Goal: Task Accomplishment & Management: Manage account settings

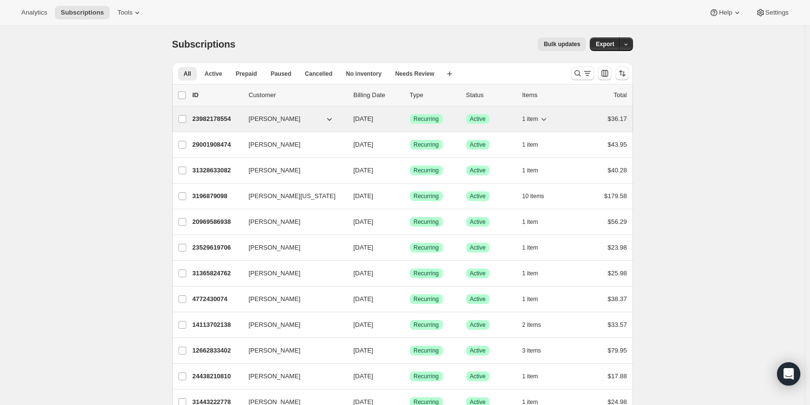
click at [203, 116] on p "23982178554" at bounding box center [217, 119] width 49 height 10
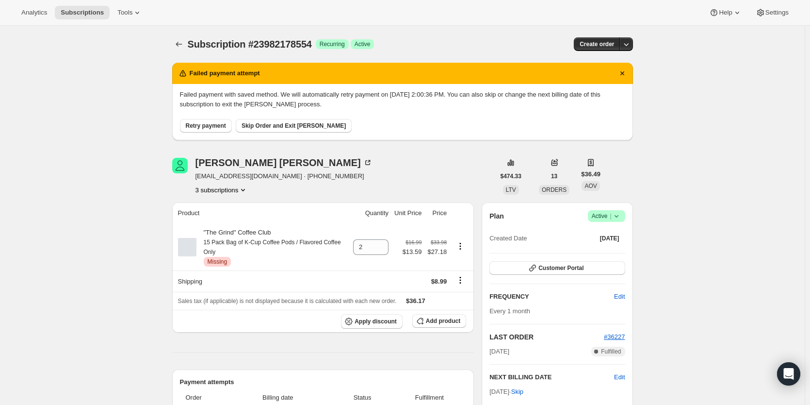
click at [214, 130] on button "Retry payment" at bounding box center [206, 126] width 52 height 14
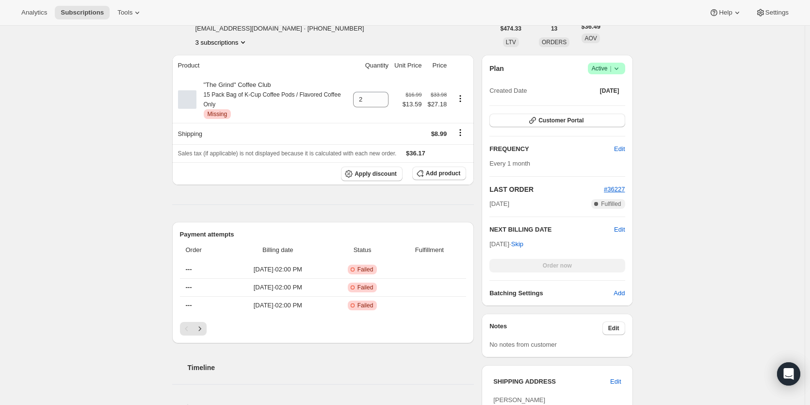
scroll to position [81, 0]
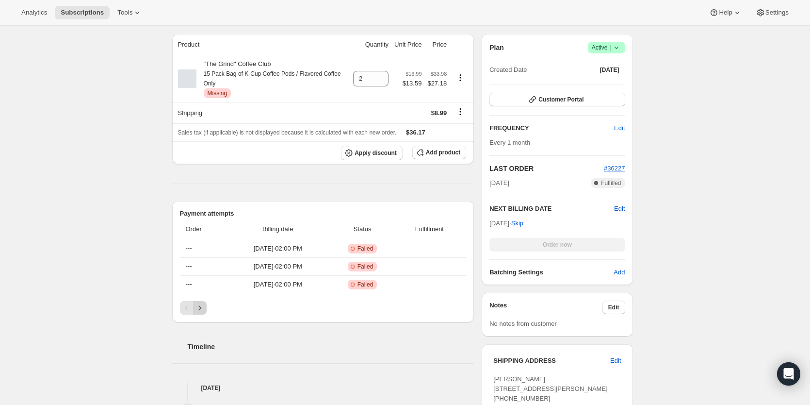
click at [205, 308] on icon "Next" at bounding box center [200, 308] width 10 height 10
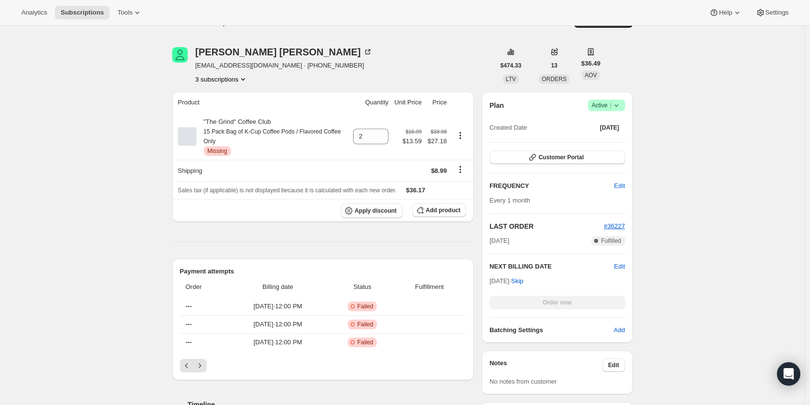
scroll to position [0, 0]
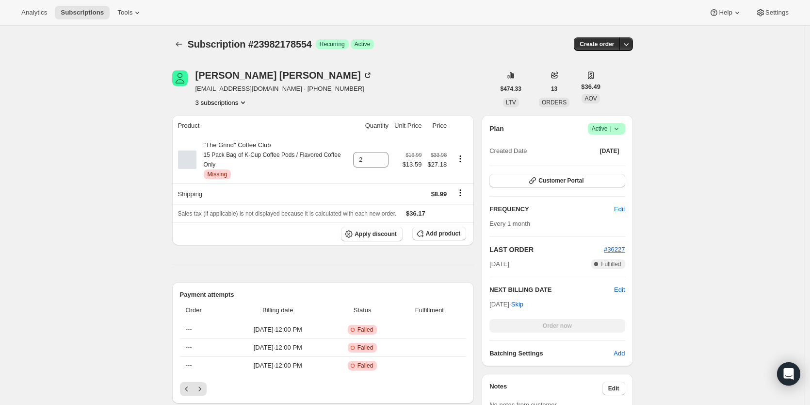
click at [619, 123] on span "Success Active |" at bounding box center [606, 129] width 37 height 12
click at [616, 173] on div "Pause subscription Cancel subscription" at bounding box center [609, 156] width 66 height 38
click at [619, 162] on span "Cancel subscription" at bounding box center [609, 164] width 55 height 7
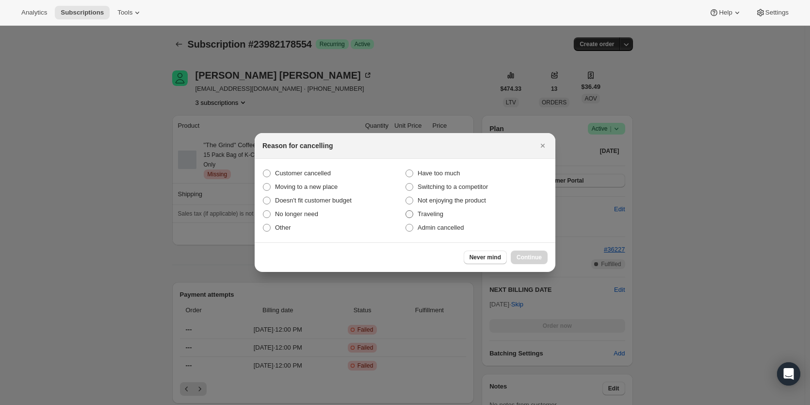
click at [428, 220] on label "Traveling" at bounding box center [476, 214] width 143 height 14
click at [406, 211] on input "Traveling" at bounding box center [406, 210] width 0 height 0
radio input "true"
click at [434, 229] on span "Admin cancelled" at bounding box center [441, 227] width 46 height 7
click at [406, 224] on input "Admin cancelled" at bounding box center [406, 224] width 0 height 0
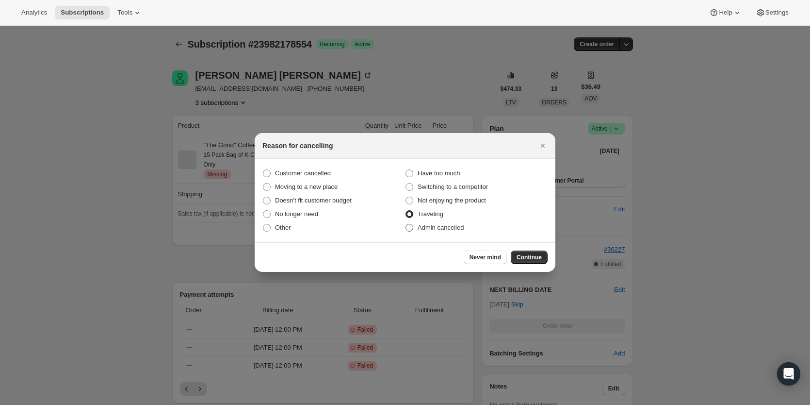
radio input "true"
radio input "false"
click at [536, 255] on span "Continue" at bounding box center [529, 257] width 25 height 8
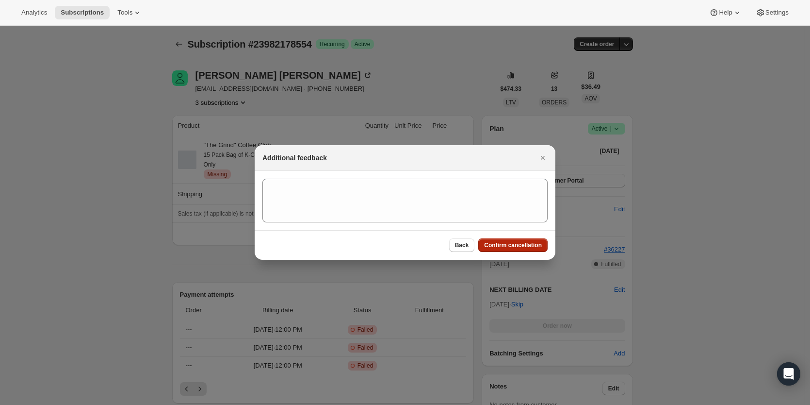
click at [512, 249] on button "Confirm cancellation" at bounding box center [512, 245] width 69 height 14
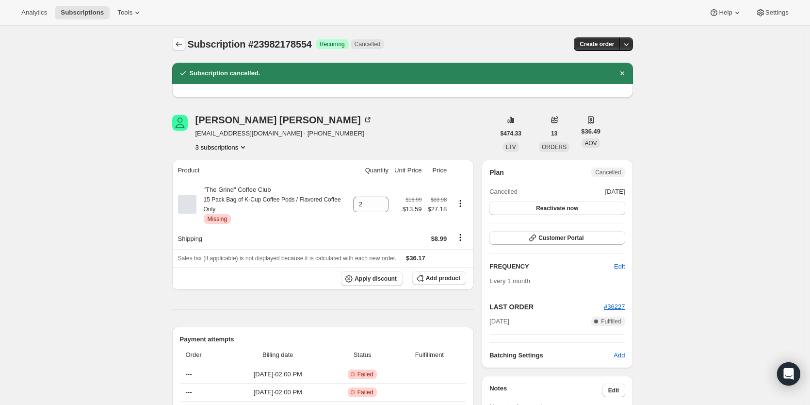
click at [183, 42] on icon "Subscriptions" at bounding box center [179, 44] width 10 height 10
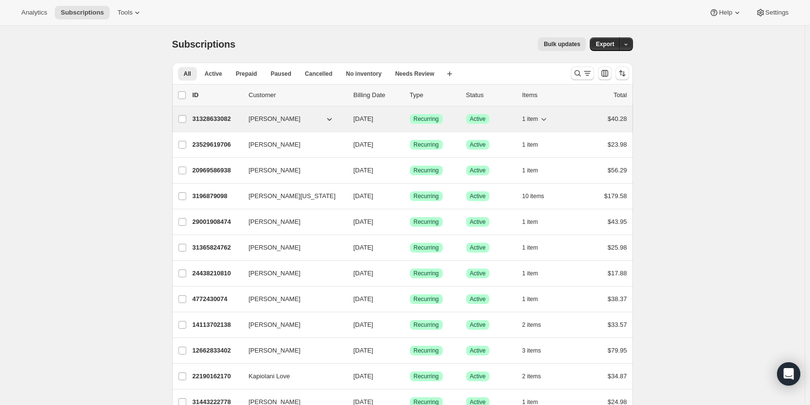
click at [212, 119] on p "31328633082" at bounding box center [217, 119] width 49 height 10
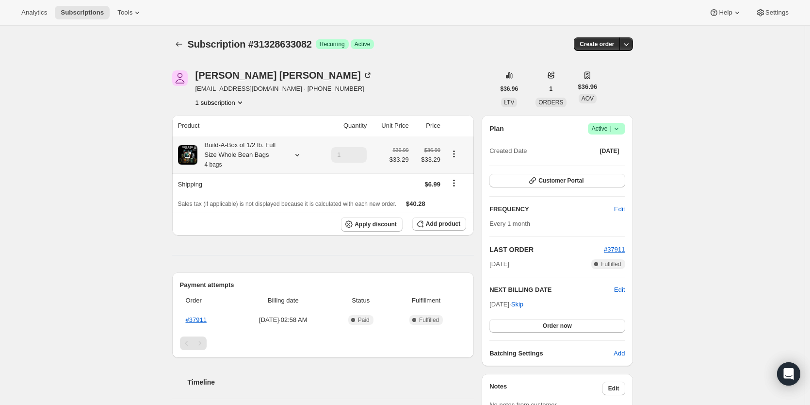
click at [297, 156] on icon at bounding box center [298, 155] width 10 height 10
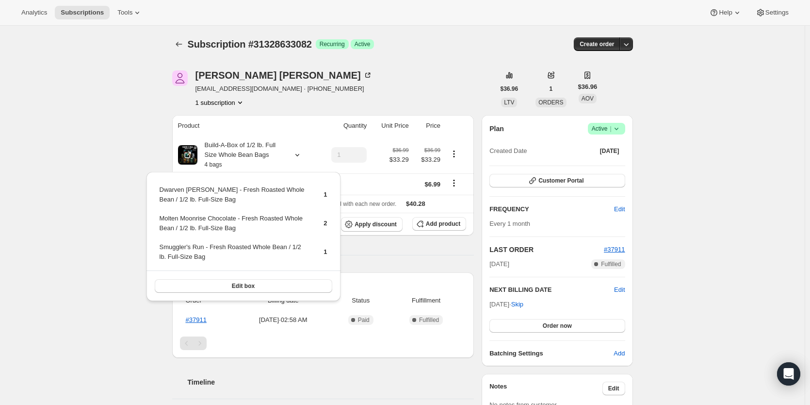
click at [51, 143] on div "Subscription #31328633082. This page is ready Subscription #31328633082 Success…" at bounding box center [402, 354] width 805 height 657
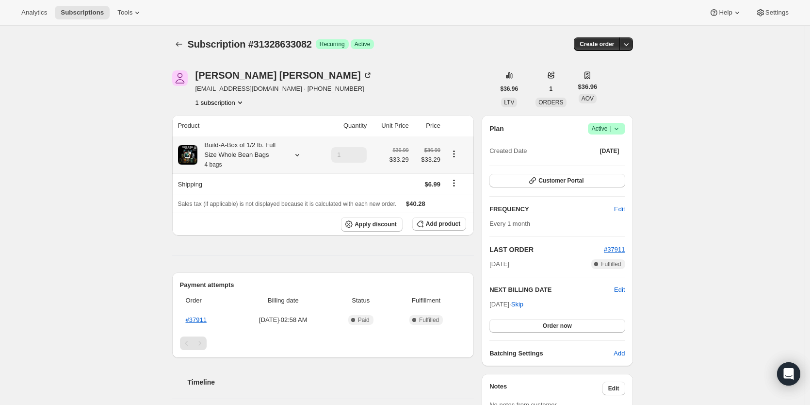
click at [299, 156] on icon at bounding box center [298, 155] width 10 height 10
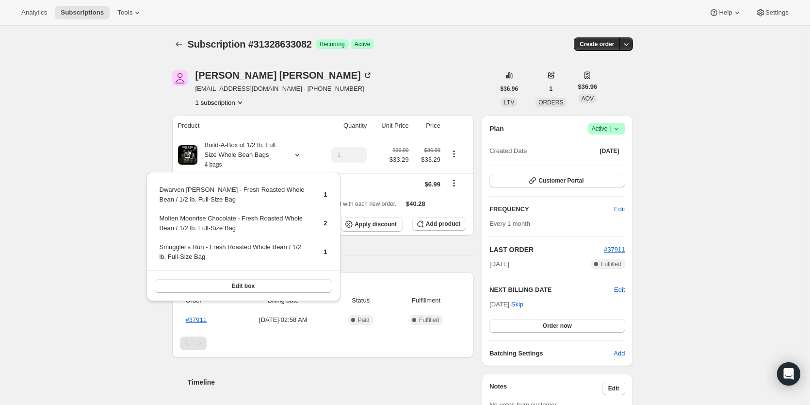
click at [117, 148] on div "Subscription #31328633082. This page is ready Subscription #31328633082 Success…" at bounding box center [402, 354] width 805 height 657
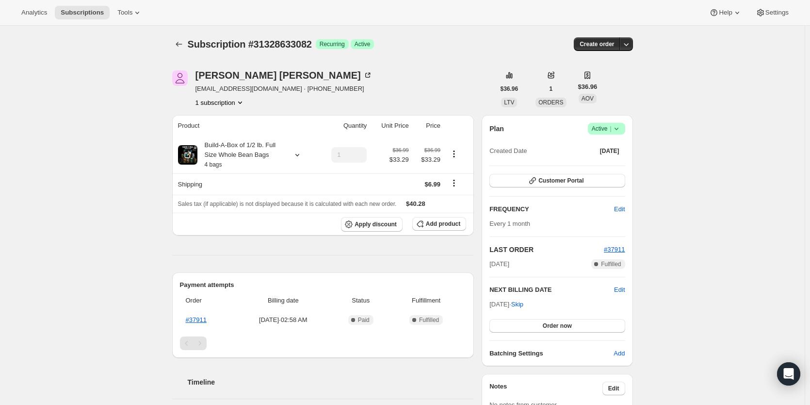
click at [628, 291] on div "Plan Success Active | Created Date [DATE] Customer Portal FREQUENCY Edit Every …" at bounding box center [557, 240] width 151 height 251
click at [624, 291] on span "Edit" at bounding box center [619, 290] width 11 height 10
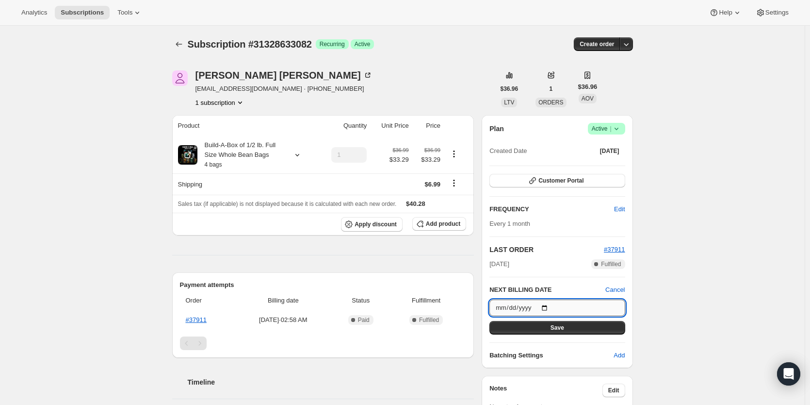
click at [545, 310] on input "[DATE]" at bounding box center [557, 307] width 135 height 16
type input "[DATE]"
click at [567, 324] on button "Save" at bounding box center [557, 328] width 135 height 14
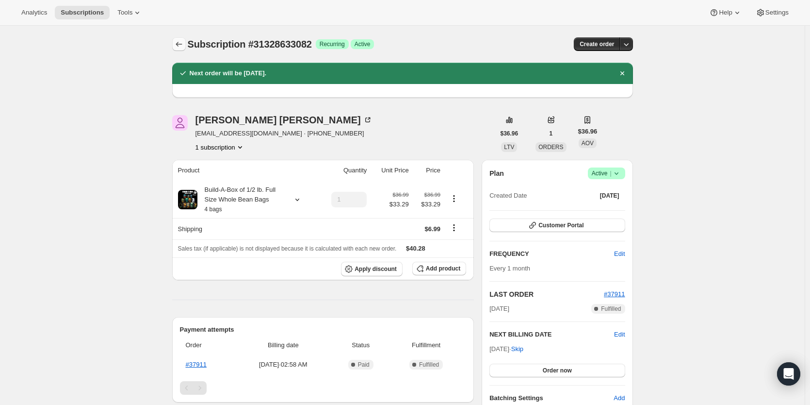
click at [177, 45] on icon "Subscriptions" at bounding box center [179, 44] width 10 height 10
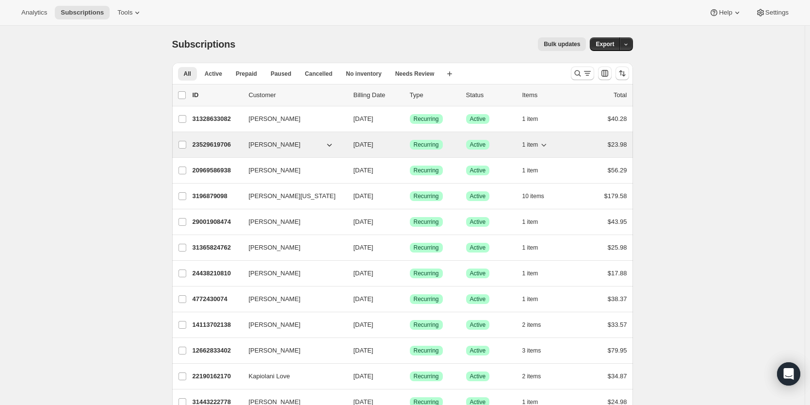
click at [210, 145] on p "23529619706" at bounding box center [217, 145] width 49 height 10
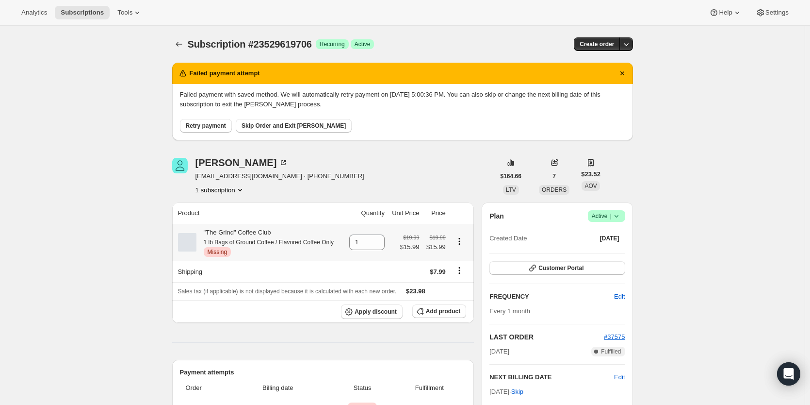
scroll to position [324, 0]
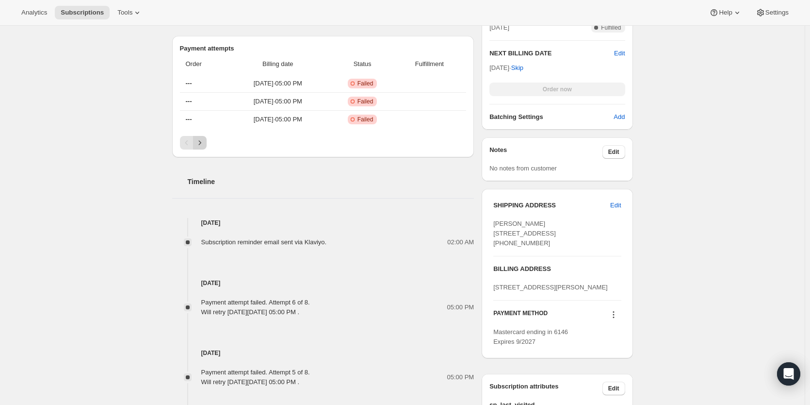
click at [207, 145] on button "Next" at bounding box center [200, 143] width 14 height 14
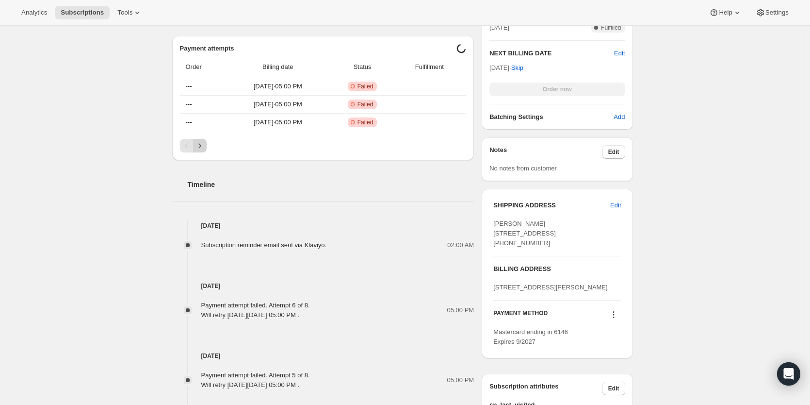
click at [207, 145] on button "Next" at bounding box center [200, 146] width 14 height 14
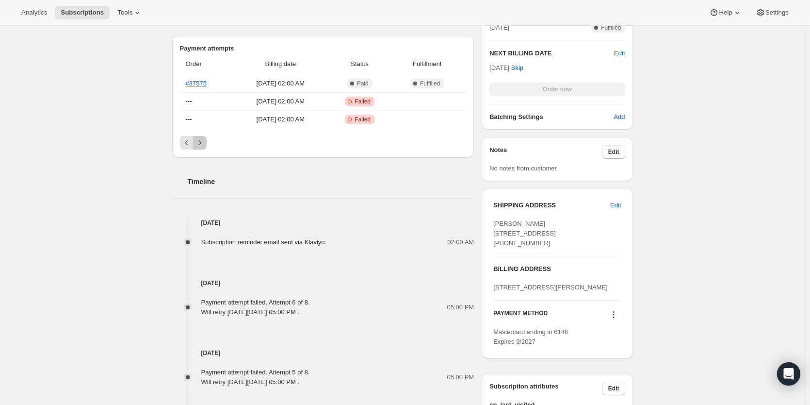
click at [207, 145] on button "Next" at bounding box center [200, 143] width 14 height 14
click at [189, 143] on icon "Previous" at bounding box center [187, 143] width 10 height 10
click at [189, 142] on icon "Previous" at bounding box center [187, 143] width 10 height 10
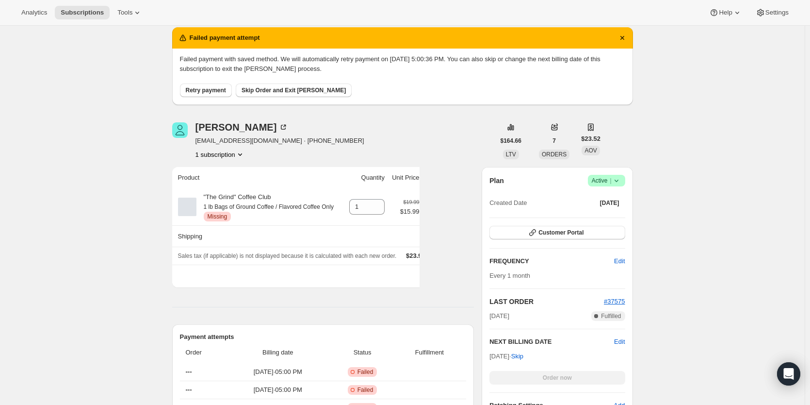
scroll to position [0, 0]
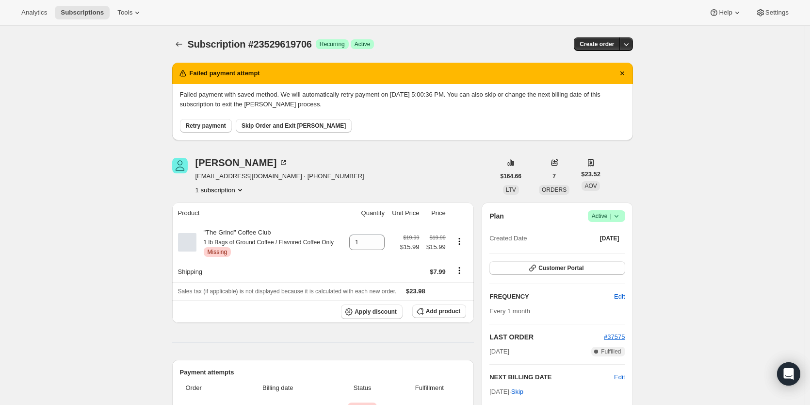
click at [216, 132] on button "Retry payment" at bounding box center [206, 126] width 52 height 14
click at [214, 126] on span "Retry payment" at bounding box center [206, 126] width 40 height 8
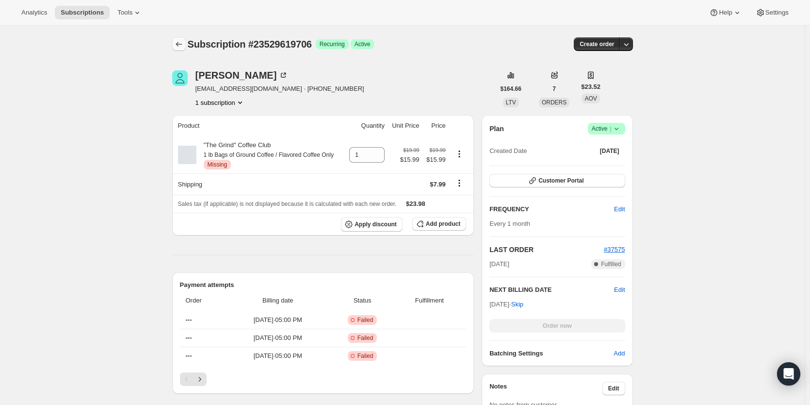
click at [180, 43] on icon "Subscriptions" at bounding box center [179, 44] width 10 height 10
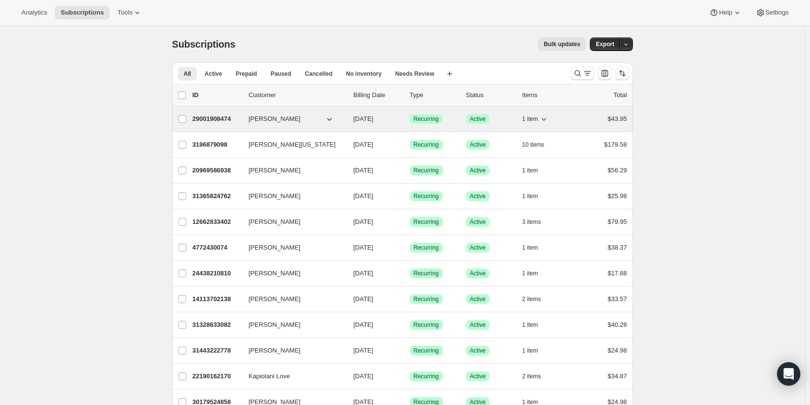
click at [222, 118] on p "29001908474" at bounding box center [217, 119] width 49 height 10
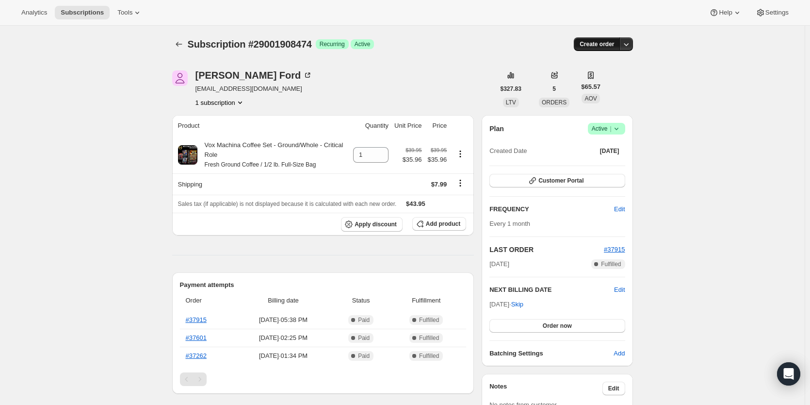
click at [594, 45] on span "Create order" at bounding box center [597, 44] width 34 height 8
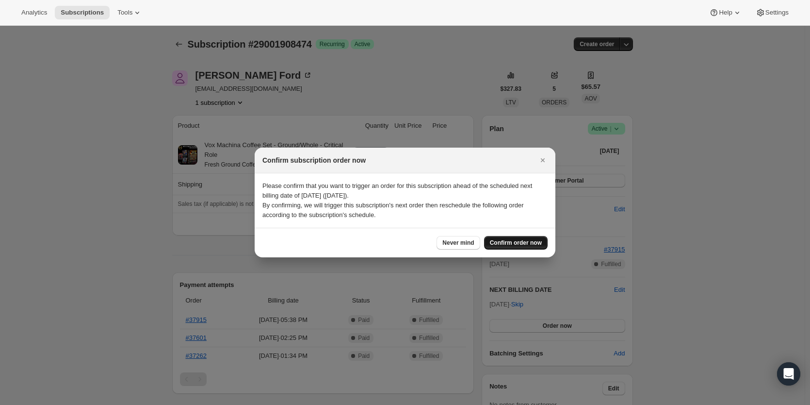
click at [520, 243] on span "Confirm order now" at bounding box center [516, 243] width 52 height 8
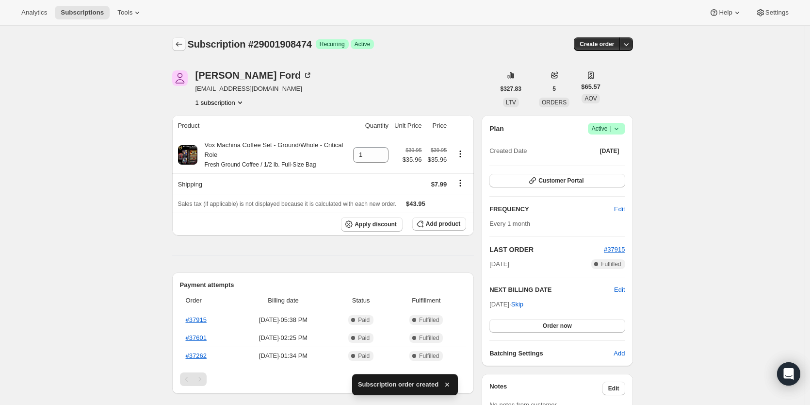
click at [178, 45] on icon "Subscriptions" at bounding box center [179, 44] width 10 height 10
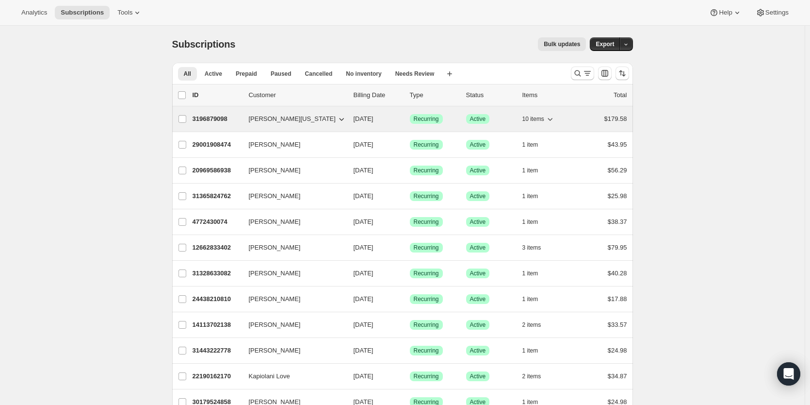
click at [214, 119] on p "3196879098" at bounding box center [217, 119] width 49 height 10
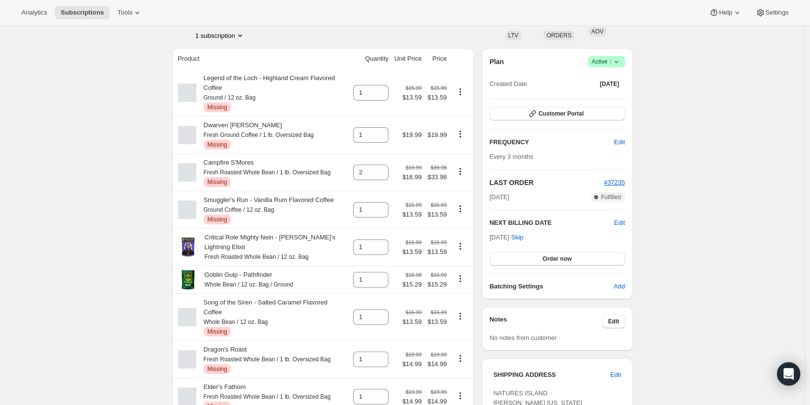
scroll to position [81, 0]
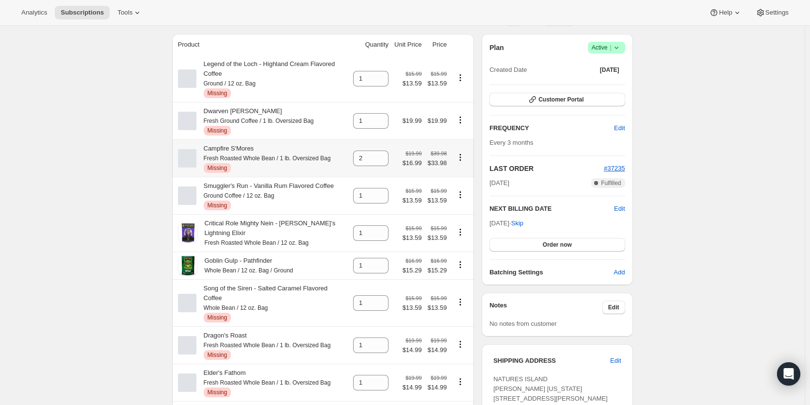
click at [462, 157] on icon "Product actions" at bounding box center [461, 157] width 10 height 10
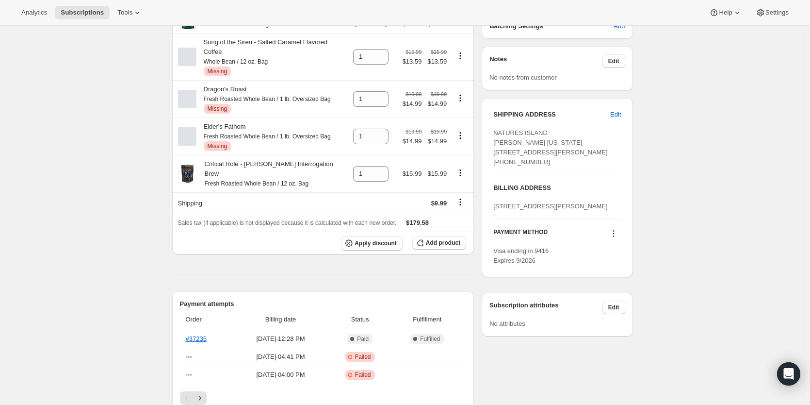
scroll to position [404, 0]
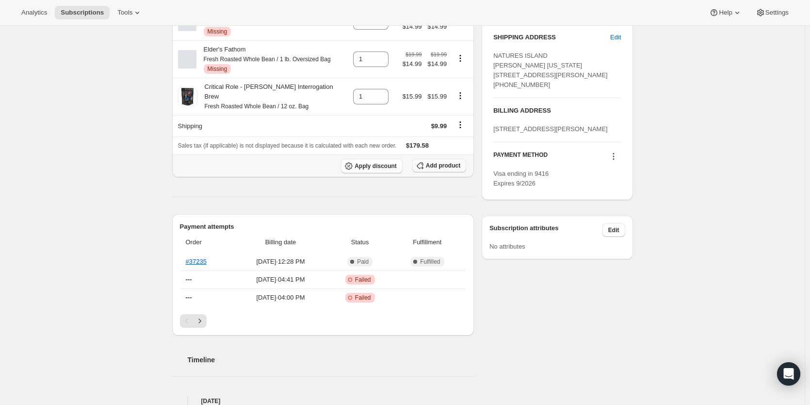
click at [441, 162] on span "Add product" at bounding box center [443, 166] width 34 height 8
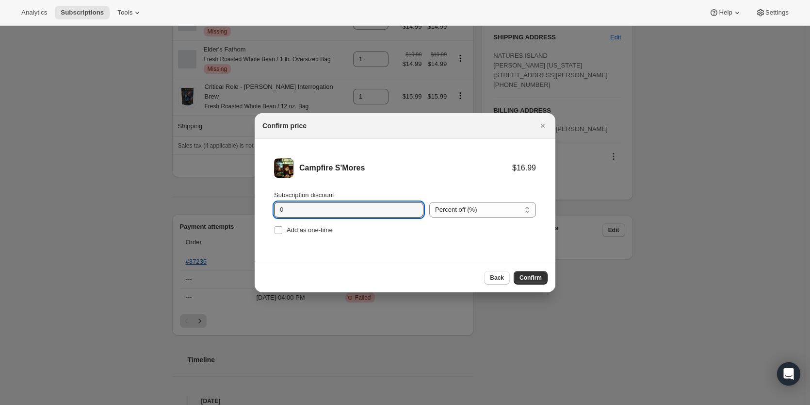
drag, startPoint x: 286, startPoint y: 211, endPoint x: 230, endPoint y: 211, distance: 56.3
drag, startPoint x: 300, startPoint y: 208, endPoint x: 248, endPoint y: 210, distance: 52.0
click at [456, 238] on li "Campfire S'Mores $16.99 $15.29 Subscription discount 10 Percent off (%) Amount …" at bounding box center [405, 197] width 301 height 117
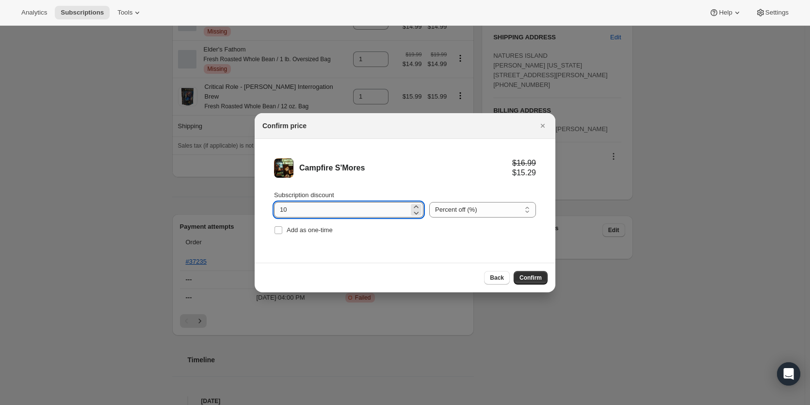
drag, startPoint x: 339, startPoint y: 212, endPoint x: 346, endPoint y: 210, distance: 8.0
click at [339, 211] on input "10" at bounding box center [341, 210] width 135 height 16
click at [413, 211] on icon ":r2ai:" at bounding box center [416, 213] width 10 height 10
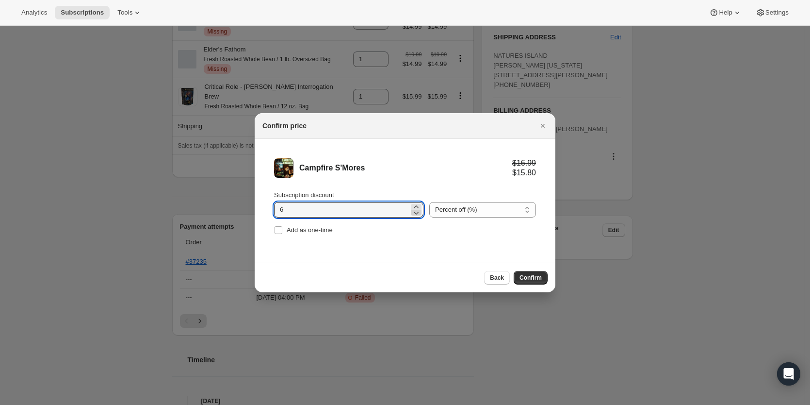
click at [413, 211] on icon ":r2ai:" at bounding box center [416, 213] width 10 height 10
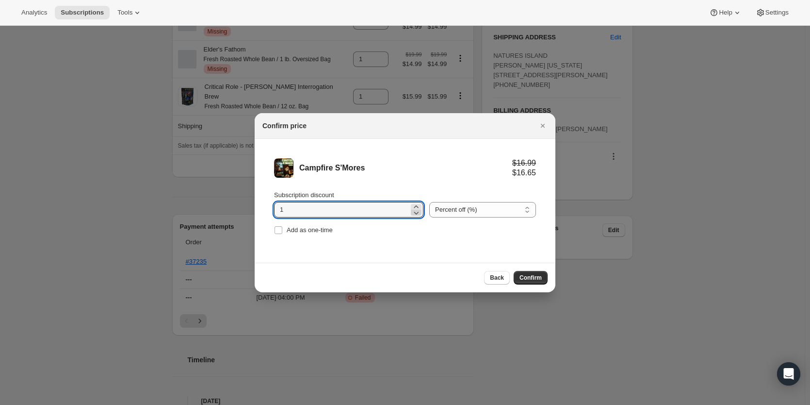
click at [413, 211] on icon ":r2ai:" at bounding box center [416, 213] width 10 height 10
type input "0"
click at [413, 211] on icon ":r2ai:" at bounding box center [416, 213] width 10 height 10
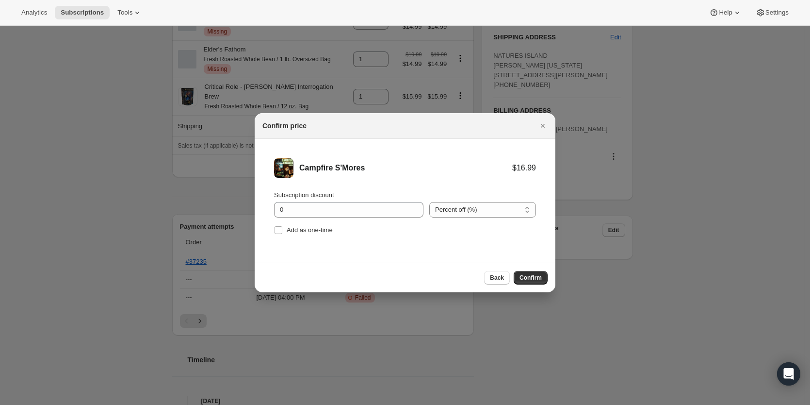
click at [445, 240] on li "Campfire S'Mores $16.99 Subscription discount 0 Percent off (%) Amount off ($) …" at bounding box center [405, 197] width 301 height 117
click at [501, 277] on span "Back" at bounding box center [497, 278] width 14 height 8
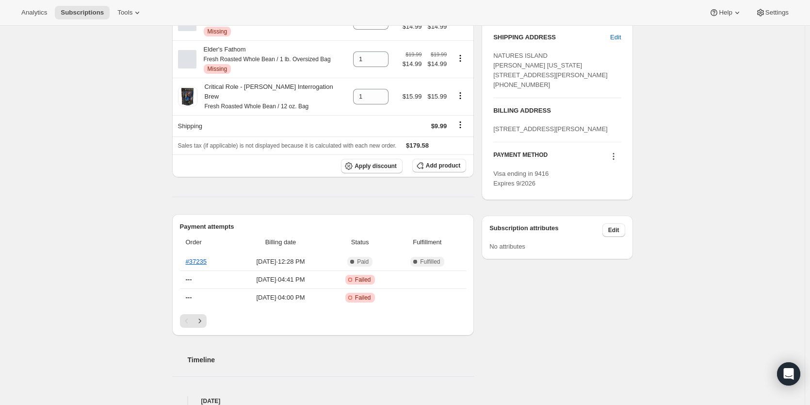
scroll to position [0, 0]
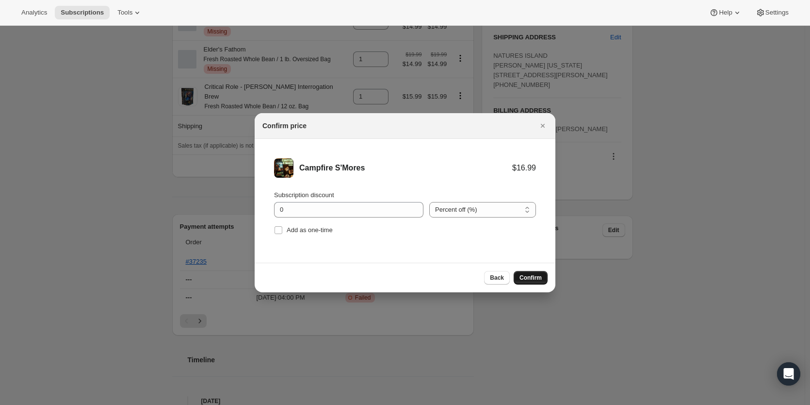
click at [529, 279] on span "Confirm" at bounding box center [531, 278] width 22 height 8
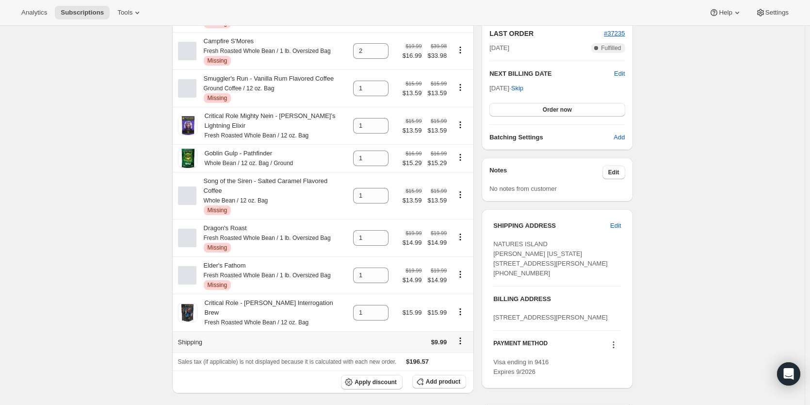
scroll to position [34, 0]
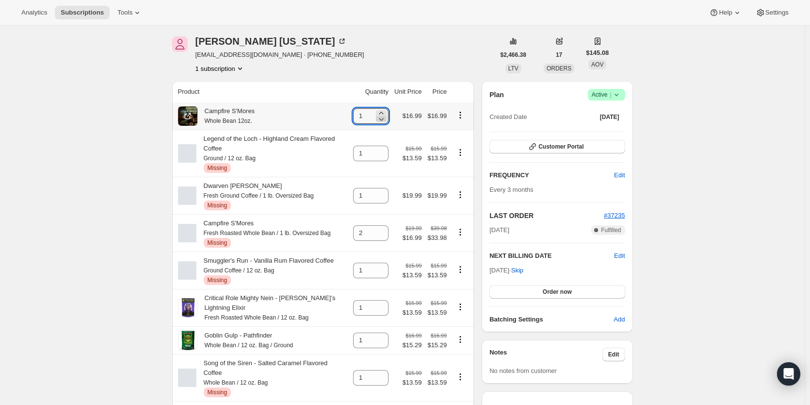
click at [385, 115] on icon at bounding box center [382, 119] width 10 height 10
click at [383, 110] on icon at bounding box center [382, 113] width 10 height 10
click at [384, 112] on icon at bounding box center [382, 113] width 10 height 10
type input "2"
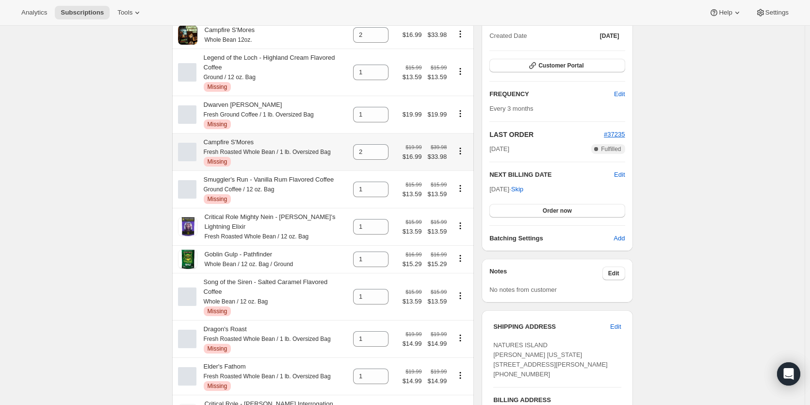
click at [458, 151] on button "Product actions" at bounding box center [461, 151] width 16 height 11
click at [462, 151] on icon "Product actions" at bounding box center [461, 151] width 10 height 10
click at [463, 170] on span "Remove" at bounding box center [463, 169] width 23 height 7
type input "0"
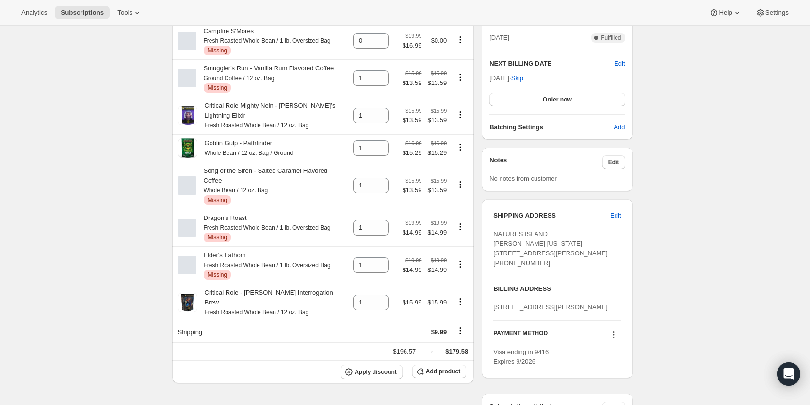
scroll to position [404, 0]
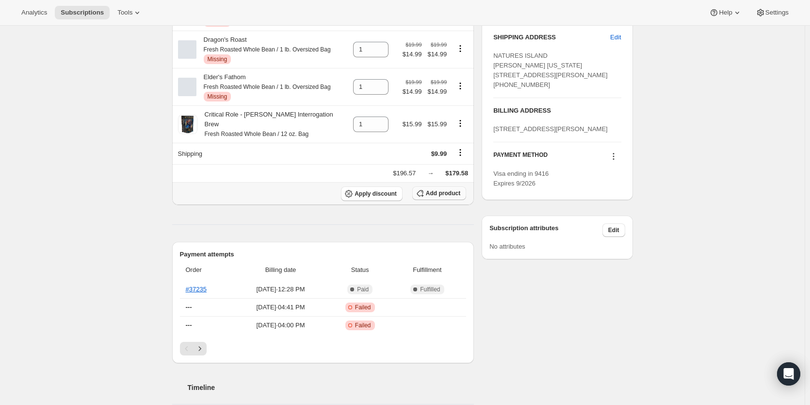
click at [444, 189] on span "Add product" at bounding box center [443, 193] width 34 height 8
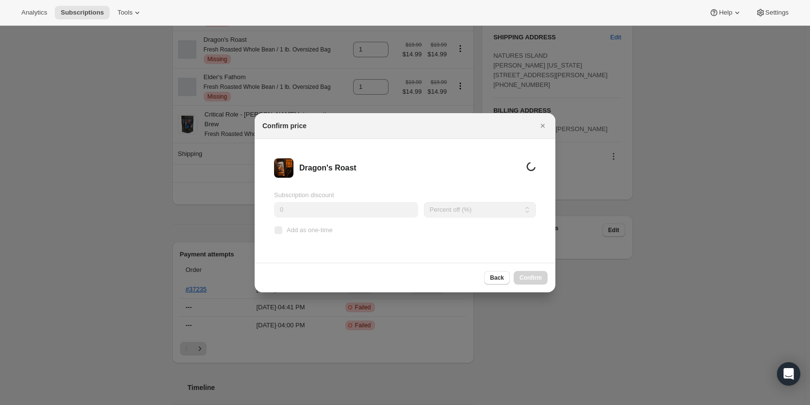
scroll to position [0, 0]
click at [533, 279] on span "Confirm" at bounding box center [531, 278] width 22 height 8
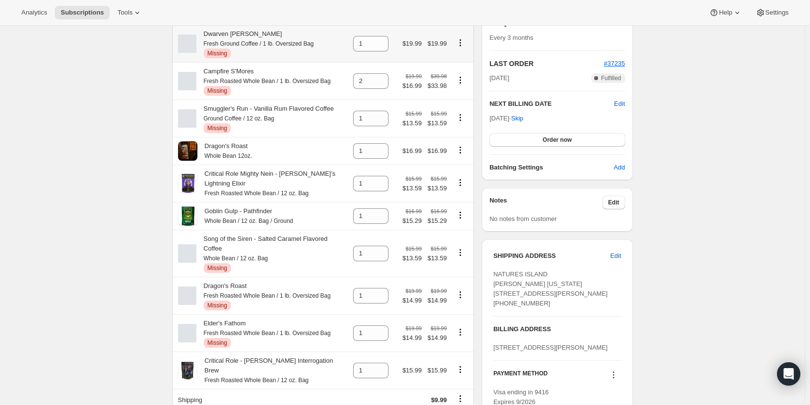
scroll to position [358, 0]
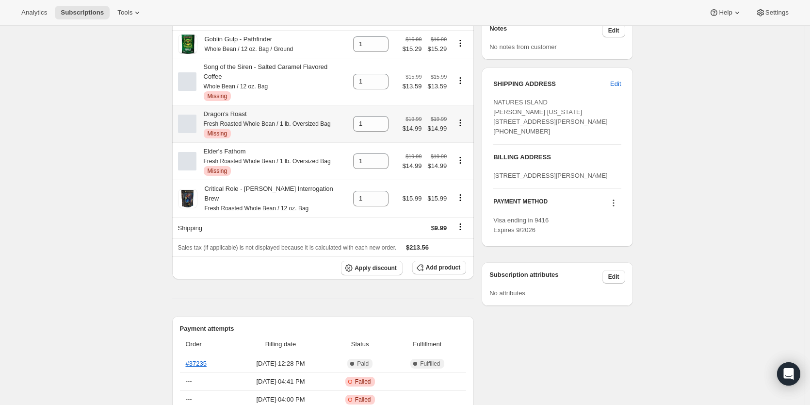
click at [461, 122] on icon "Product actions" at bounding box center [460, 122] width 1 height 1
click at [464, 123] on span "Remove" at bounding box center [463, 122] width 23 height 7
type input "0"
click at [449, 263] on span "Add product" at bounding box center [443, 267] width 34 height 8
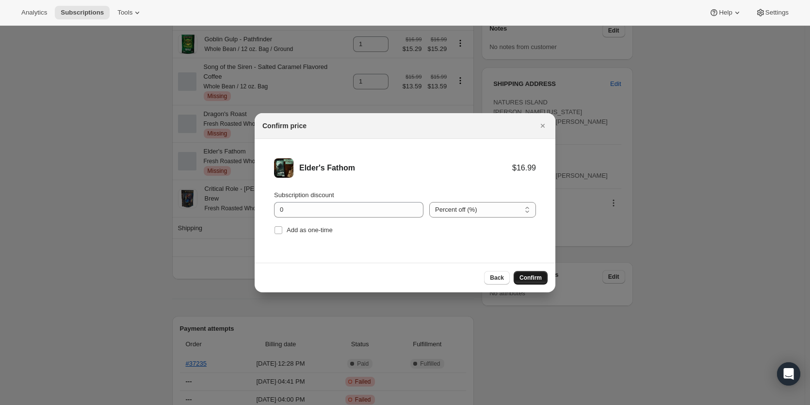
click at [531, 281] on span "Confirm" at bounding box center [531, 278] width 22 height 8
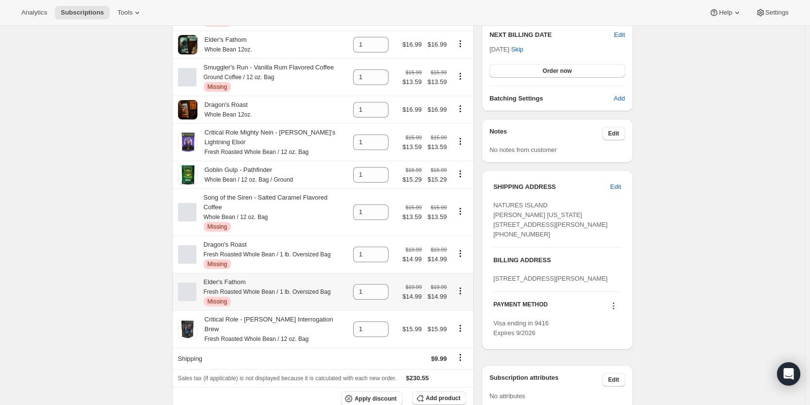
scroll to position [358, 0]
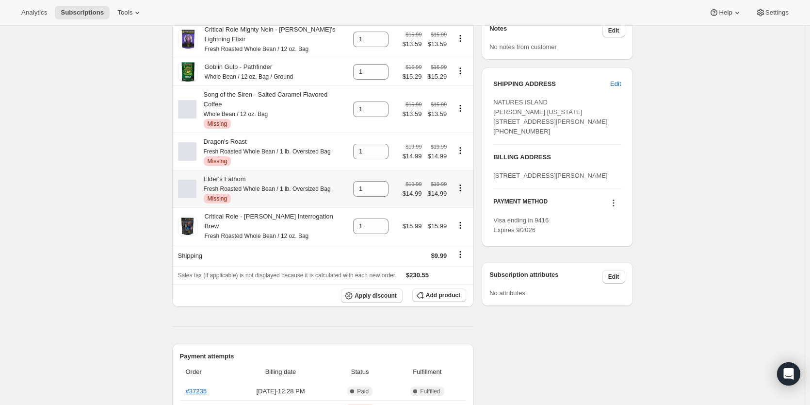
click at [464, 183] on icon "Product actions" at bounding box center [461, 188] width 10 height 10
click at [464, 190] on span "Remove" at bounding box center [463, 187] width 23 height 7
type input "0"
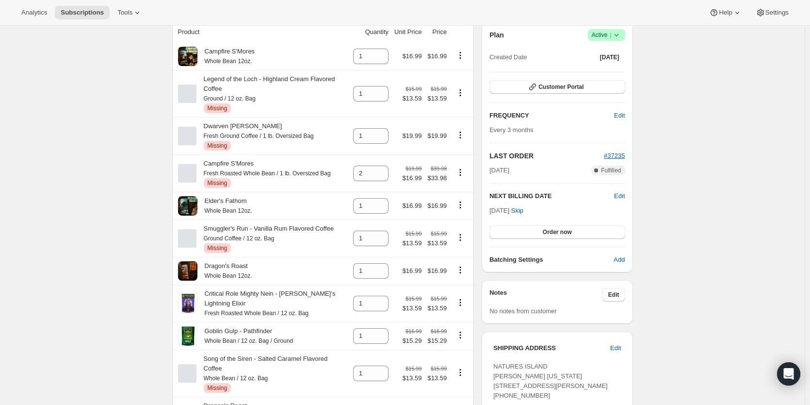
scroll to position [115, 0]
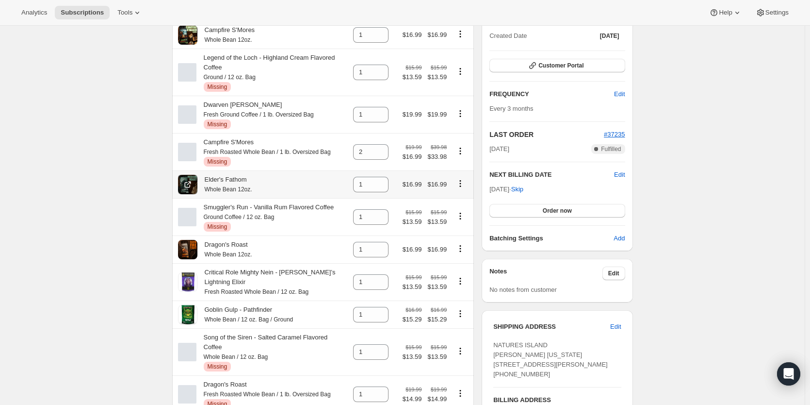
click at [461, 184] on icon "Product actions" at bounding box center [460, 182] width 1 height 1
click at [463, 182] on icon "Product actions" at bounding box center [461, 184] width 10 height 10
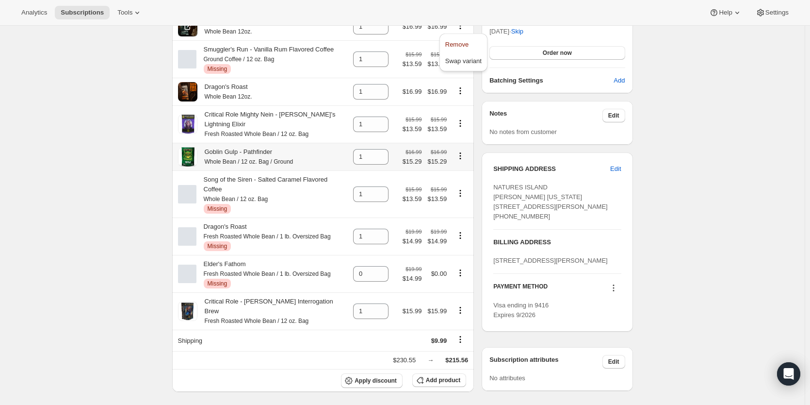
scroll to position [358, 0]
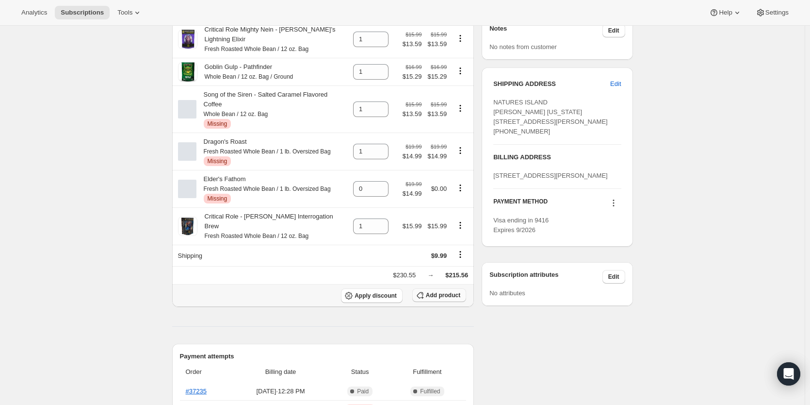
click at [445, 291] on span "Add product" at bounding box center [443, 295] width 34 height 8
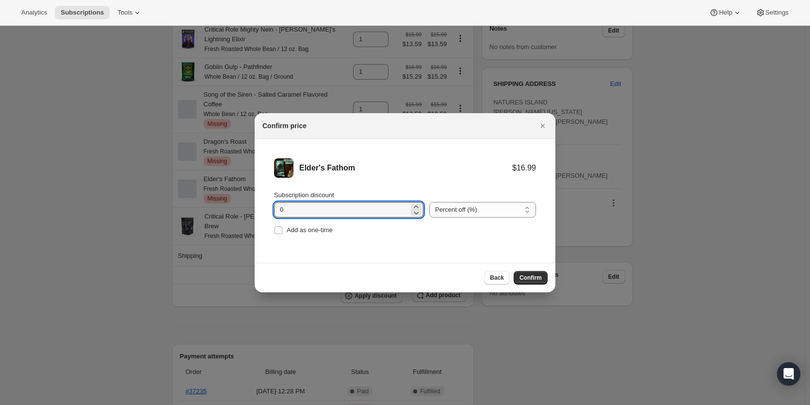
drag, startPoint x: 257, startPoint y: 212, endPoint x: 214, endPoint y: 213, distance: 42.7
type input "10"
click at [526, 281] on button "Confirm" at bounding box center [531, 278] width 34 height 14
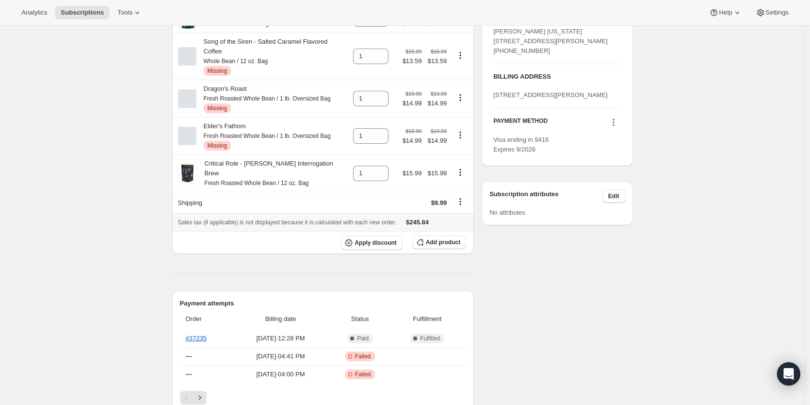
scroll to position [115, 0]
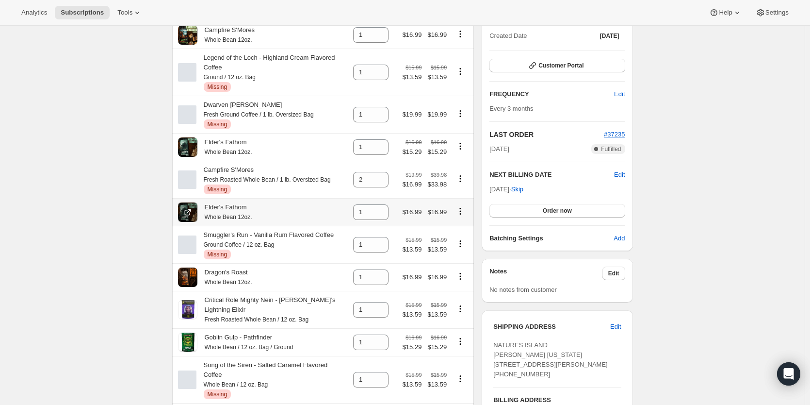
click at [464, 211] on icon "Product actions" at bounding box center [461, 211] width 10 height 10
click at [465, 228] on span "Remove" at bounding box center [456, 230] width 23 height 7
type input "0"
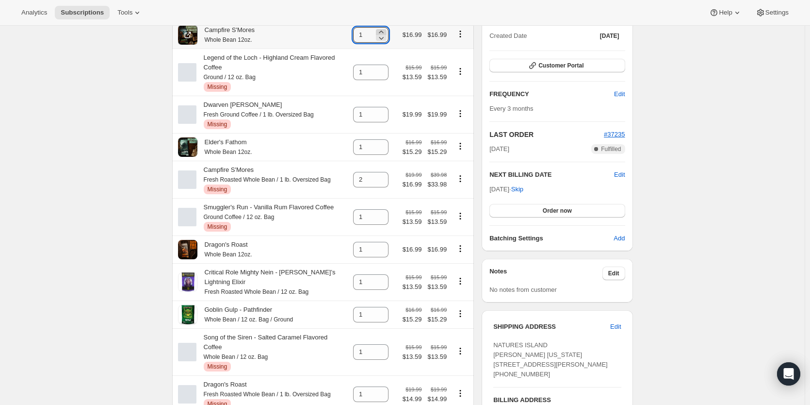
click at [383, 32] on icon at bounding box center [381, 32] width 4 height 2
type input "2"
click at [459, 178] on icon "Product actions" at bounding box center [461, 179] width 10 height 10
click at [463, 200] on span "Remove" at bounding box center [463, 197] width 23 height 7
type input "0"
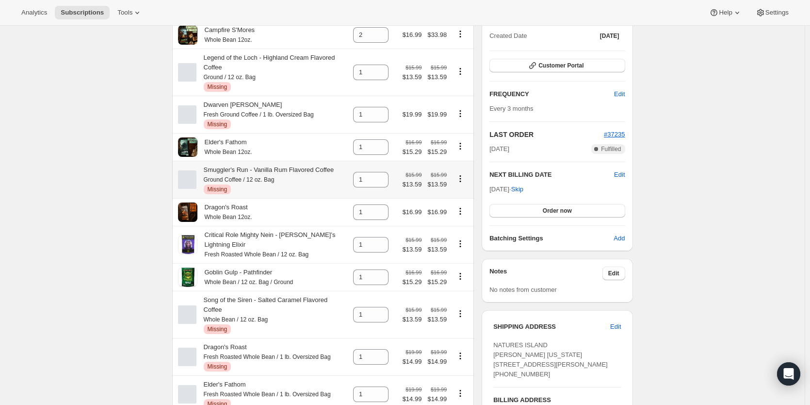
scroll to position [196, 0]
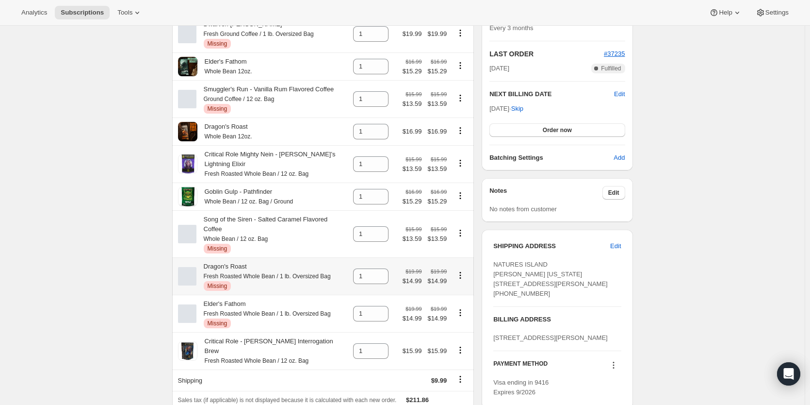
click at [461, 270] on icon "Product actions" at bounding box center [461, 275] width 10 height 10
click at [464, 275] on span "Remove" at bounding box center [463, 275] width 23 height 7
type input "0"
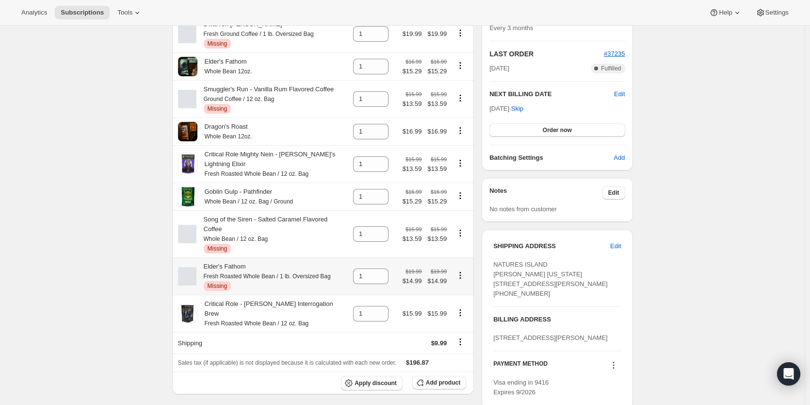
click at [464, 270] on icon "Product actions" at bounding box center [461, 275] width 10 height 10
click at [456, 277] on span "Remove" at bounding box center [463, 275] width 23 height 7
type input "0"
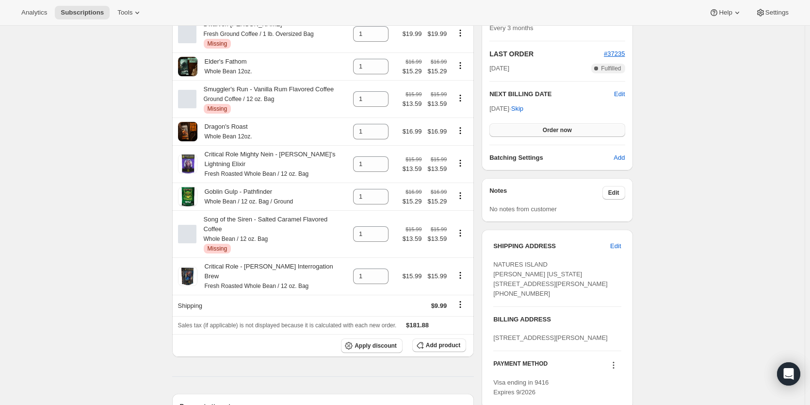
click at [585, 132] on button "Order now" at bounding box center [557, 130] width 135 height 14
click at [585, 132] on button "Click to confirm" at bounding box center [557, 130] width 135 height 14
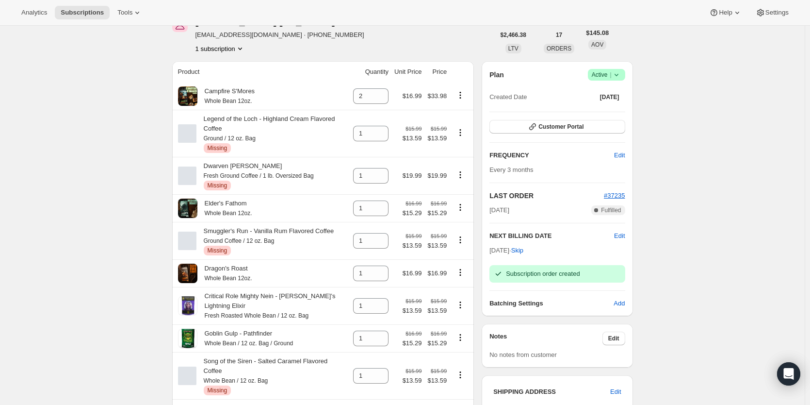
scroll to position [0, 0]
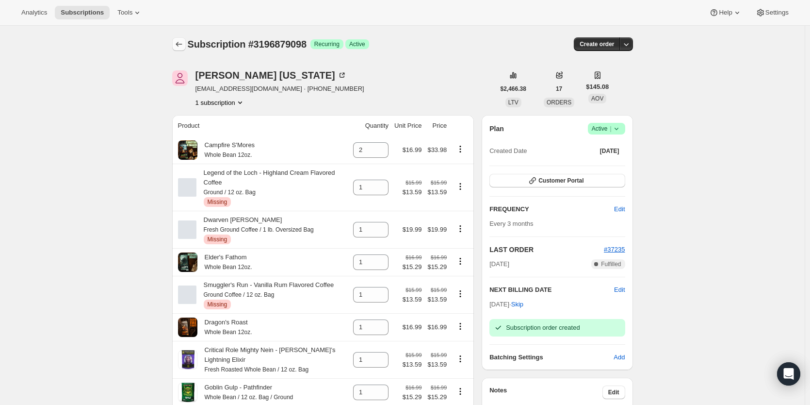
click at [177, 45] on icon "Subscriptions" at bounding box center [179, 44] width 10 height 10
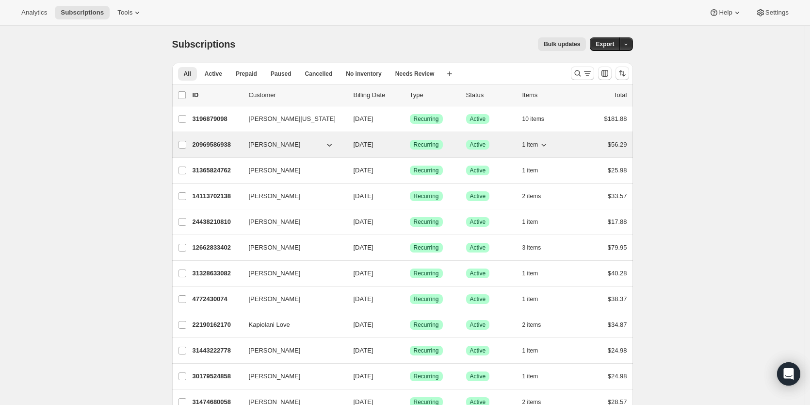
click at [221, 144] on p "20969586938" at bounding box center [217, 145] width 49 height 10
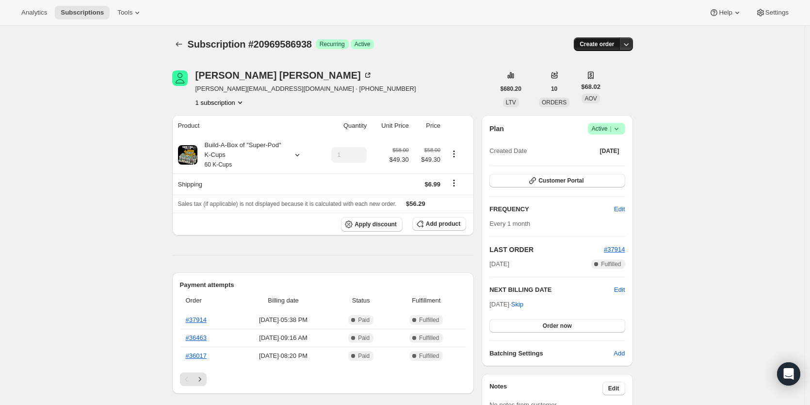
click at [609, 41] on span "Create order" at bounding box center [597, 44] width 34 height 8
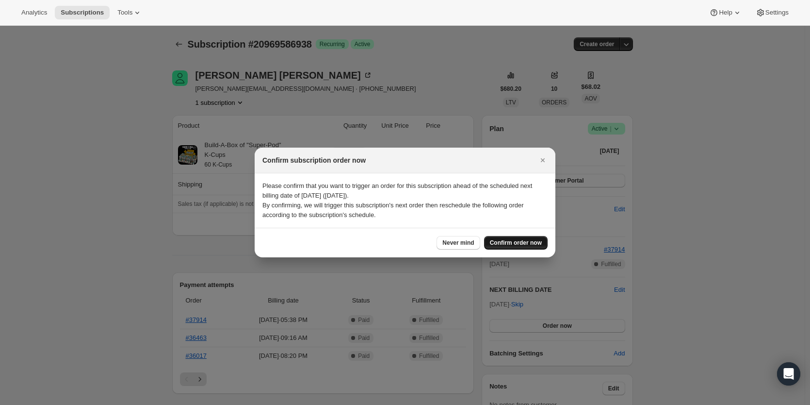
click at [526, 241] on span "Confirm order now" at bounding box center [516, 243] width 52 height 8
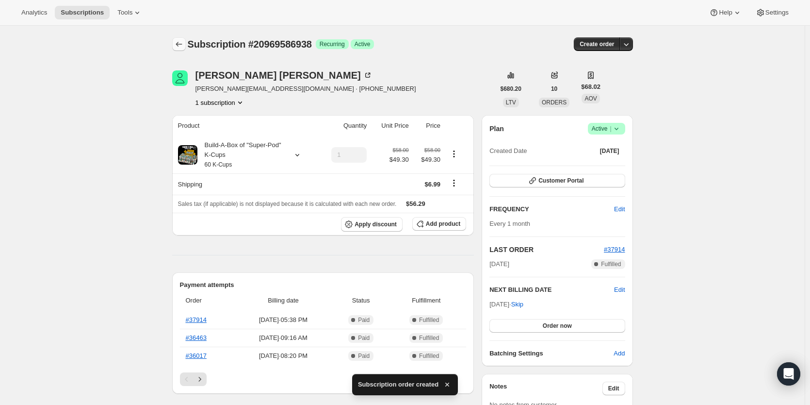
click at [182, 44] on icon "Subscriptions" at bounding box center [179, 44] width 10 height 10
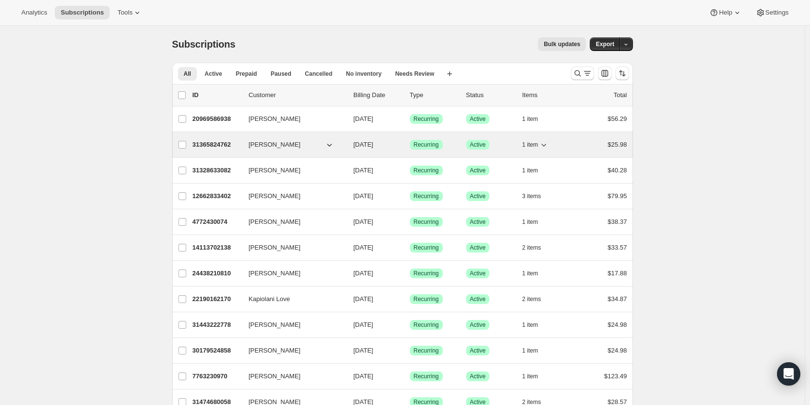
click at [213, 145] on p "31365824762" at bounding box center [217, 145] width 49 height 10
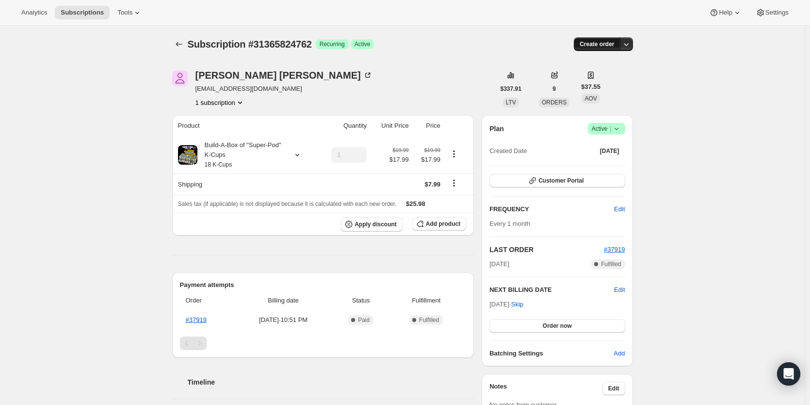
click at [602, 47] on span "Create order" at bounding box center [597, 44] width 34 height 8
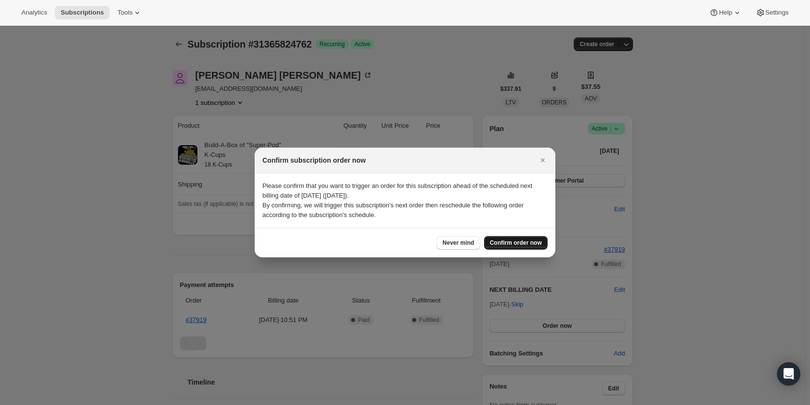
click at [515, 244] on span "Confirm order now" at bounding box center [516, 243] width 52 height 8
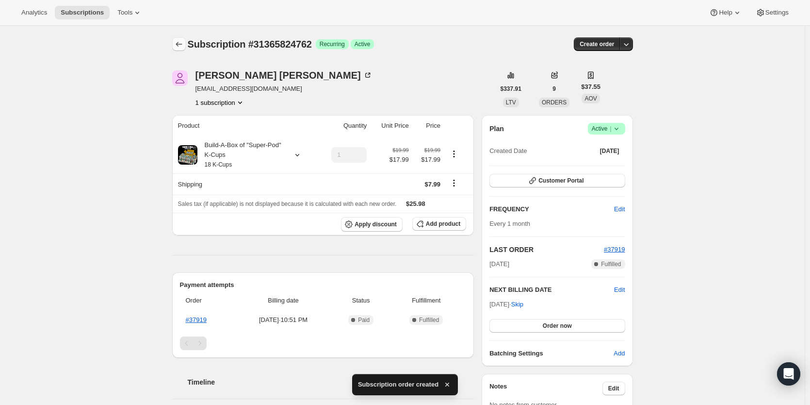
click at [182, 44] on icon "Subscriptions" at bounding box center [179, 44] width 10 height 10
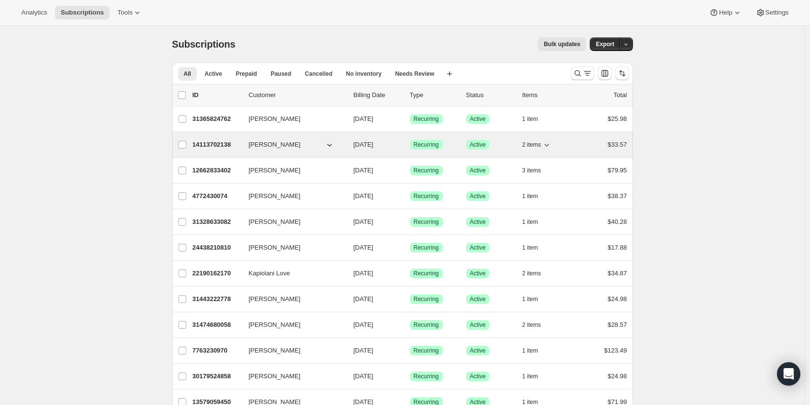
click at [203, 144] on p "14113702138" at bounding box center [217, 145] width 49 height 10
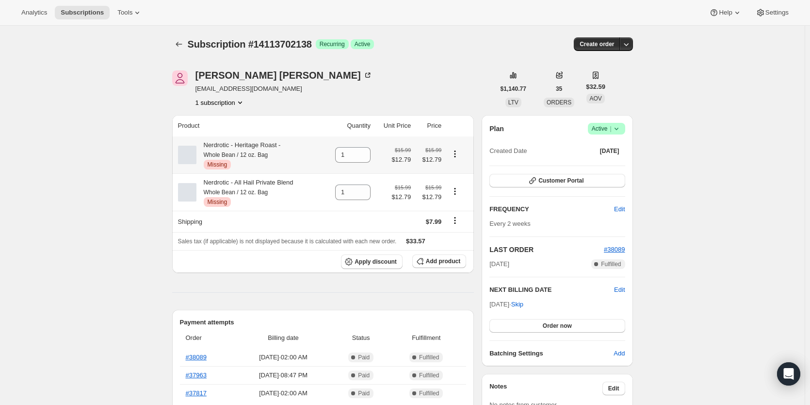
click at [460, 155] on icon "Product actions" at bounding box center [455, 154] width 10 height 10
click at [610, 44] on span "Create order" at bounding box center [597, 44] width 34 height 8
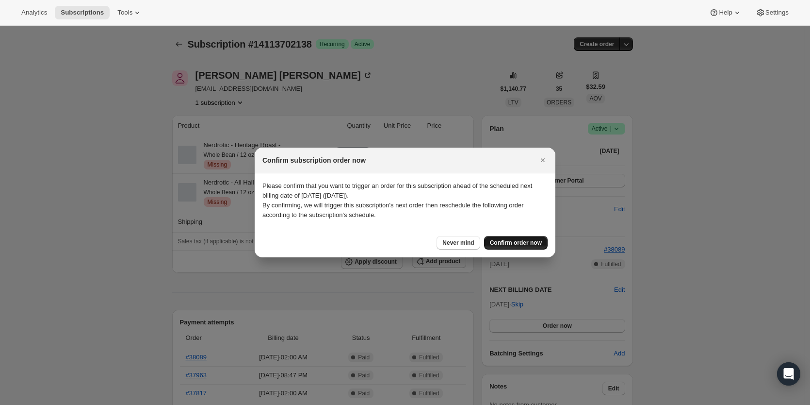
click at [510, 245] on span "Confirm order now" at bounding box center [516, 243] width 52 height 8
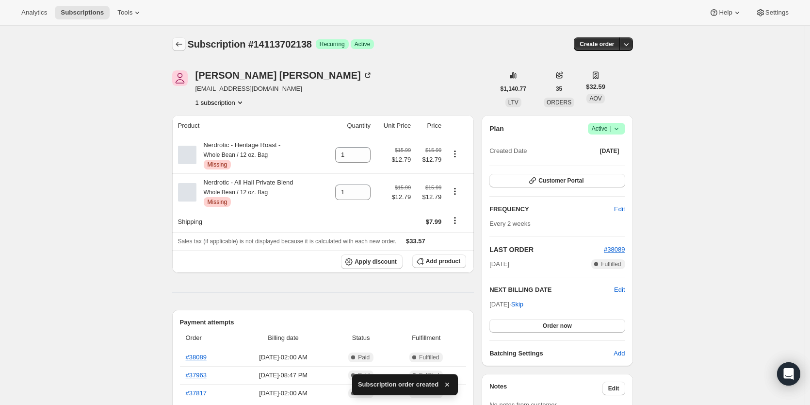
click at [178, 47] on icon "Subscriptions" at bounding box center [179, 44] width 10 height 10
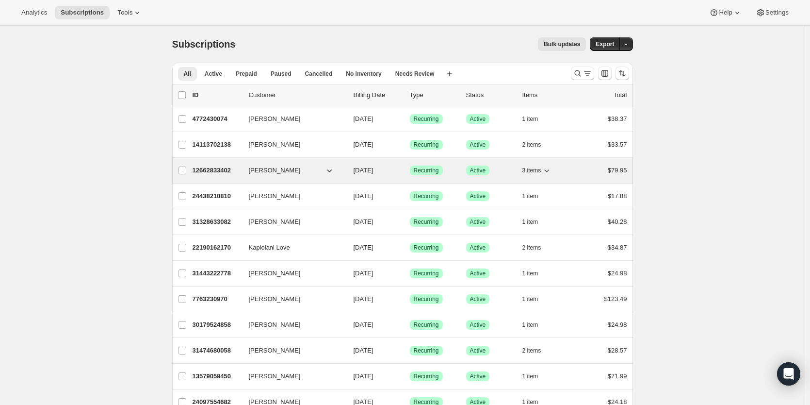
click at [207, 168] on p "12662833402" at bounding box center [217, 170] width 49 height 10
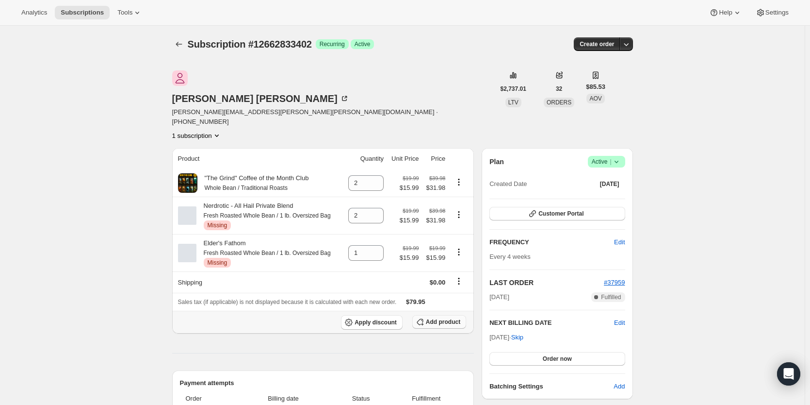
click at [447, 318] on span "Add product" at bounding box center [443, 322] width 34 height 8
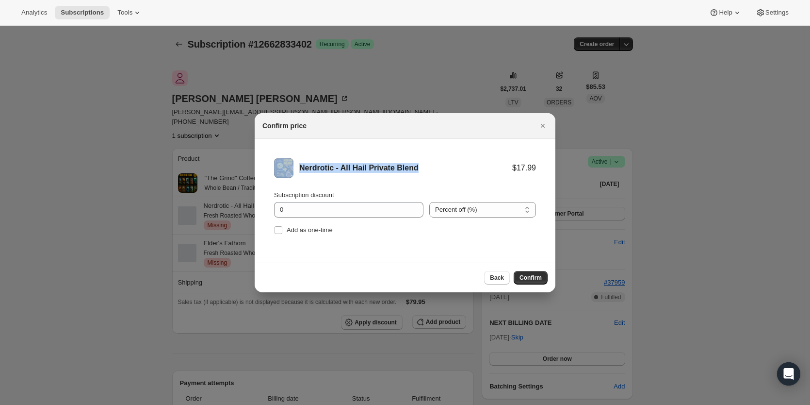
drag, startPoint x: 434, startPoint y: 124, endPoint x: 460, endPoint y: 154, distance: 39.6
click at [460, 154] on div "Confirm price Nerdrotic - All Hail Private Blend $17.99 Subscription discount 0…" at bounding box center [405, 202] width 301 height 179
click at [540, 122] on icon "Close" at bounding box center [543, 126] width 10 height 10
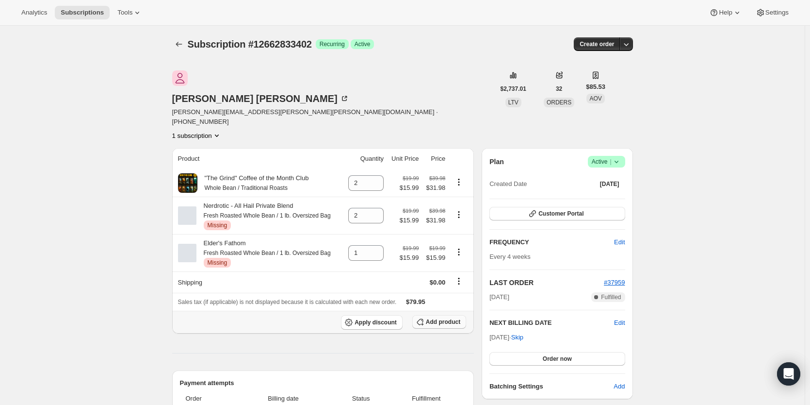
click at [441, 318] on span "Add product" at bounding box center [443, 322] width 34 height 8
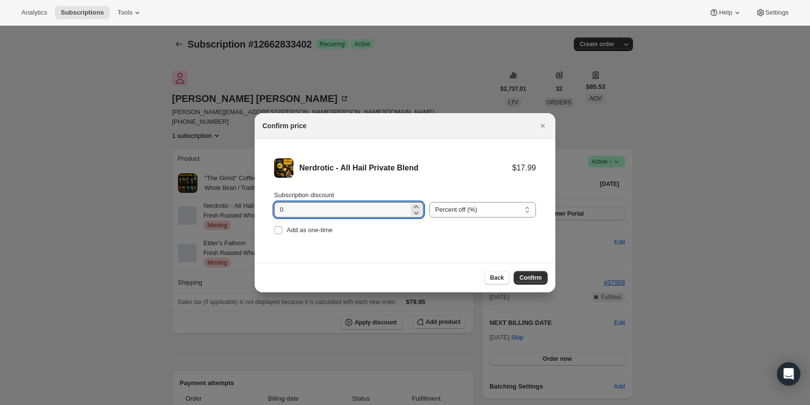
drag, startPoint x: 293, startPoint y: 212, endPoint x: 250, endPoint y: 206, distance: 43.2
drag, startPoint x: 288, startPoint y: 208, endPoint x: 250, endPoint y: 210, distance: 37.9
click at [255, 210] on li "Nerdrotic - All Hail Private Blend $17.99 $15.29 Subscription discount 15 Perce…" at bounding box center [405, 197] width 301 height 117
type input "20"
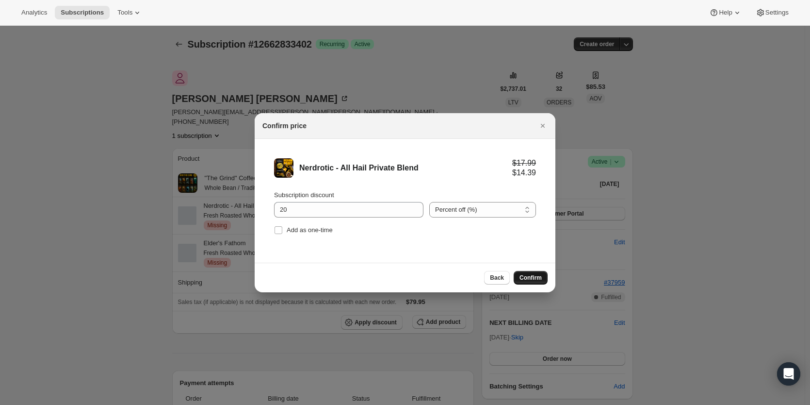
click at [526, 281] on button "Confirm" at bounding box center [531, 278] width 34 height 14
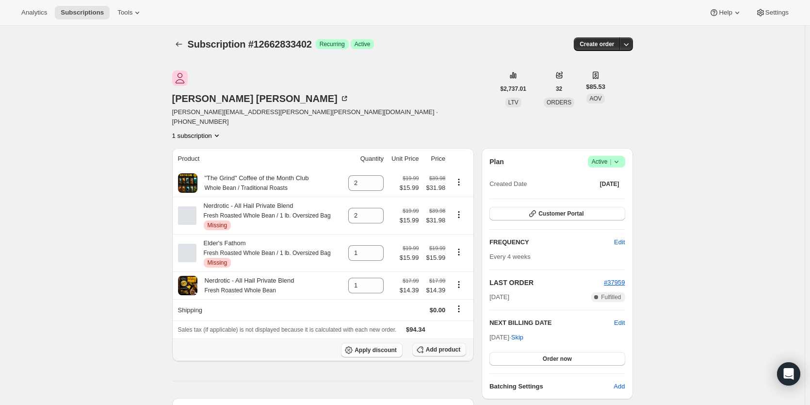
click at [444, 345] on span "Add product" at bounding box center [443, 349] width 34 height 8
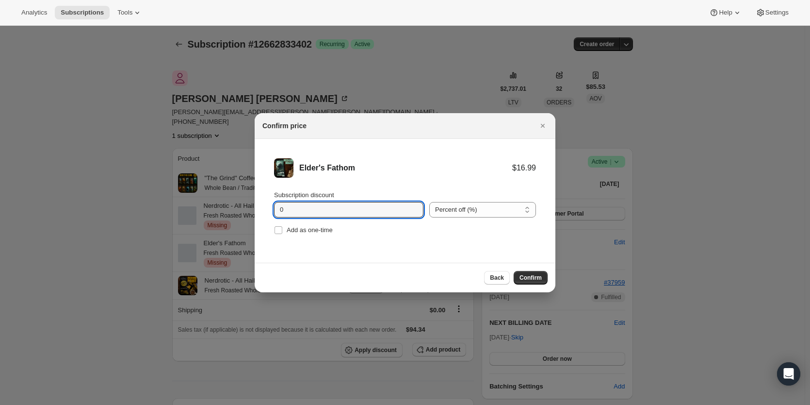
drag, startPoint x: 283, startPoint y: 212, endPoint x: 235, endPoint y: 209, distance: 47.6
drag, startPoint x: 295, startPoint y: 207, endPoint x: 186, endPoint y: 206, distance: 108.7
drag, startPoint x: 295, startPoint y: 208, endPoint x: 196, endPoint y: 211, distance: 99.0
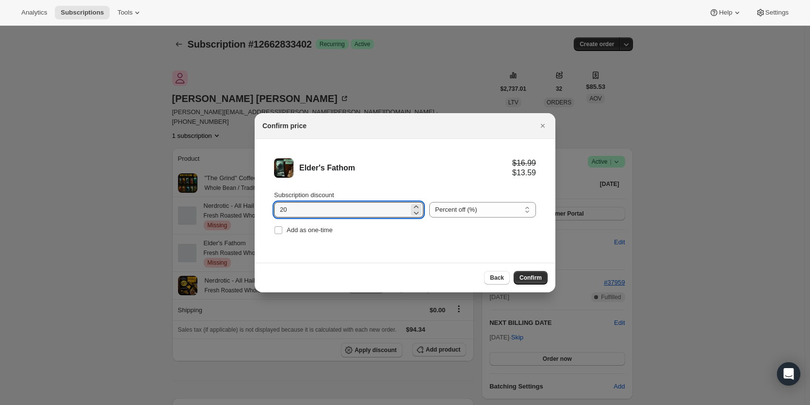
type input "15"
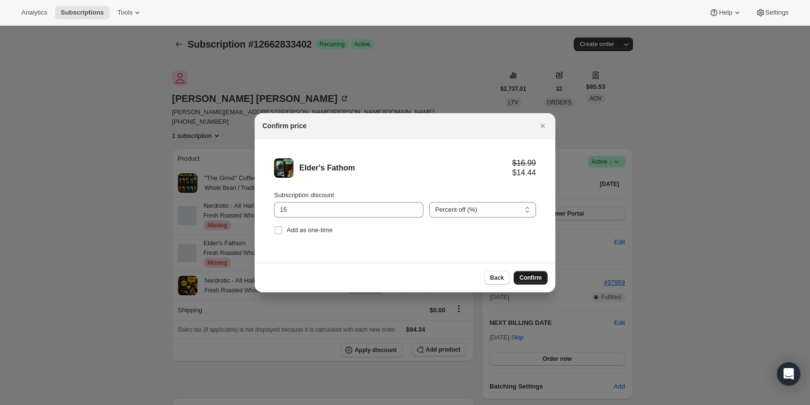
click at [531, 275] on span "Confirm" at bounding box center [531, 278] width 22 height 8
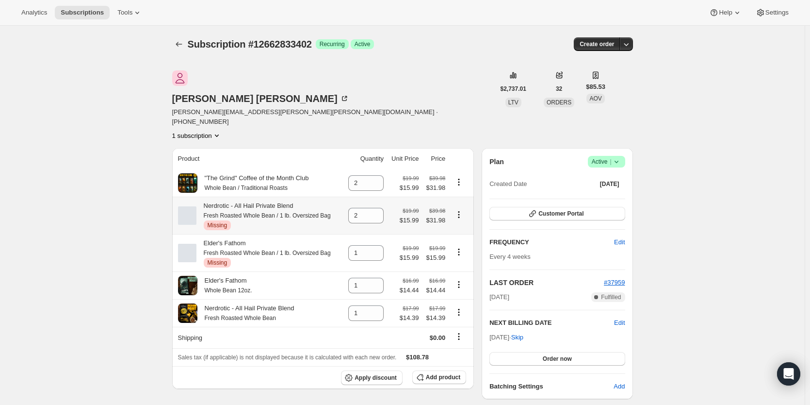
click at [462, 210] on icon "Product actions" at bounding box center [459, 215] width 10 height 10
click at [463, 200] on span "Remove" at bounding box center [461, 200] width 23 height 7
type input "0"
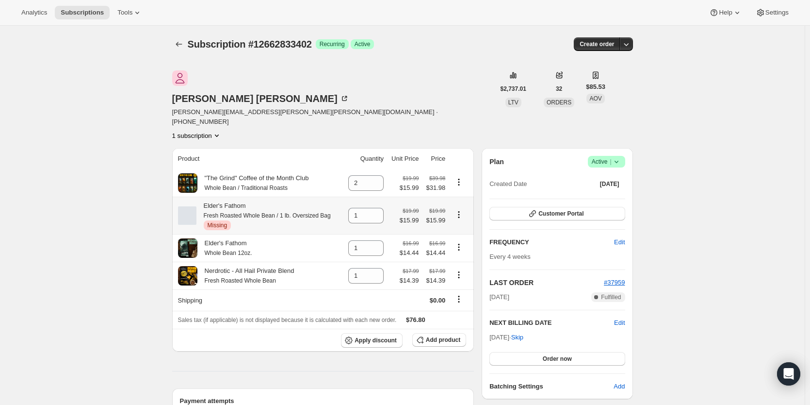
click at [464, 210] on icon "Product actions" at bounding box center [459, 215] width 10 height 10
click at [465, 205] on span "Remove" at bounding box center [461, 201] width 23 height 10
type input "0"
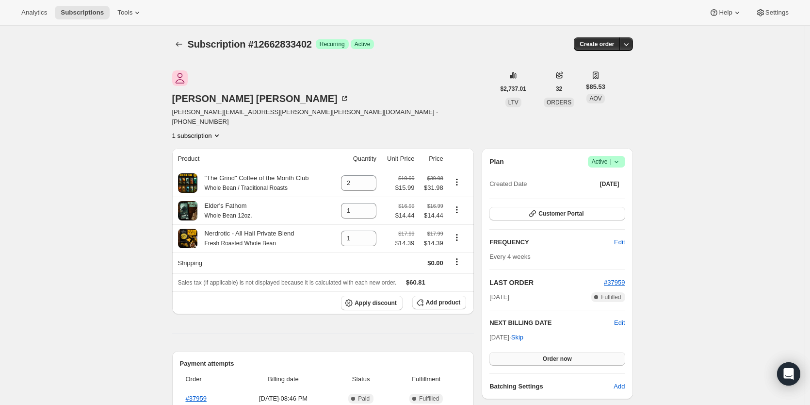
click at [568, 355] on span "Order now" at bounding box center [557, 359] width 29 height 8
click at [568, 355] on span "Click to confirm" at bounding box center [557, 359] width 44 height 8
click at [179, 44] on icon "Subscriptions" at bounding box center [179, 44] width 6 height 5
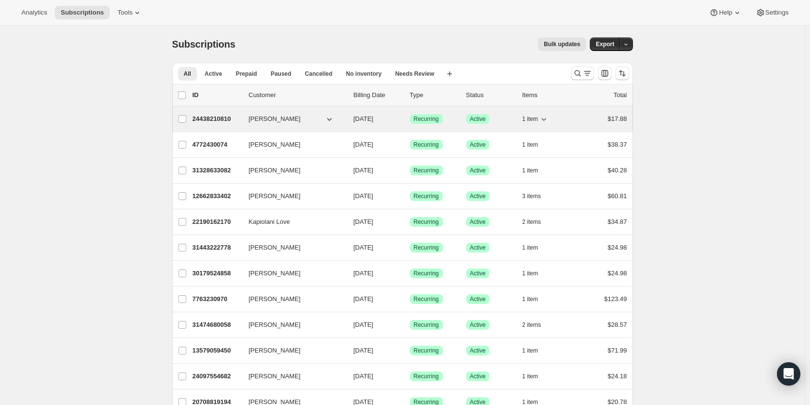
click at [211, 119] on p "24438210810" at bounding box center [217, 119] width 49 height 10
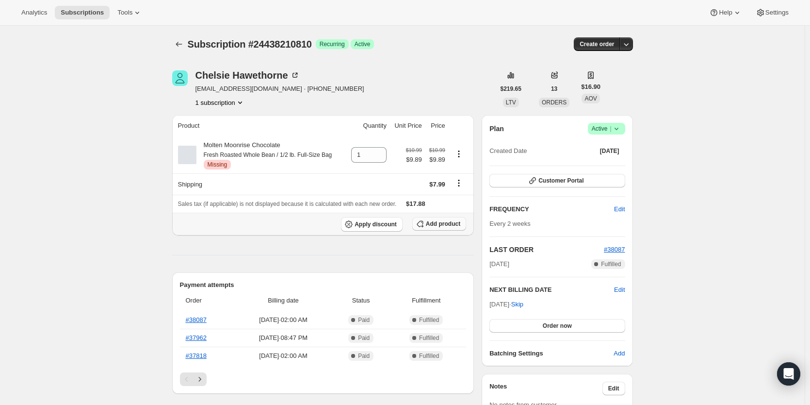
click at [452, 222] on span "Add product" at bounding box center [443, 224] width 34 height 8
click at [445, 223] on span "Add product" at bounding box center [443, 224] width 34 height 8
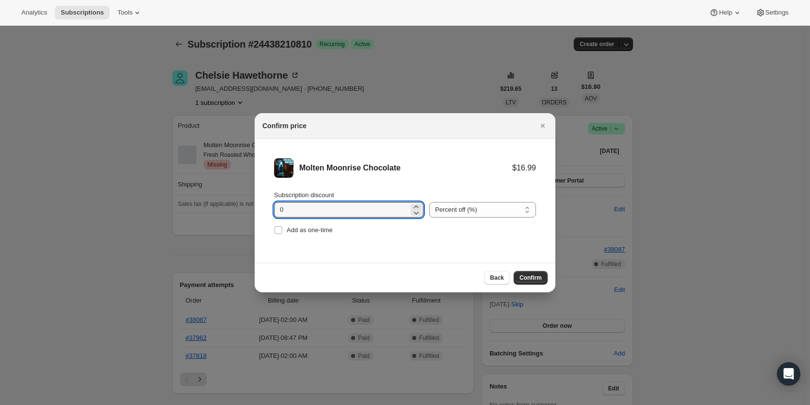
drag, startPoint x: 264, startPoint y: 209, endPoint x: 241, endPoint y: 207, distance: 23.4
click at [258, 208] on li "Molten Moonrise Chocolate $16.99 Subscription discount 0 Percent off (%) Amount…" at bounding box center [405, 197] width 301 height 117
type input "20"
click at [525, 277] on span "Confirm" at bounding box center [531, 278] width 22 height 8
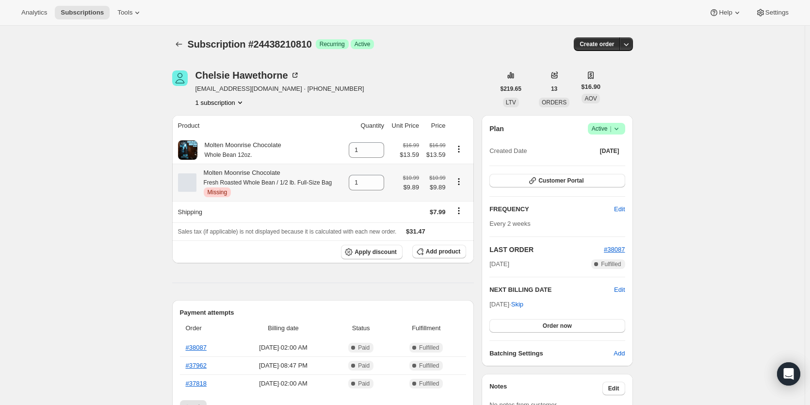
click at [462, 181] on icon "Product actions" at bounding box center [459, 182] width 10 height 10
click at [463, 197] on span "Remove" at bounding box center [461, 200] width 23 height 7
type input "0"
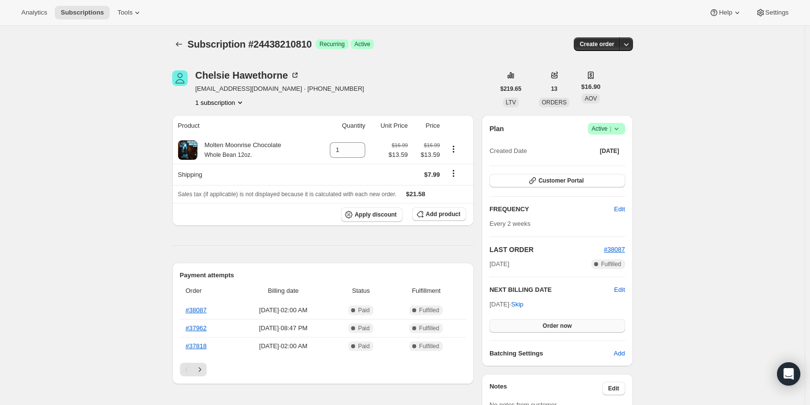
click at [562, 324] on span "Order now" at bounding box center [557, 326] width 29 height 8
click at [553, 326] on span "Click to confirm" at bounding box center [557, 326] width 44 height 8
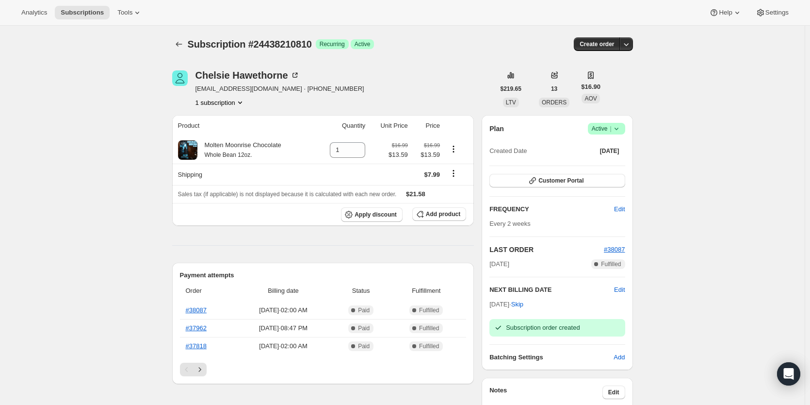
click at [184, 45] on icon "Subscriptions" at bounding box center [179, 44] width 10 height 10
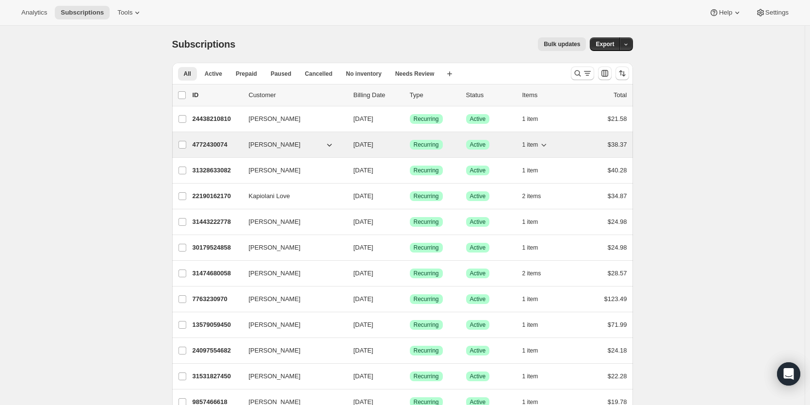
click at [213, 144] on p "4772430074" at bounding box center [217, 145] width 49 height 10
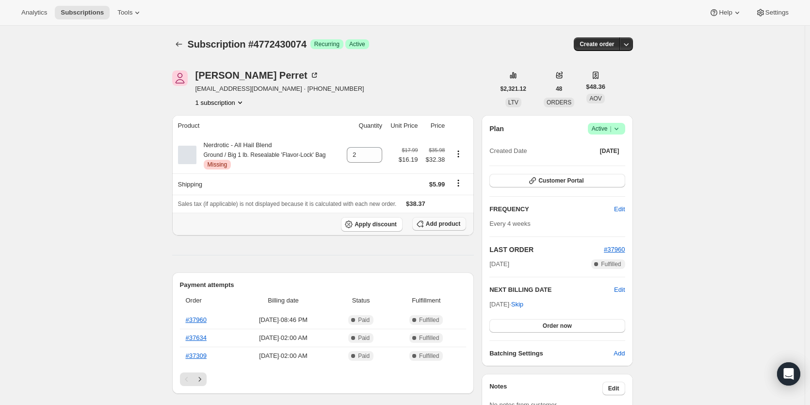
click at [447, 225] on span "Add product" at bounding box center [443, 224] width 34 height 8
click at [458, 222] on span "Add product" at bounding box center [443, 224] width 34 height 8
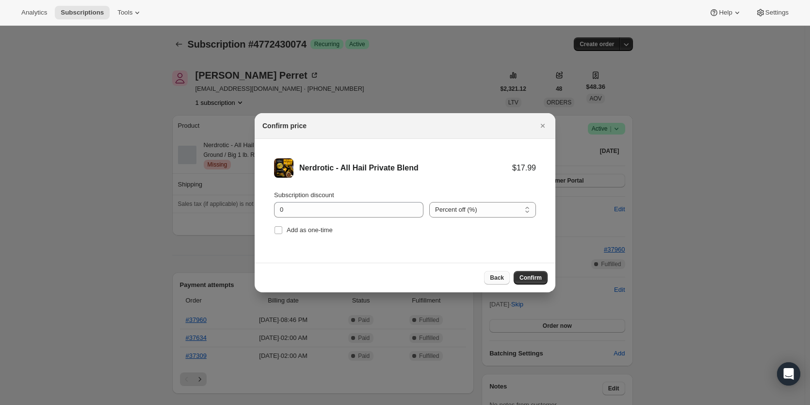
click at [496, 275] on span "Back" at bounding box center [497, 278] width 14 height 8
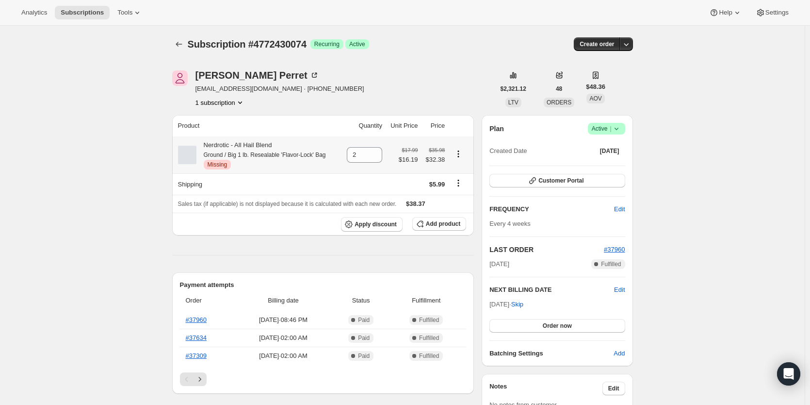
click at [461, 153] on icon "Product actions" at bounding box center [459, 154] width 10 height 10
click at [461, 152] on icon "Product actions" at bounding box center [459, 154] width 10 height 10
click at [447, 223] on span "Add product" at bounding box center [443, 224] width 34 height 8
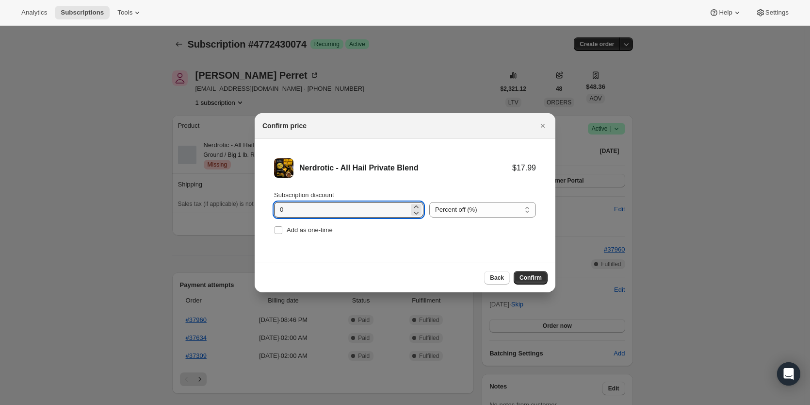
drag, startPoint x: 291, startPoint y: 211, endPoint x: 246, endPoint y: 211, distance: 44.2
type input "10"
click at [530, 275] on span "Confirm" at bounding box center [531, 278] width 22 height 8
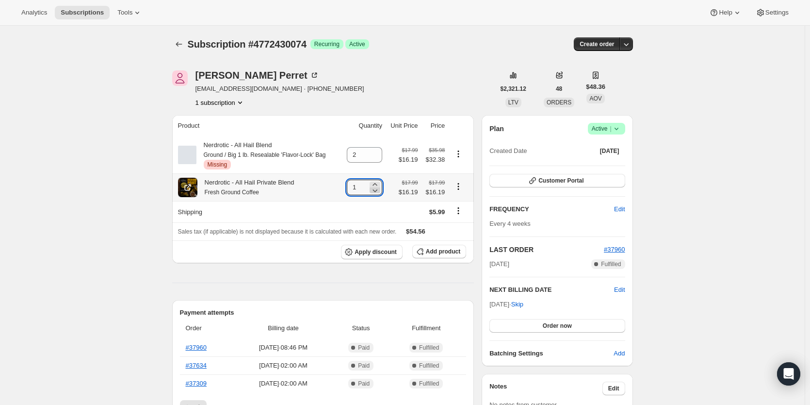
click at [377, 186] on icon at bounding box center [375, 190] width 10 height 10
type input "0"
click at [460, 152] on icon "Product actions" at bounding box center [459, 154] width 10 height 10
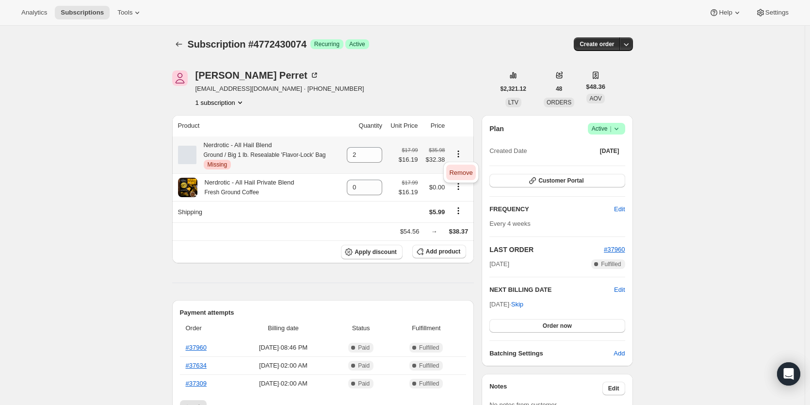
click at [466, 179] on button "Remove" at bounding box center [460, 172] width 29 height 16
type input "0"
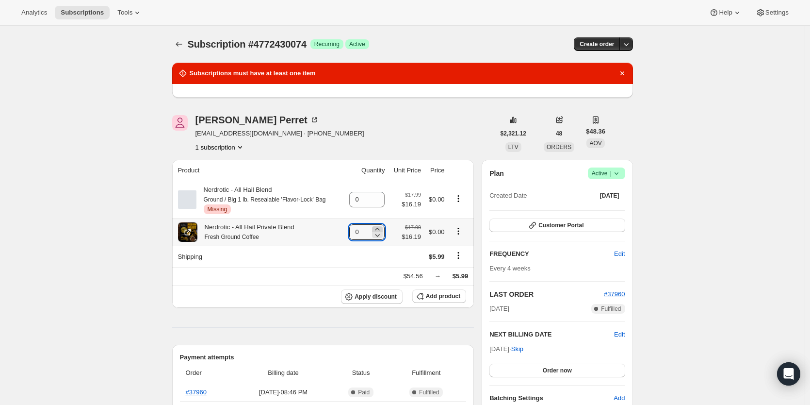
click at [380, 229] on icon at bounding box center [378, 229] width 4 height 2
click at [380, 229] on icon at bounding box center [375, 229] width 10 height 10
type input "2"
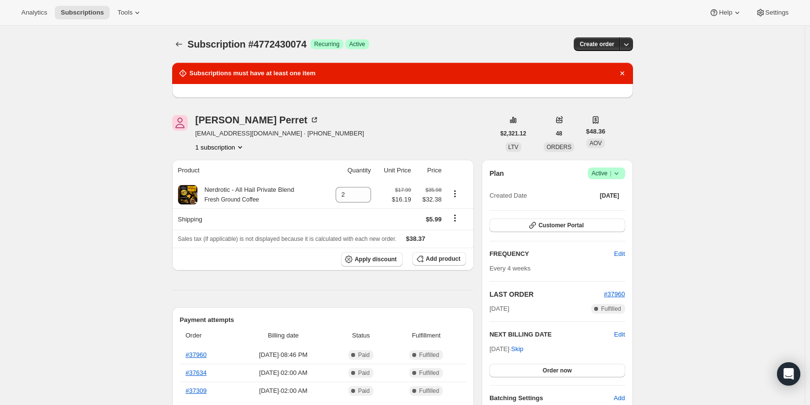
click at [624, 72] on icon "Dismiss notification" at bounding box center [622, 73] width 4 height 4
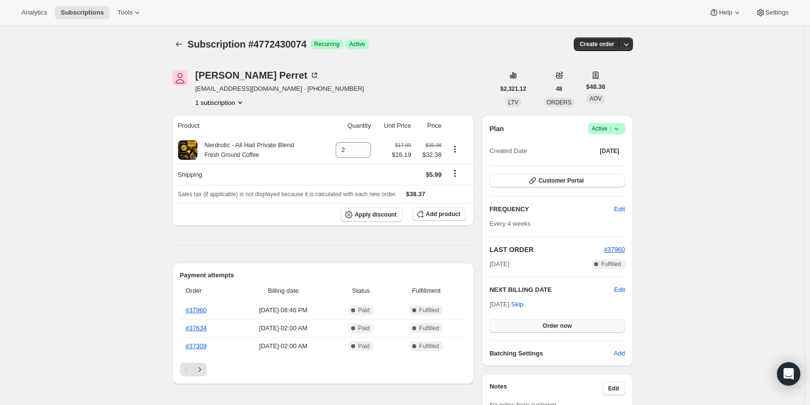
click at [572, 324] on span "Order now" at bounding box center [557, 326] width 29 height 8
click at [574, 324] on span "Click to confirm" at bounding box center [557, 326] width 44 height 8
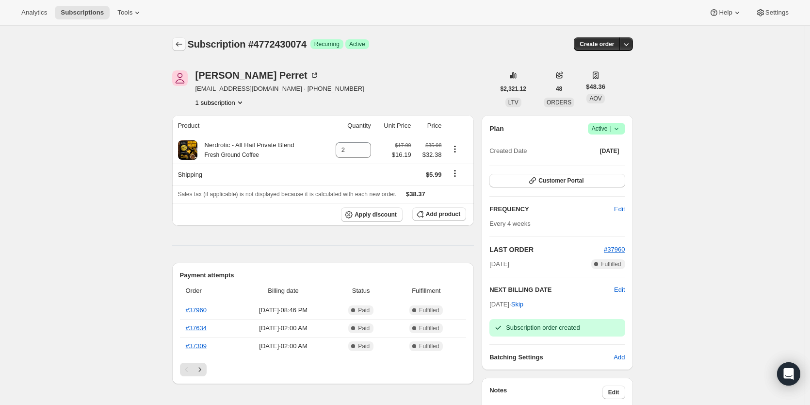
click at [180, 42] on icon "Subscriptions" at bounding box center [179, 44] width 10 height 10
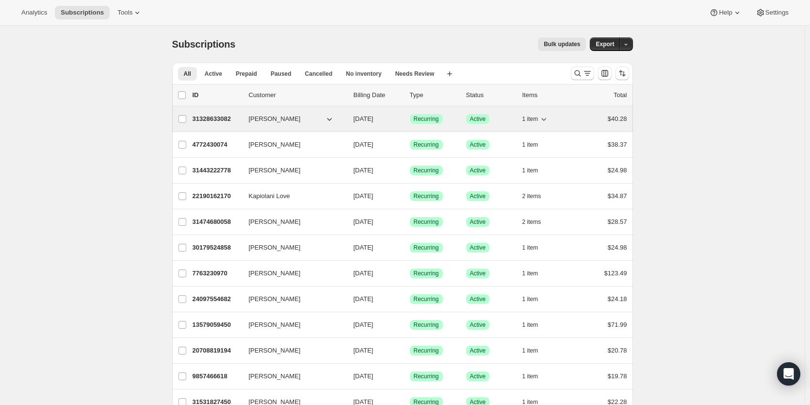
click at [205, 121] on p "31328633082" at bounding box center [217, 119] width 49 height 10
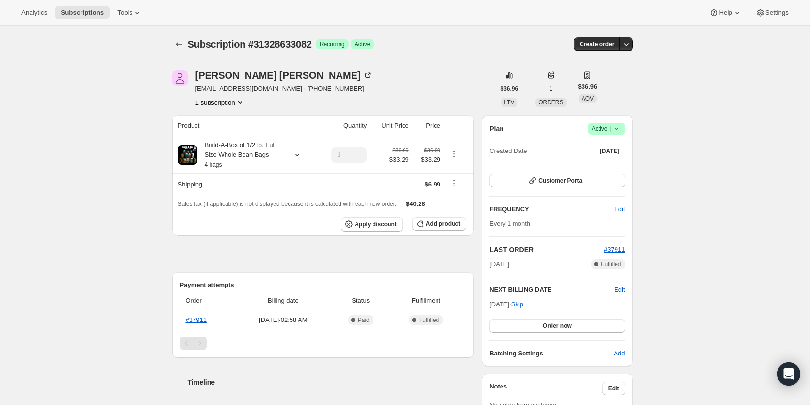
click at [696, 210] on div "Subscription #31328633082. This page is ready Subscription #31328633082 Success…" at bounding box center [402, 354] width 805 height 657
drag, startPoint x: 696, startPoint y: 210, endPoint x: 575, endPoint y: 405, distance: 230.1
click at [575, 404] on html "Analytics Subscriptions Tools Help Settings Skip to content Subscription #31328…" at bounding box center [405, 202] width 810 height 405
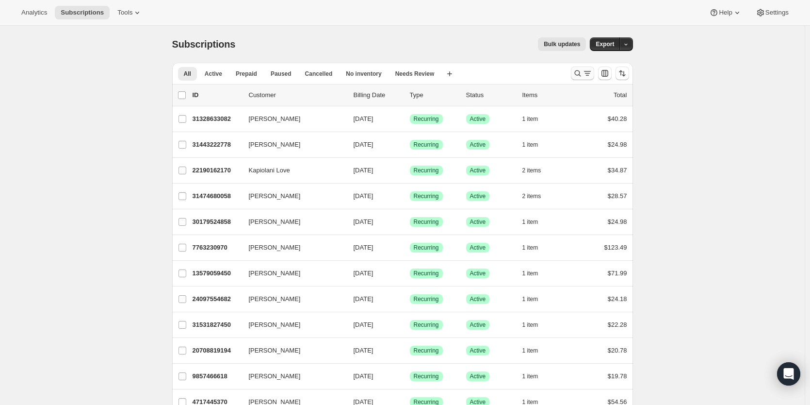
click at [577, 71] on icon "Search and filter results" at bounding box center [578, 73] width 10 height 10
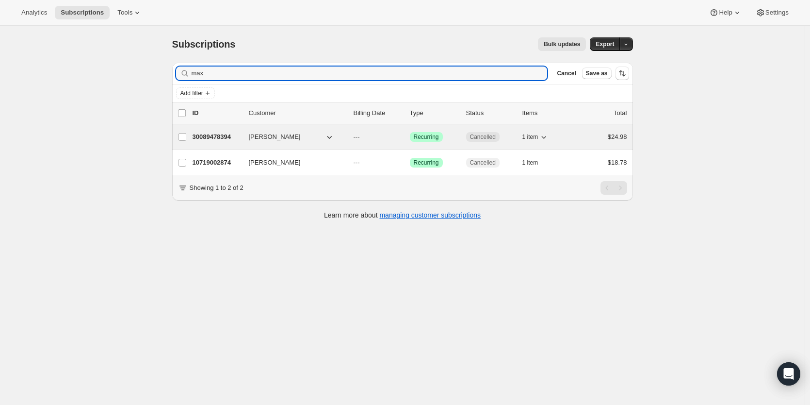
type input "max"
click at [215, 138] on p "30089478394" at bounding box center [217, 137] width 49 height 10
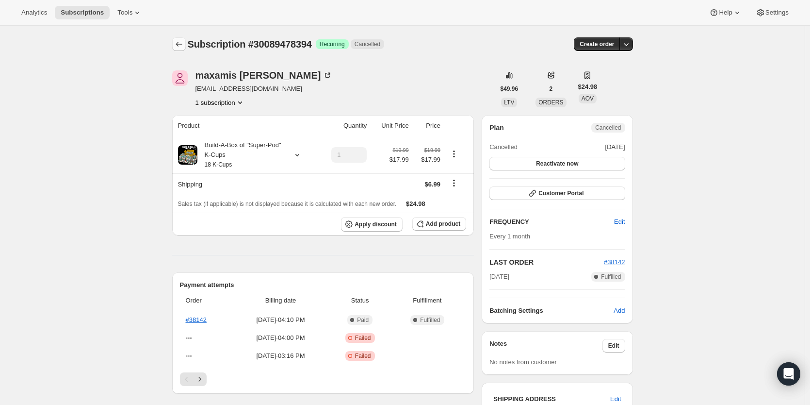
click at [183, 41] on icon "Subscriptions" at bounding box center [179, 44] width 10 height 10
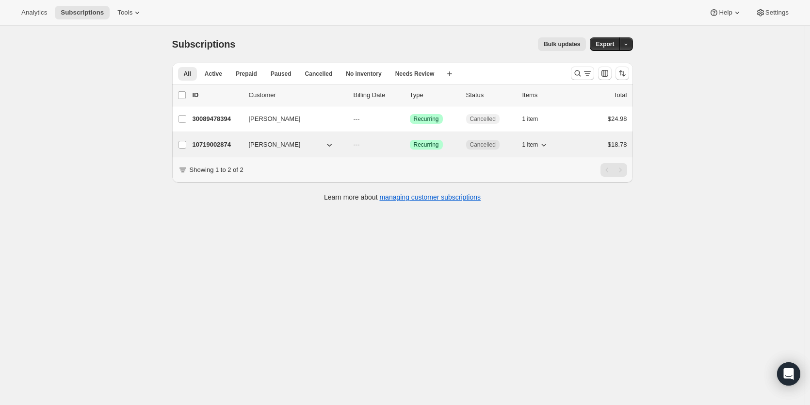
click at [267, 147] on span "[PERSON_NAME]" at bounding box center [275, 145] width 52 height 10
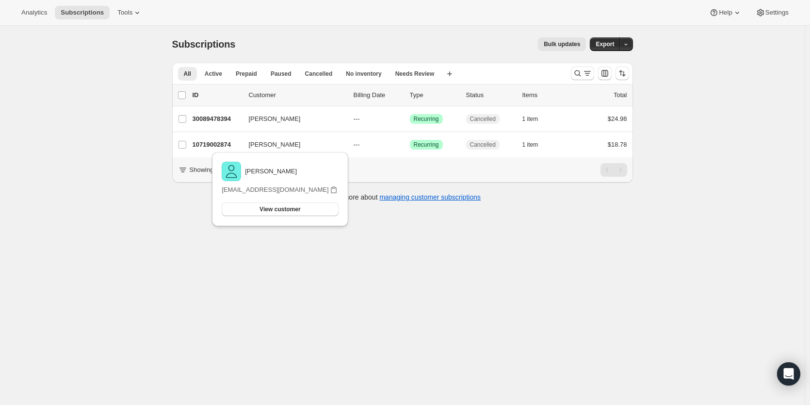
click at [241, 30] on div "Subscriptions. This page is ready Subscriptions Bulk updates More actions Bulk …" at bounding box center [402, 44] width 461 height 37
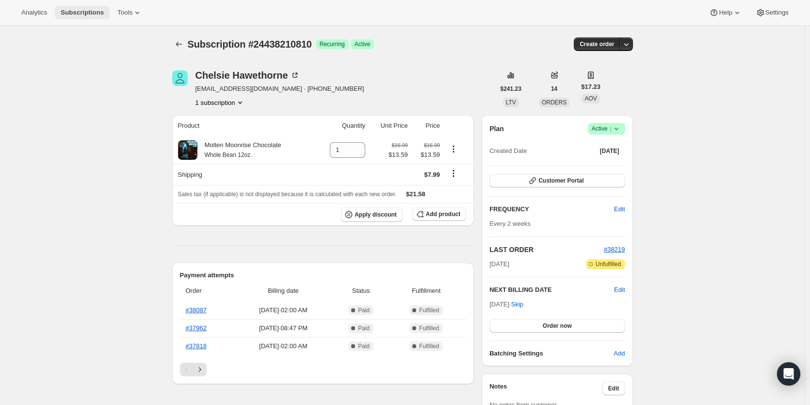
click at [72, 10] on span "Subscriptions" at bounding box center [82, 13] width 43 height 8
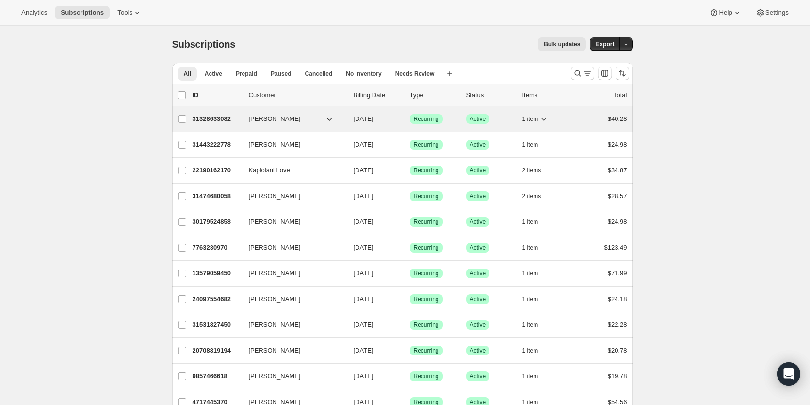
click at [211, 120] on p "31328633082" at bounding box center [217, 119] width 49 height 10
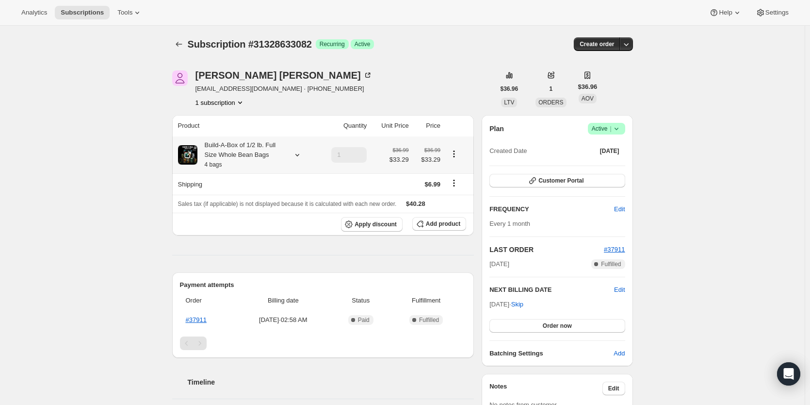
click at [301, 157] on icon at bounding box center [298, 155] width 10 height 10
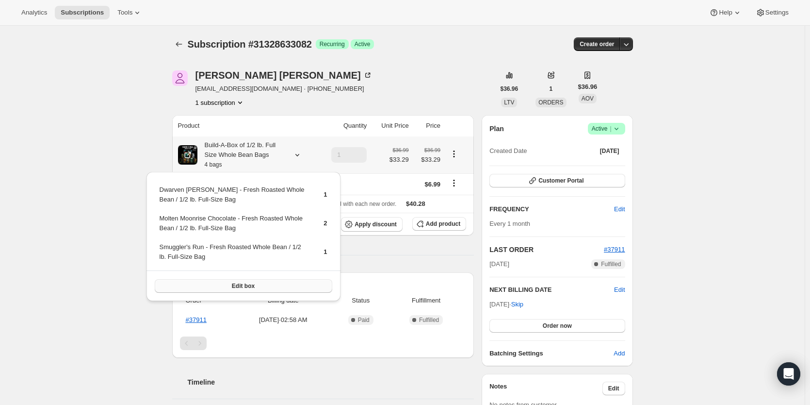
click at [279, 290] on button "Edit box" at bounding box center [244, 286] width 178 height 14
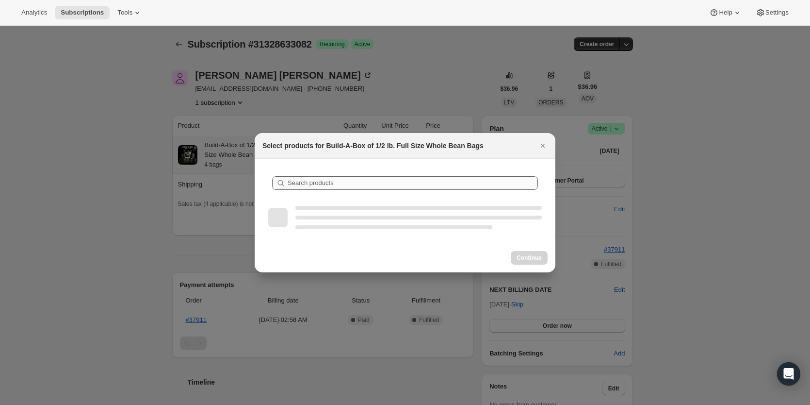
select select "gid://shopify/ProductVariant/46687008948474"
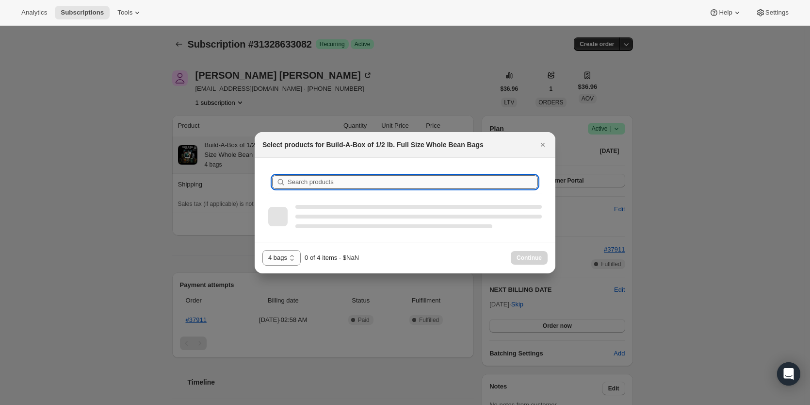
click at [363, 178] on input "Search products" at bounding box center [413, 182] width 250 height 14
click at [543, 148] on icon "Close" at bounding box center [543, 145] width 10 height 10
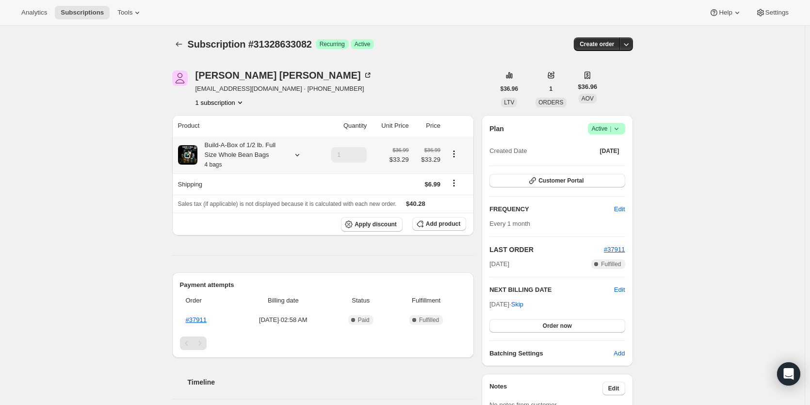
click at [299, 156] on icon at bounding box center [298, 155] width 10 height 10
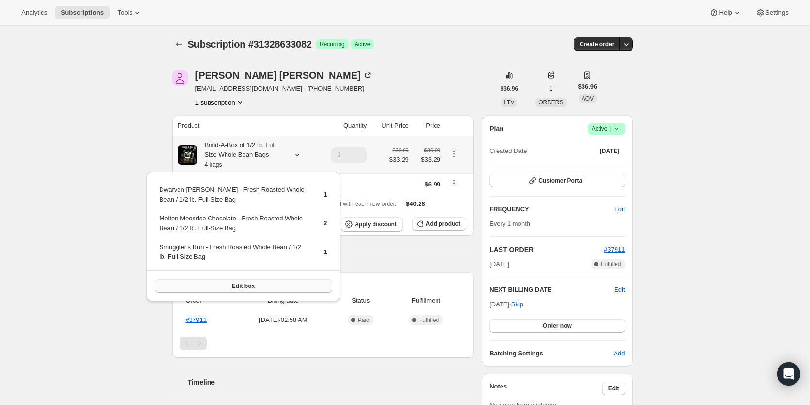
click at [274, 282] on button "Edit box" at bounding box center [244, 286] width 178 height 14
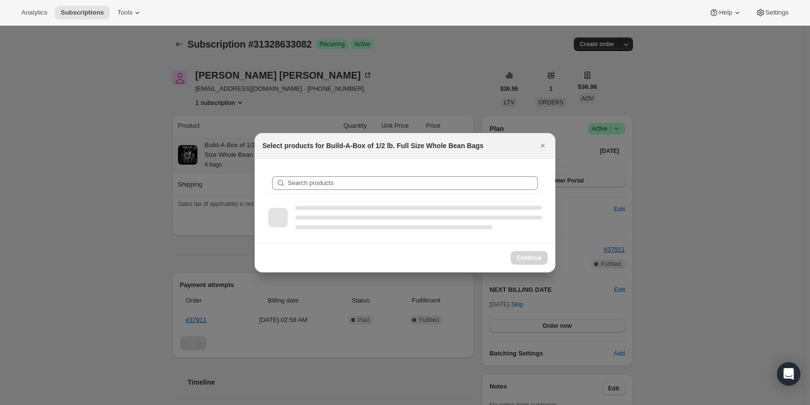
select select "gid://shopify/ProductVariant/46687008948474"
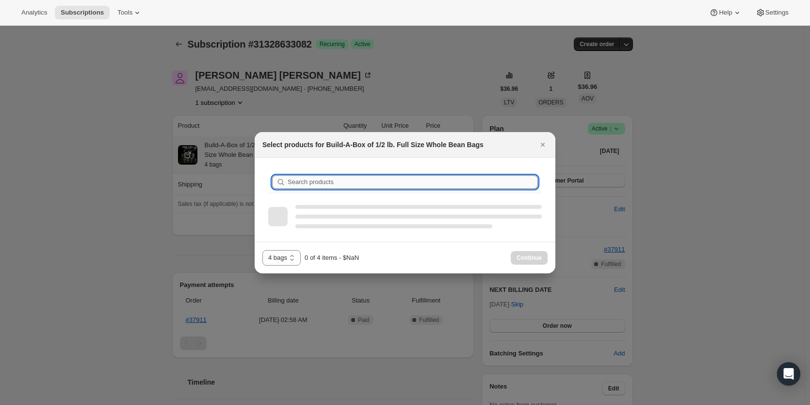
click at [359, 181] on input "Search products" at bounding box center [413, 182] width 250 height 14
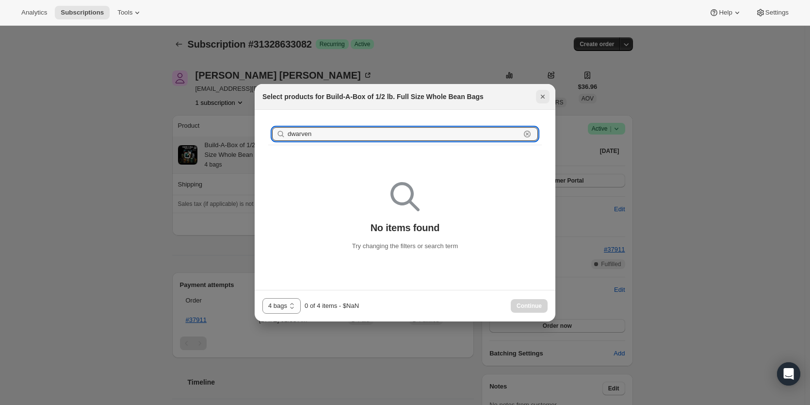
type input "dwarven"
click at [541, 98] on icon "Close" at bounding box center [543, 97] width 4 height 4
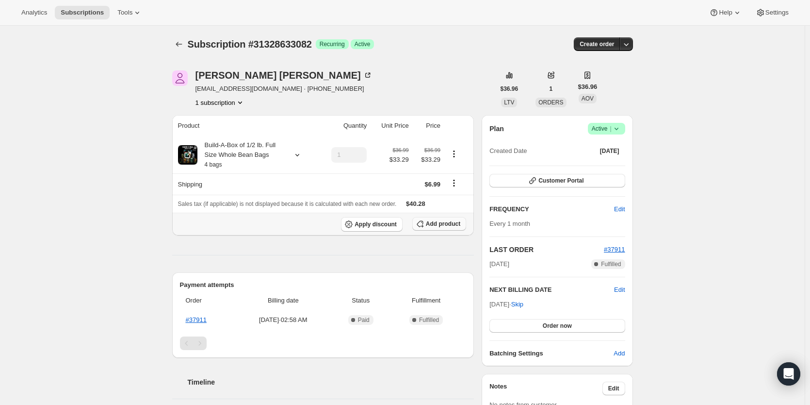
click at [443, 222] on span "Add product" at bounding box center [443, 224] width 34 height 8
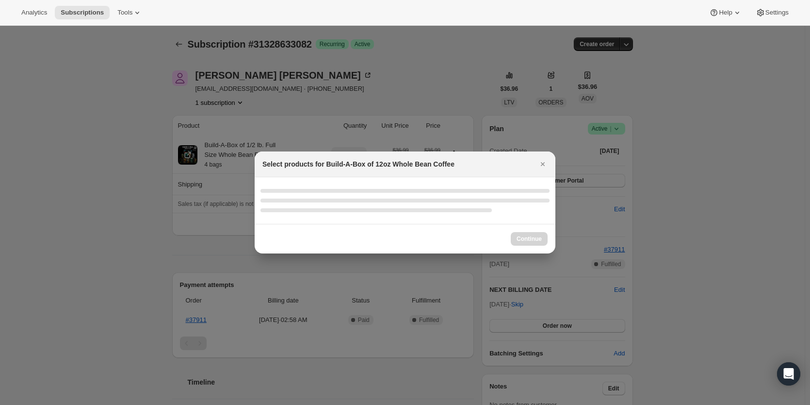
click at [416, 210] on div ":r9nn:" at bounding box center [376, 210] width 231 height 4
select select "gid://shopify/ProductVariant/43280479453434"
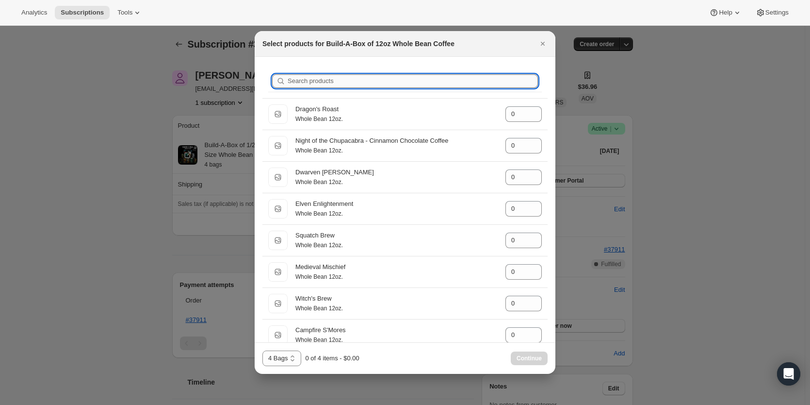
click at [377, 75] on input "Search products" at bounding box center [413, 81] width 250 height 14
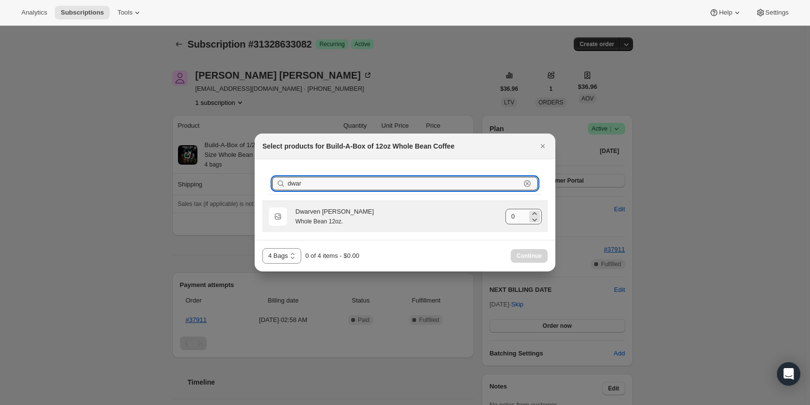
type input "dwar"
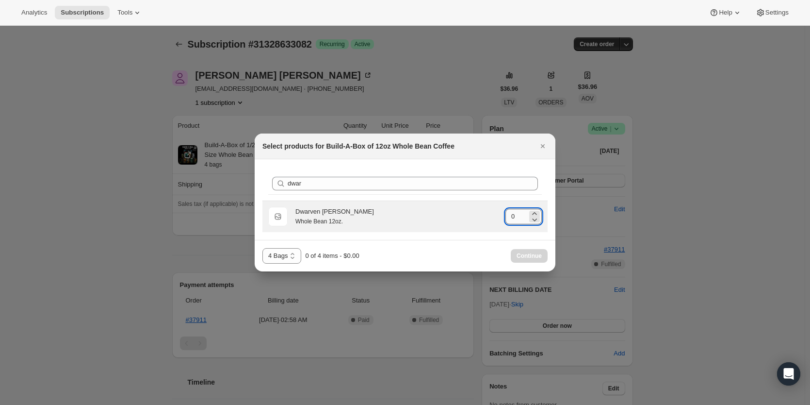
click at [516, 218] on input "0" at bounding box center [517, 217] width 22 height 16
click at [535, 213] on icon ":r9nn:" at bounding box center [535, 214] width 10 height 10
type input "1"
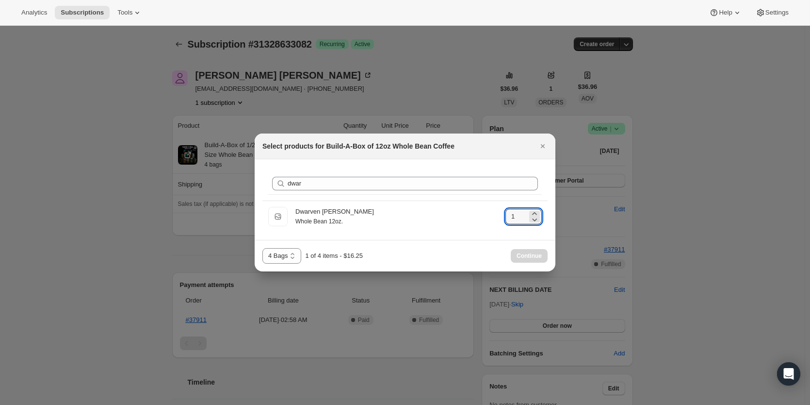
click at [531, 253] on div "Continue" at bounding box center [529, 256] width 37 height 14
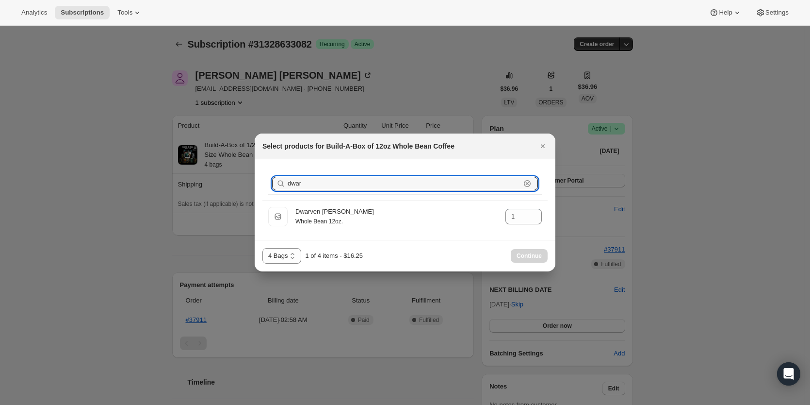
drag, startPoint x: 309, startPoint y: 184, endPoint x: 262, endPoint y: 183, distance: 46.6
click at [262, 183] on div "Search products dwar Clear Whole Bean 12oz. Dwarven [PERSON_NAME] Whole [PERSON…" at bounding box center [405, 199] width 301 height 81
type input "m"
type input "0"
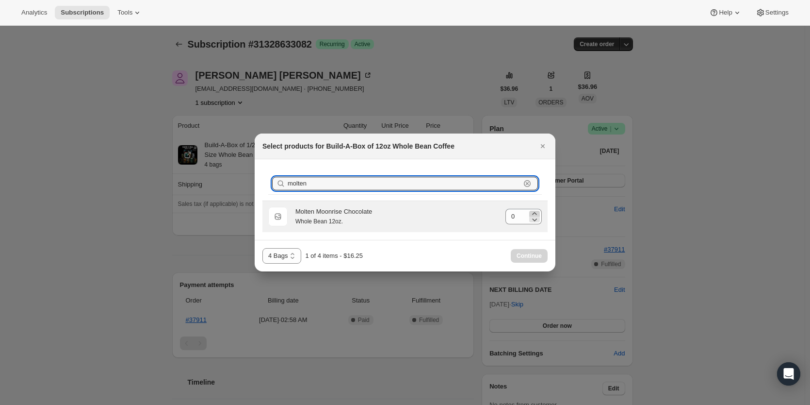
type input "molten"
click at [535, 212] on icon ":r9nn:" at bounding box center [535, 214] width 10 height 10
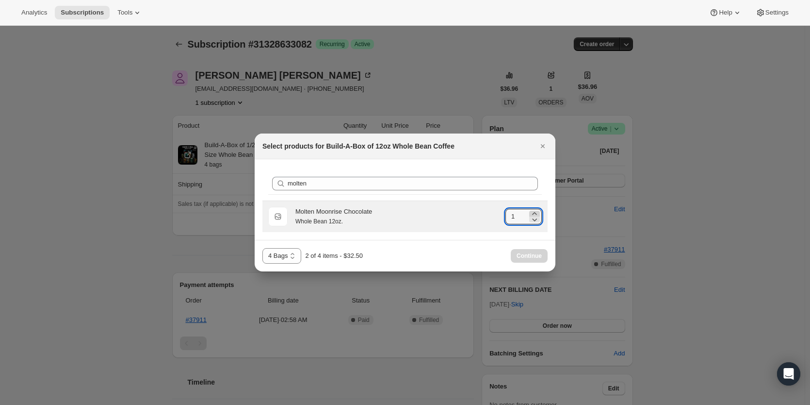
click at [535, 212] on icon ":r9nn:" at bounding box center [535, 214] width 10 height 10
type input "2"
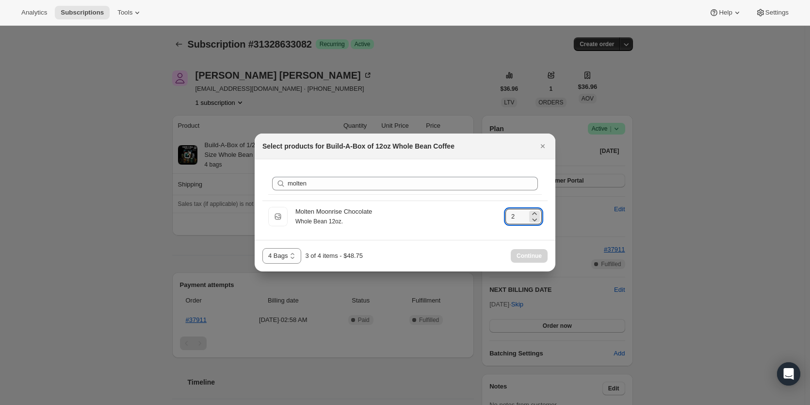
click at [479, 241] on div "3 Bags 4 Bags 5 Bags 6 Bags 4 Bags 3 of 4 items - $48.75 Continue" at bounding box center [405, 256] width 301 height 32
click at [517, 252] on div "Continue" at bounding box center [529, 256] width 37 height 14
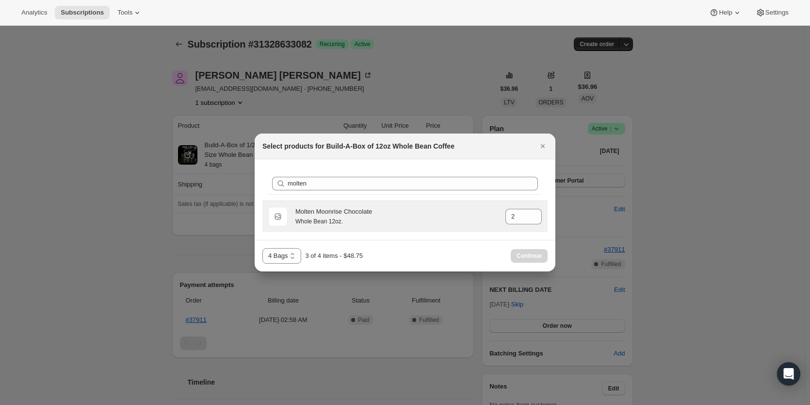
click at [434, 225] on div "Whole Bean 12oz." at bounding box center [396, 221] width 202 height 10
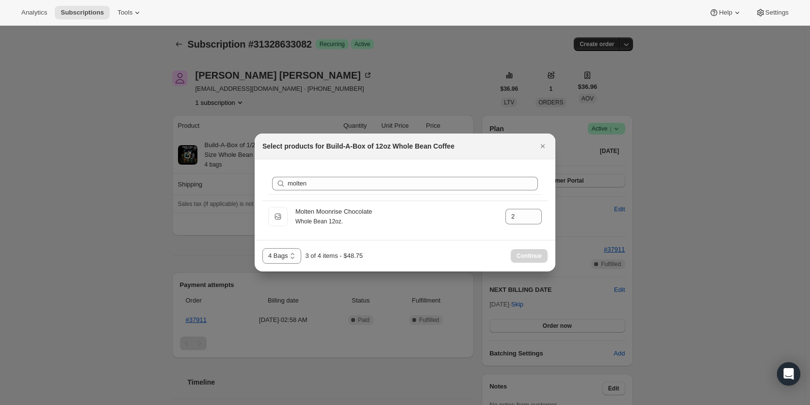
click at [521, 254] on div "Continue" at bounding box center [529, 256] width 37 height 14
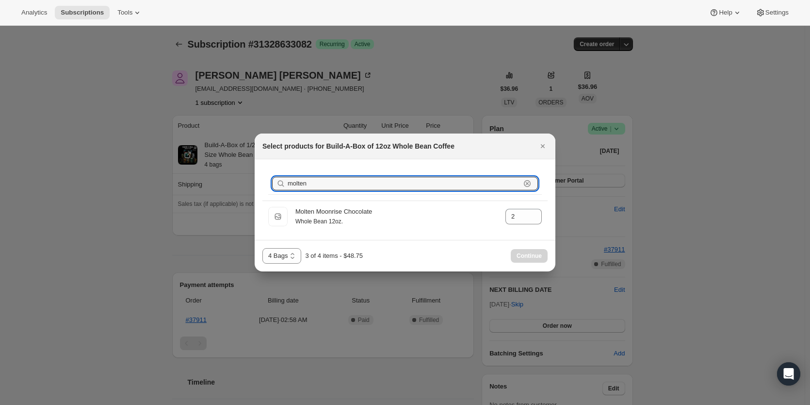
drag, startPoint x: 333, startPoint y: 183, endPoint x: 276, endPoint y: 184, distance: 56.8
click at [276, 184] on div "molten Clear" at bounding box center [405, 184] width 266 height 14
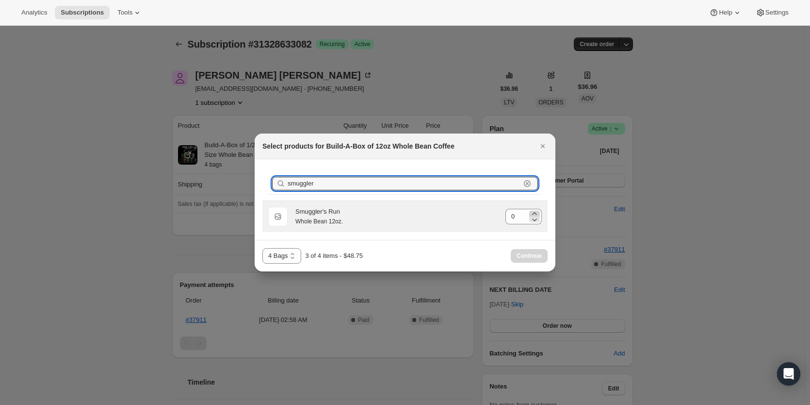
type input "smuggler"
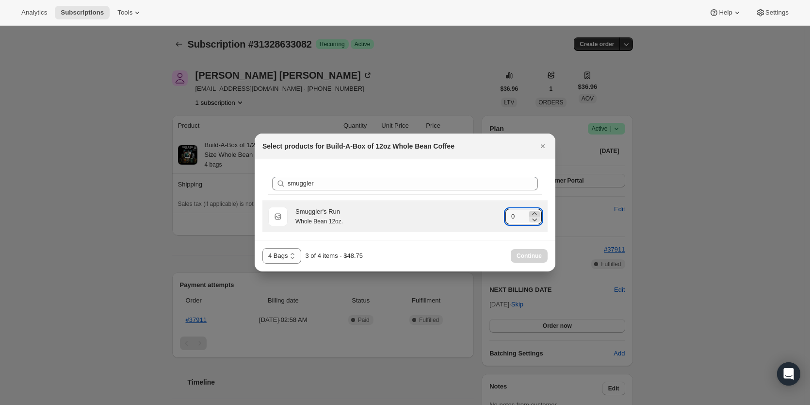
click at [534, 211] on icon ":r9nn:" at bounding box center [535, 214] width 10 height 10
type input "1"
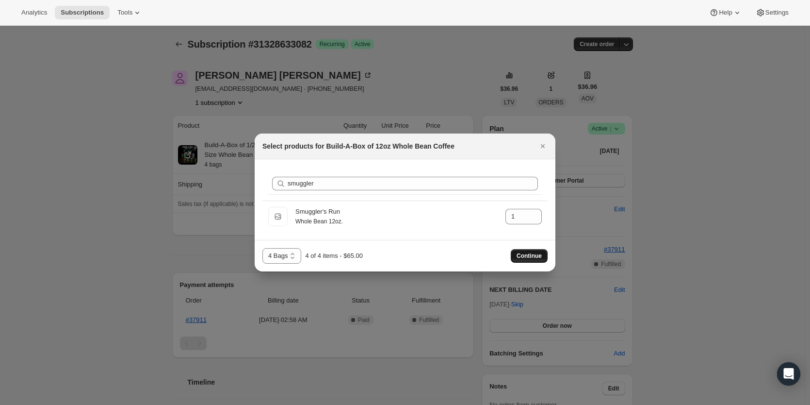
click at [533, 255] on span "Continue" at bounding box center [529, 256] width 25 height 8
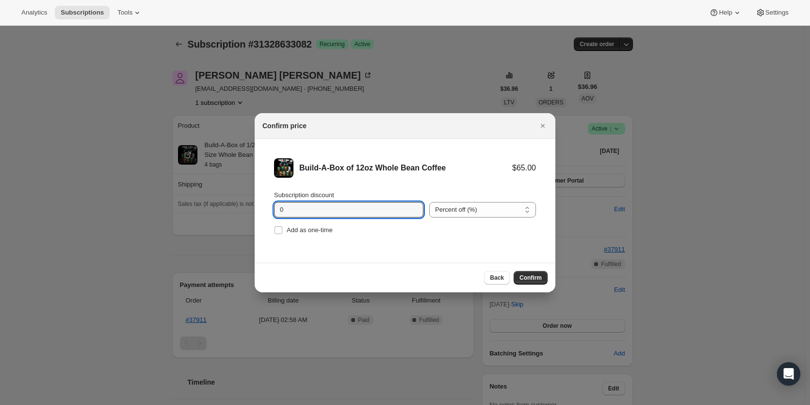
type input "20"
click at [531, 275] on span "Confirm" at bounding box center [531, 278] width 22 height 8
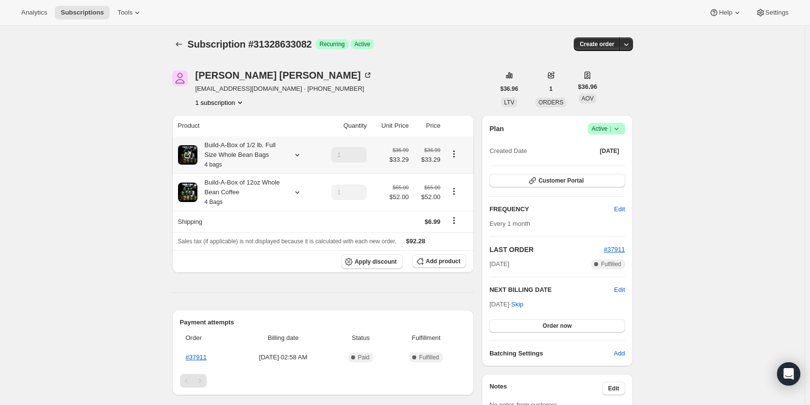
click at [457, 155] on icon "Product actions" at bounding box center [454, 154] width 10 height 10
click at [456, 127] on th at bounding box center [458, 125] width 31 height 21
click at [456, 152] on icon "Product actions" at bounding box center [454, 154] width 10 height 10
click at [456, 176] on span "Edit box" at bounding box center [456, 172] width 23 height 7
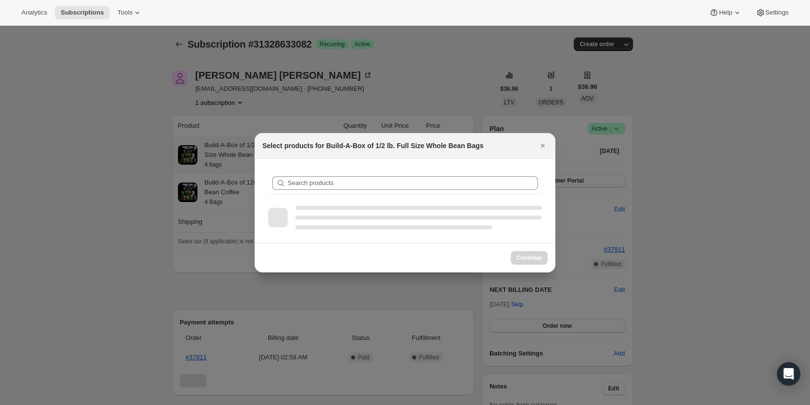
select select "gid://shopify/ProductVariant/46687008948474"
click at [296, 259] on select "3 bags 4 bags 5 bags 6 bags" at bounding box center [281, 258] width 38 height 16
click at [436, 229] on div ":r9un:" at bounding box center [404, 216] width 285 height 35
click at [535, 142] on div "Select products for Build-A-Box of 1/2 lb. Full Size Whole Bean Bags" at bounding box center [404, 145] width 285 height 10
click at [545, 144] on icon "Close" at bounding box center [543, 145] width 10 height 10
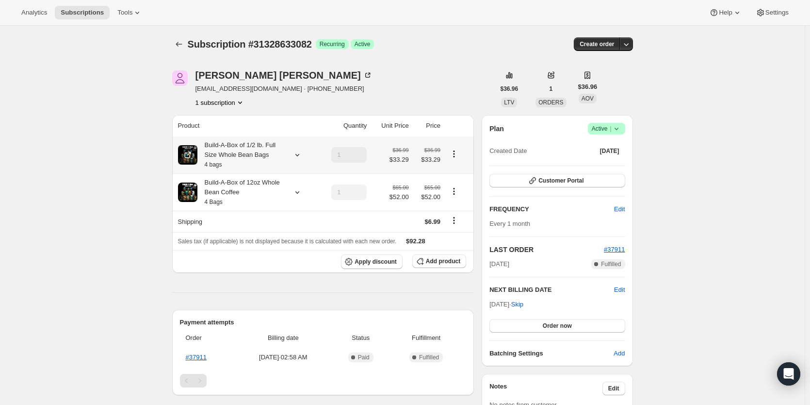
click at [298, 155] on icon at bounding box center [297, 155] width 4 height 2
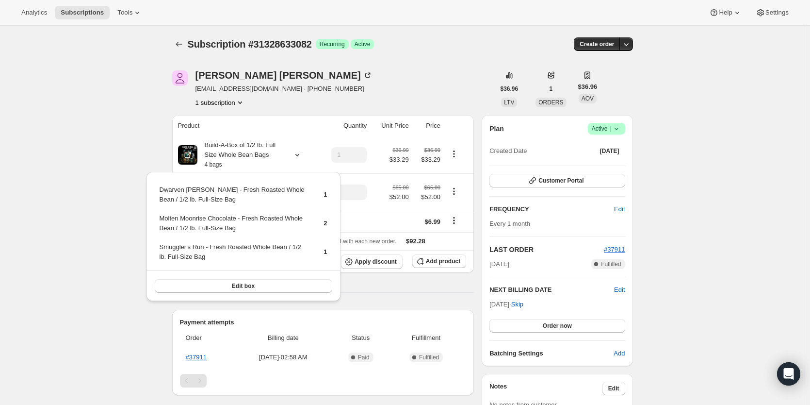
click at [376, 93] on div "[PERSON_NAME] [EMAIL_ADDRESS][DOMAIN_NAME] · [PHONE_NUMBER] 1 subscription" at bounding box center [333, 88] width 323 height 37
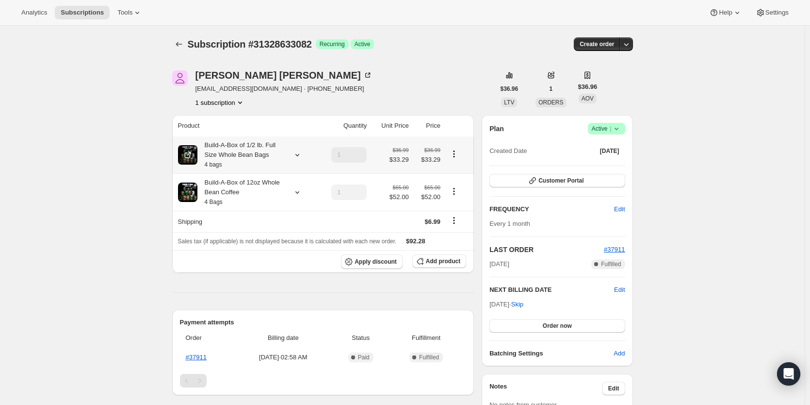
click at [455, 154] on icon "Product actions" at bounding box center [454, 154] width 10 height 10
click at [447, 120] on th at bounding box center [458, 125] width 31 height 21
click at [456, 153] on icon "Product actions" at bounding box center [454, 154] width 10 height 10
click at [457, 176] on span "Edit box" at bounding box center [456, 172] width 23 height 7
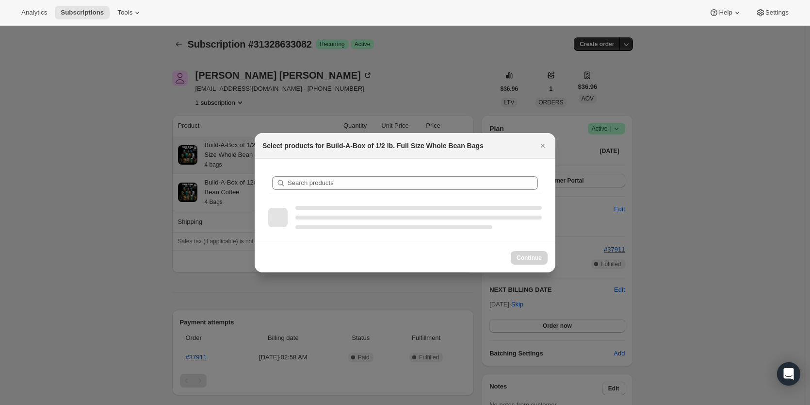
select select "gid://shopify/ProductVariant/46687008948474"
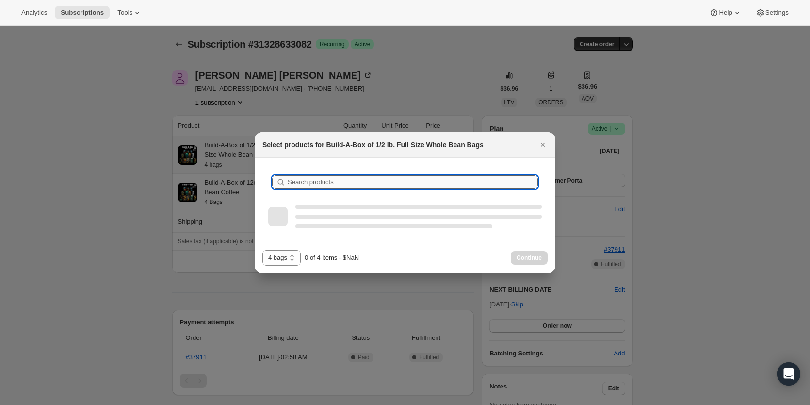
click at [456, 179] on input "Search products" at bounding box center [413, 182] width 250 height 14
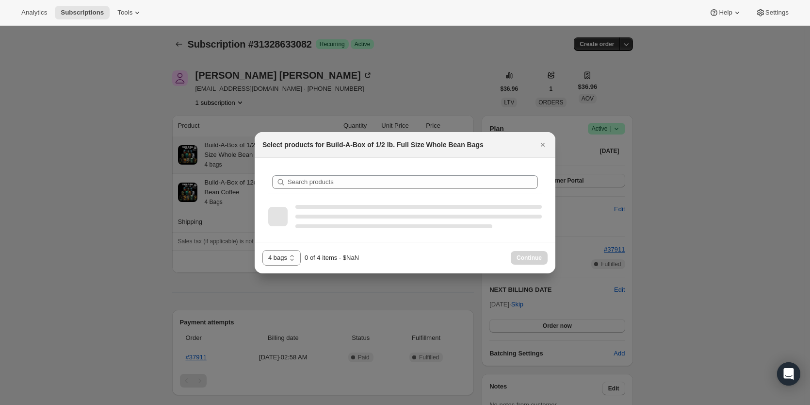
click at [304, 256] on div "3 bags 4 bags 5 bags 6 bags 4 bags 0 of 4 items - $NaN" at bounding box center [310, 258] width 97 height 16
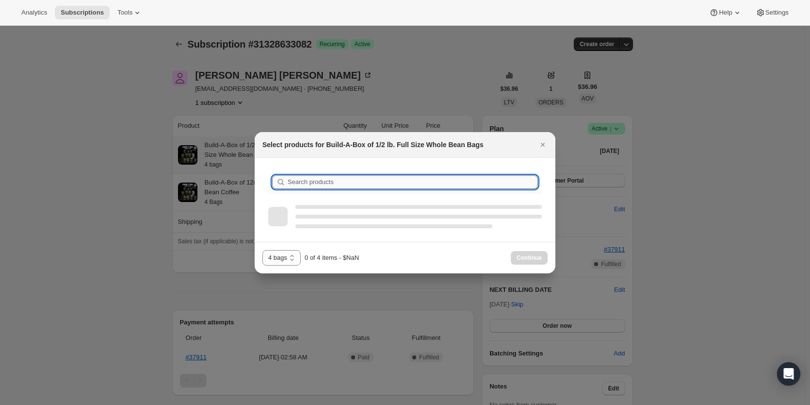
click at [386, 187] on input "Search products" at bounding box center [413, 182] width 250 height 14
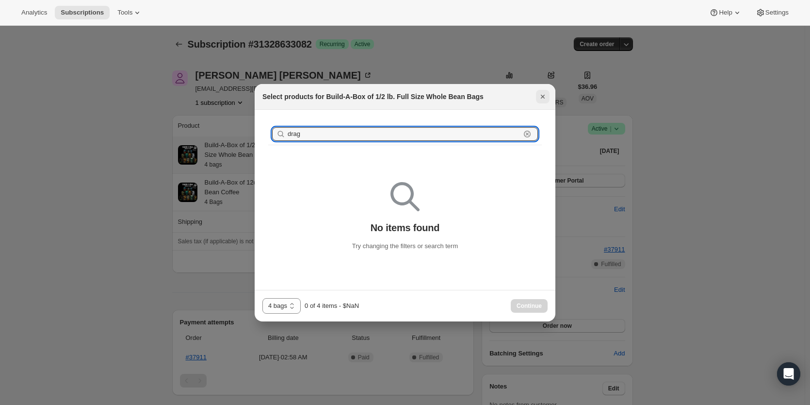
type input "drag"
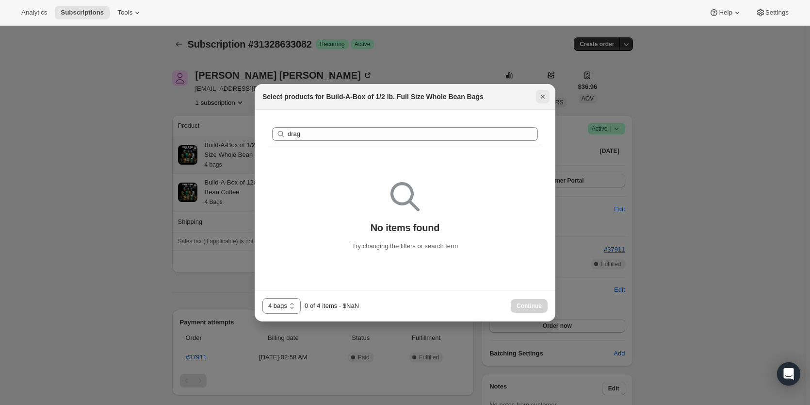
click at [545, 99] on icon "Close" at bounding box center [543, 97] width 10 height 10
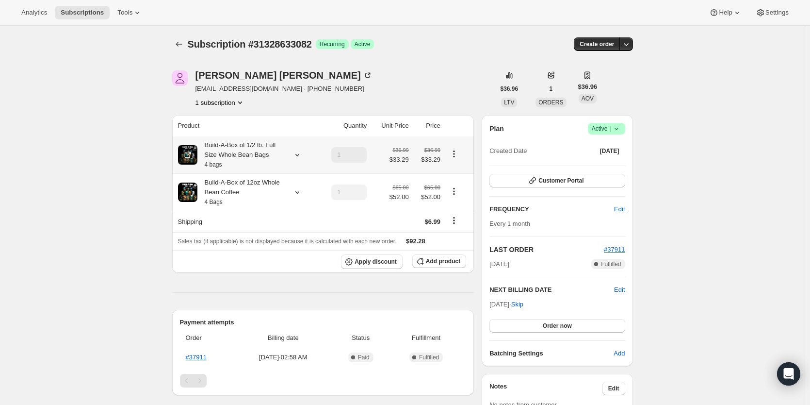
click at [450, 152] on button "Product actions" at bounding box center [454, 153] width 16 height 11
click at [651, 171] on div "Subscription #31328633082. This page is ready Subscription #31328633082 Success…" at bounding box center [402, 354] width 805 height 657
click at [459, 152] on icon "Product actions" at bounding box center [454, 154] width 10 height 10
click at [459, 170] on span "Edit box" at bounding box center [456, 172] width 23 height 7
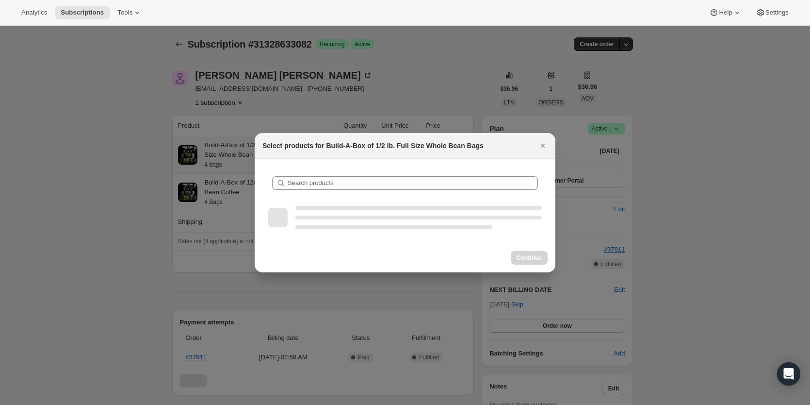
select select "gid://shopify/ProductVariant/46687008948474"
click at [292, 260] on select "3 bags 4 bags 5 bags 6 bags" at bounding box center [281, 258] width 38 height 16
click at [509, 206] on div ":ra2j:" at bounding box center [418, 207] width 246 height 4
click at [543, 145] on icon "Close" at bounding box center [543, 145] width 10 height 10
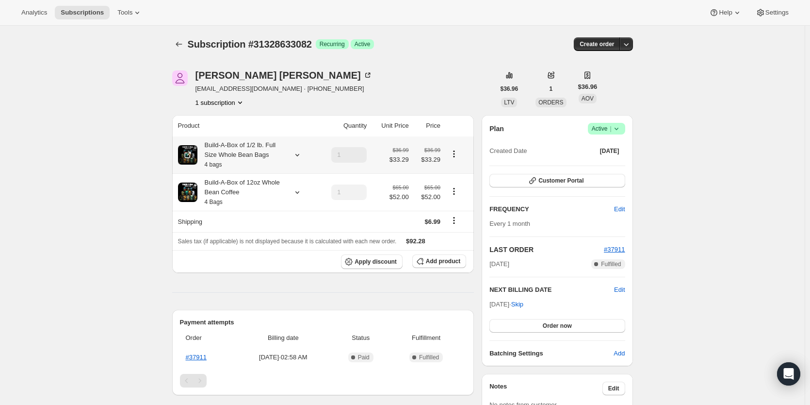
click at [459, 155] on icon "Product actions" at bounding box center [454, 154] width 10 height 10
click at [462, 190] on span "Remove" at bounding box center [456, 188] width 23 height 7
type input "0"
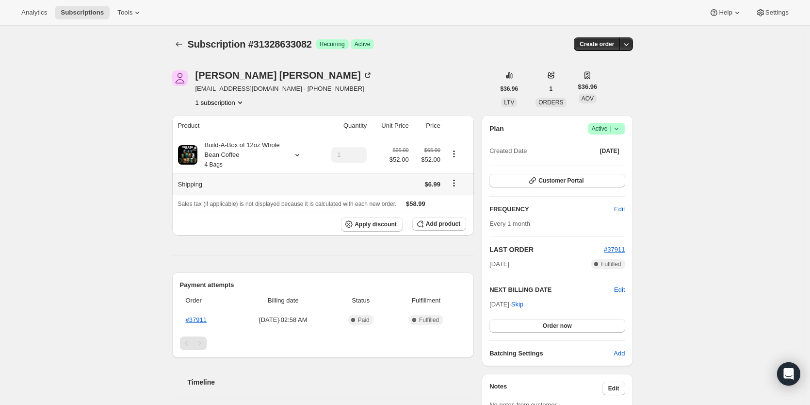
click at [457, 183] on icon "Shipping actions" at bounding box center [454, 183] width 10 height 10
click at [695, 164] on div "Subscription #31328633082. This page is ready Subscription #31328633082 Success…" at bounding box center [402, 354] width 805 height 657
click at [572, 328] on span "Order now" at bounding box center [557, 326] width 29 height 8
click at [710, 217] on div "Subscription #31328633082. This page is ready Subscription #31328633082 Success…" at bounding box center [402, 354] width 805 height 657
click at [458, 155] on icon "Product actions" at bounding box center [454, 154] width 10 height 10
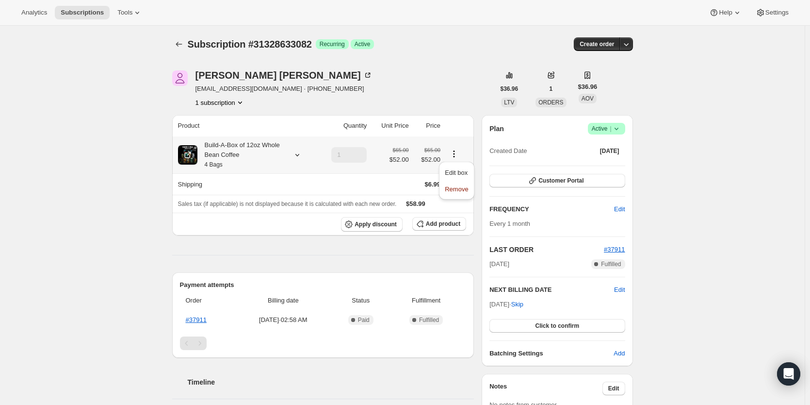
click at [457, 153] on icon "Product actions" at bounding box center [454, 154] width 10 height 10
click at [377, 221] on span "Apply discount" at bounding box center [376, 224] width 42 height 8
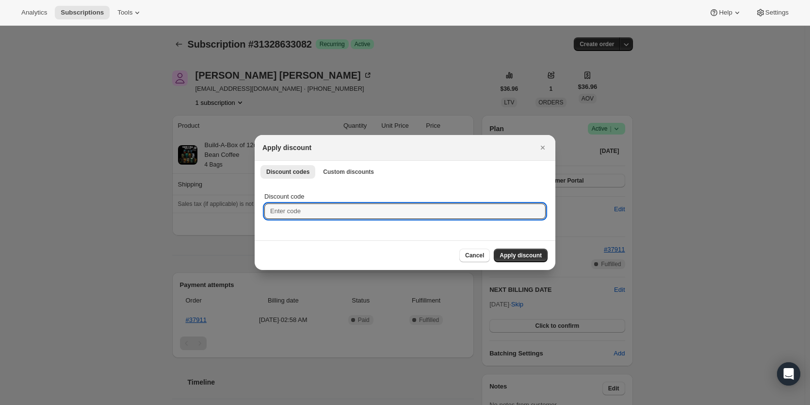
drag, startPoint x: 313, startPoint y: 212, endPoint x: 211, endPoint y: 214, distance: 102.4
click at [341, 169] on span "Custom discounts" at bounding box center [348, 172] width 51 height 8
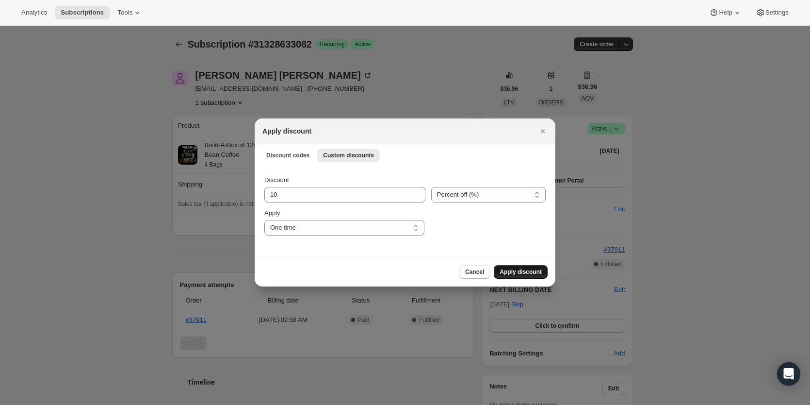
click at [525, 271] on span "Apply discount" at bounding box center [521, 272] width 42 height 8
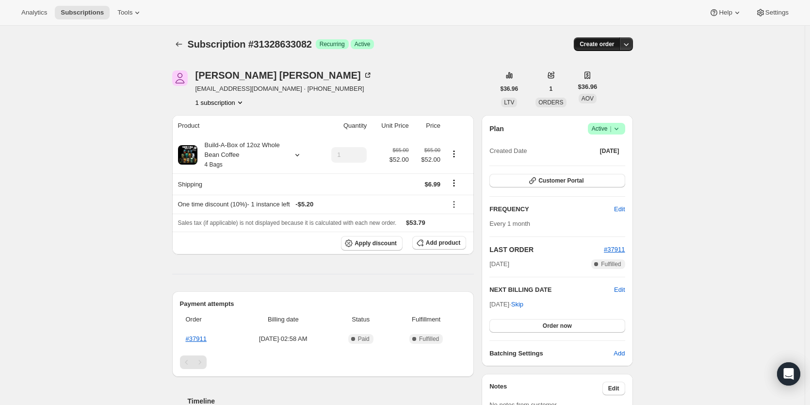
click at [608, 46] on span "Create order" at bounding box center [597, 44] width 34 height 8
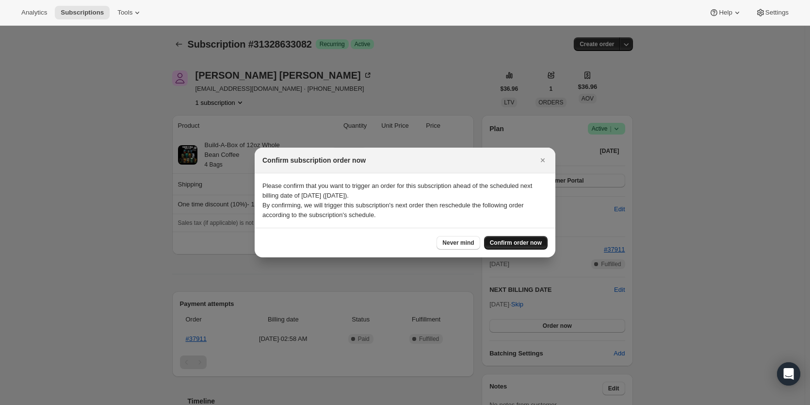
click at [510, 244] on span "Confirm order now" at bounding box center [516, 243] width 52 height 8
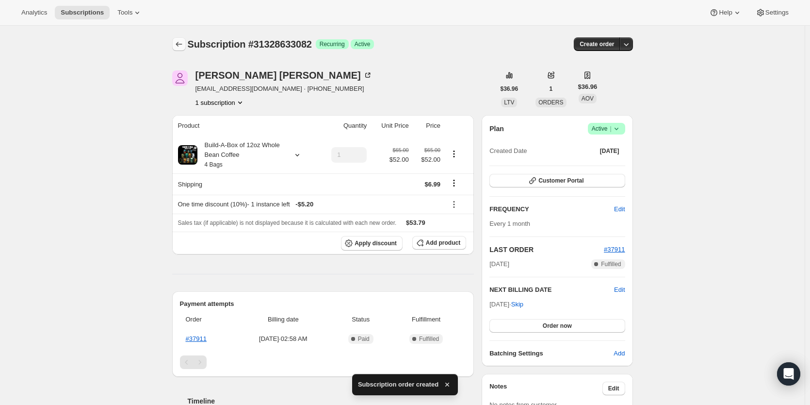
click at [182, 45] on icon "Subscriptions" at bounding box center [179, 44] width 10 height 10
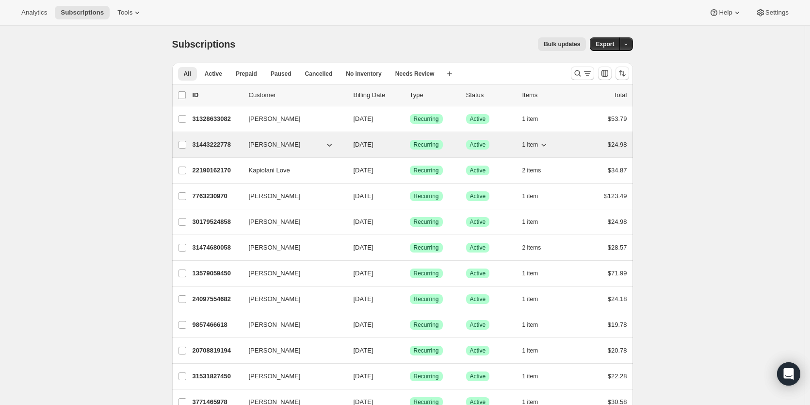
click at [210, 142] on p "31443222778" at bounding box center [217, 145] width 49 height 10
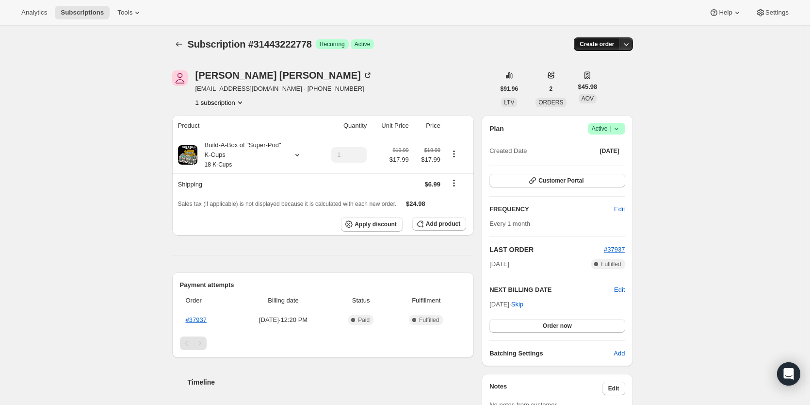
click at [602, 42] on span "Create order" at bounding box center [597, 44] width 34 height 8
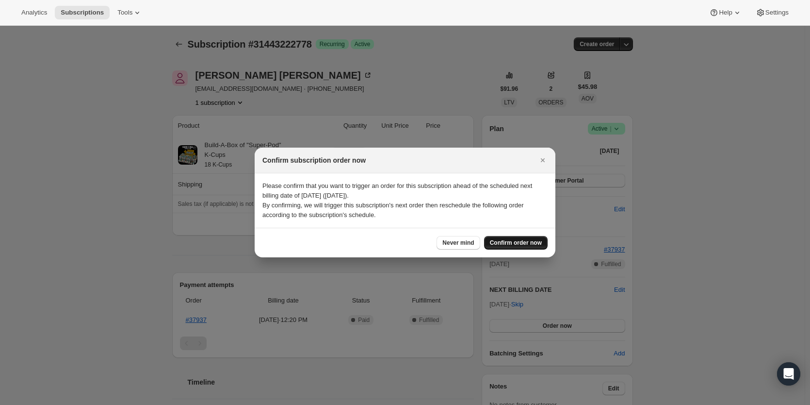
click at [520, 239] on button "Confirm order now" at bounding box center [516, 243] width 64 height 14
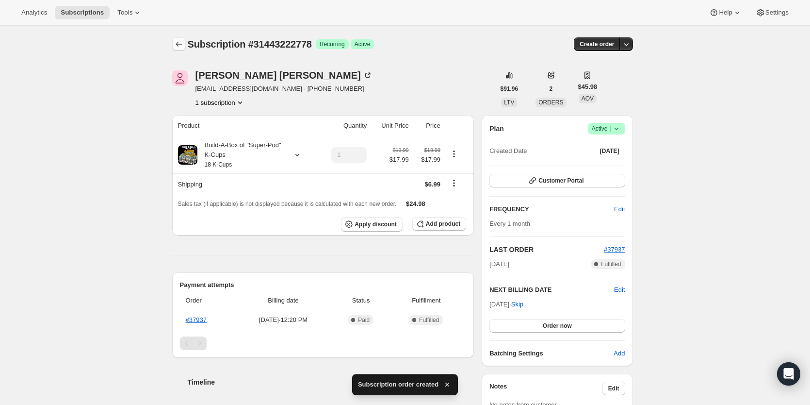
click at [179, 44] on icon "Subscriptions" at bounding box center [179, 44] width 6 height 5
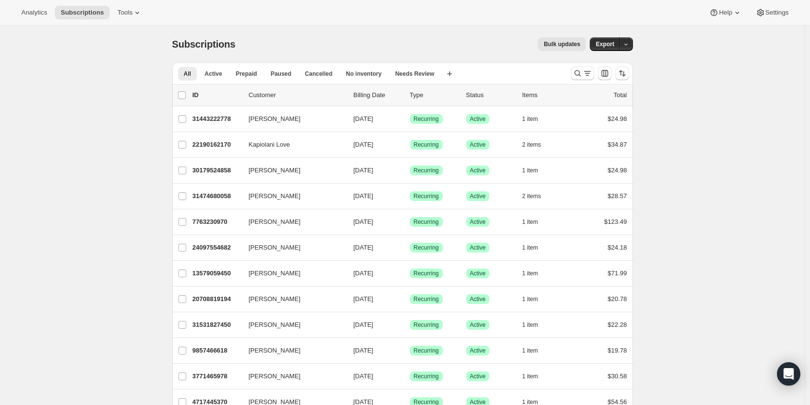
click at [371, 30] on div "Subscriptions. This page is ready Subscriptions Bulk updates More actions Bulk …" at bounding box center [402, 44] width 461 height 37
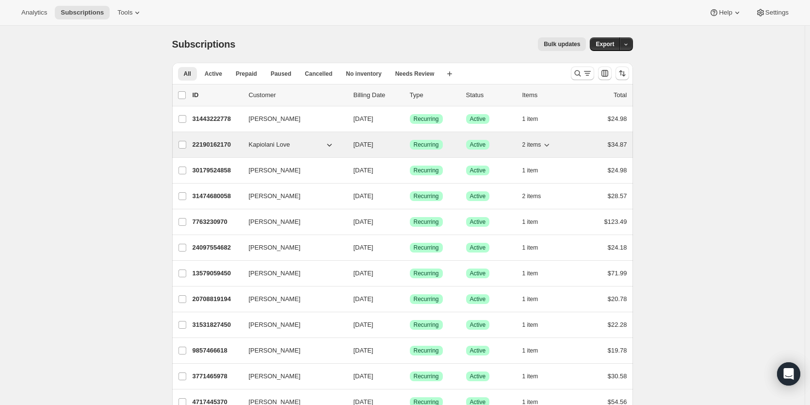
click at [210, 142] on p "22190162170" at bounding box center [217, 145] width 49 height 10
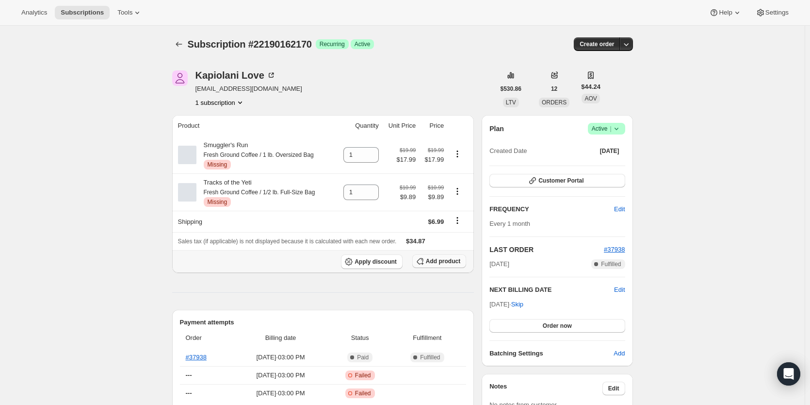
click at [454, 260] on span "Add product" at bounding box center [443, 261] width 34 height 8
click at [438, 262] on span "Add product" at bounding box center [443, 261] width 34 height 8
click at [439, 261] on span "Add product" at bounding box center [443, 261] width 34 height 8
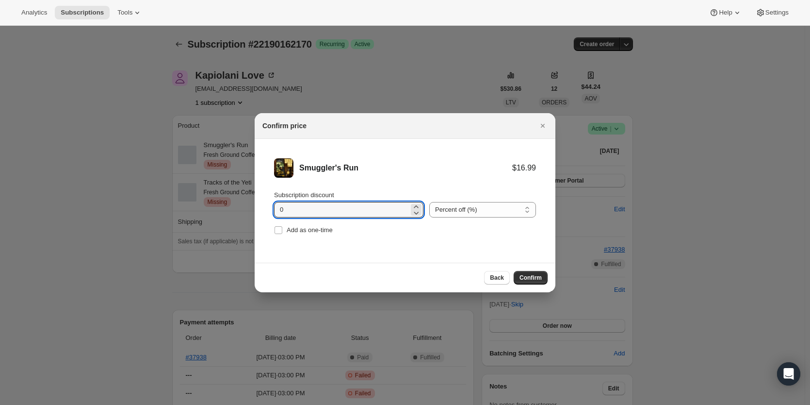
drag, startPoint x: 300, startPoint y: 212, endPoint x: 172, endPoint y: 204, distance: 128.3
type input "10"
click at [533, 278] on span "Confirm" at bounding box center [531, 278] width 22 height 8
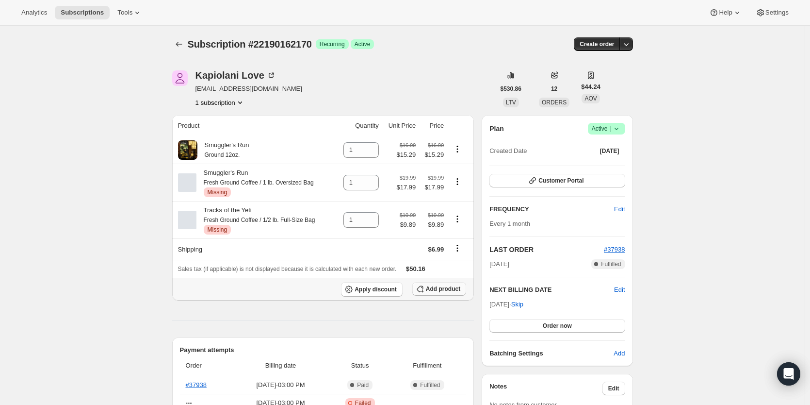
click at [446, 288] on span "Add product" at bounding box center [443, 289] width 34 height 8
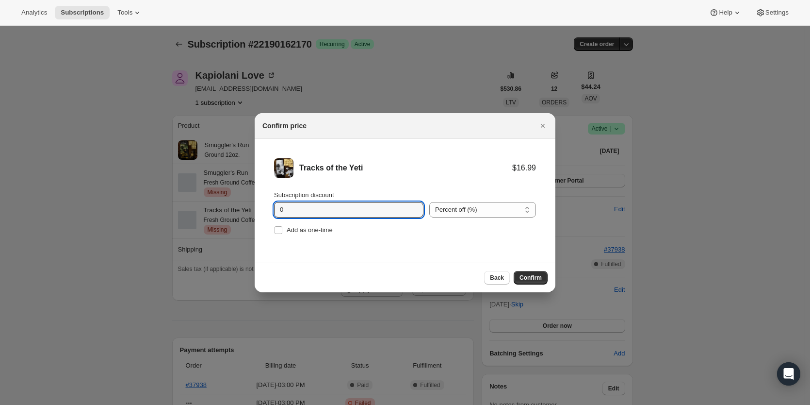
drag, startPoint x: 313, startPoint y: 209, endPoint x: 179, endPoint y: 206, distance: 133.9
type input "10"
click at [536, 279] on span "Confirm" at bounding box center [531, 278] width 22 height 8
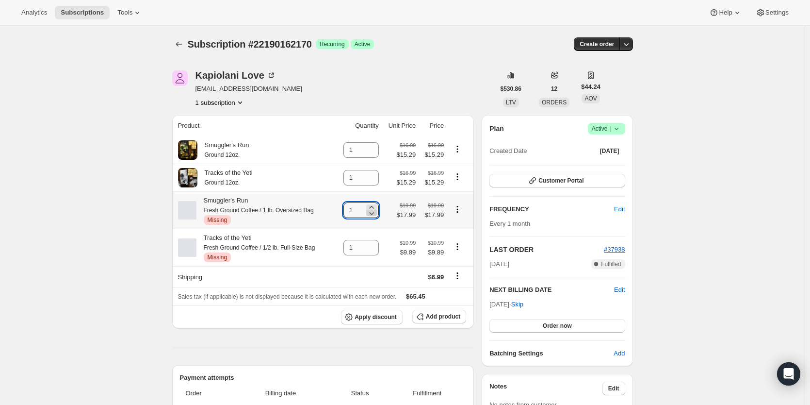
click at [377, 214] on icon at bounding box center [372, 213] width 10 height 10
type input "0"
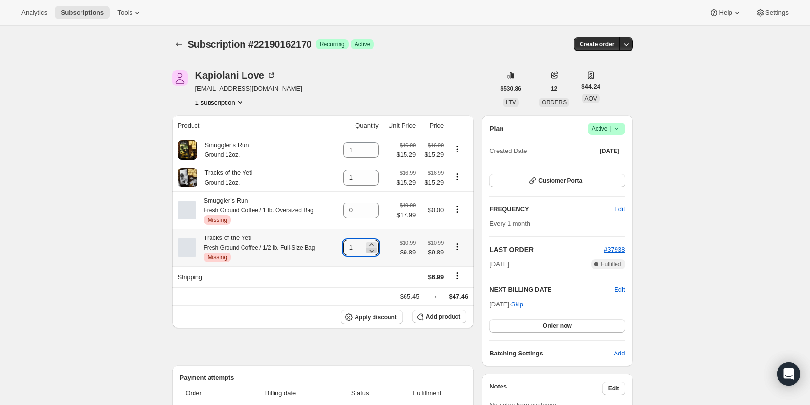
click at [375, 253] on icon at bounding box center [372, 251] width 10 height 10
type input "0"
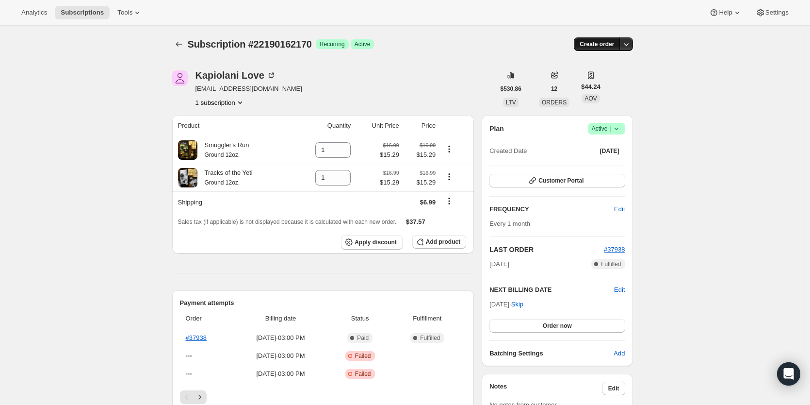
click at [602, 45] on span "Create order" at bounding box center [597, 44] width 34 height 8
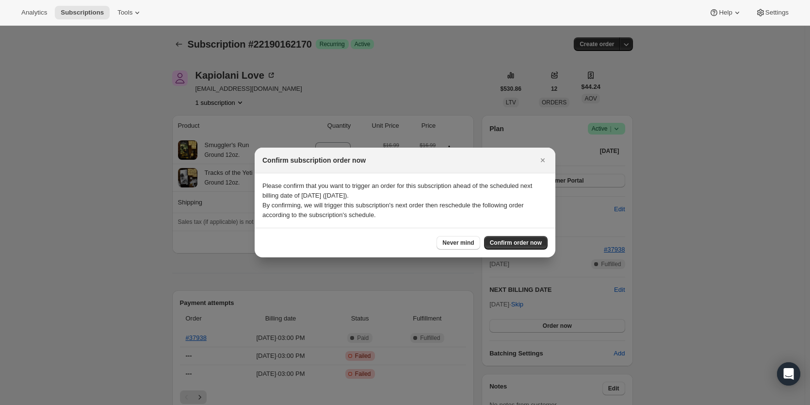
click at [520, 252] on div "Never mind Confirm order now" at bounding box center [405, 243] width 301 height 30
click at [521, 241] on span "Confirm order now" at bounding box center [516, 243] width 52 height 8
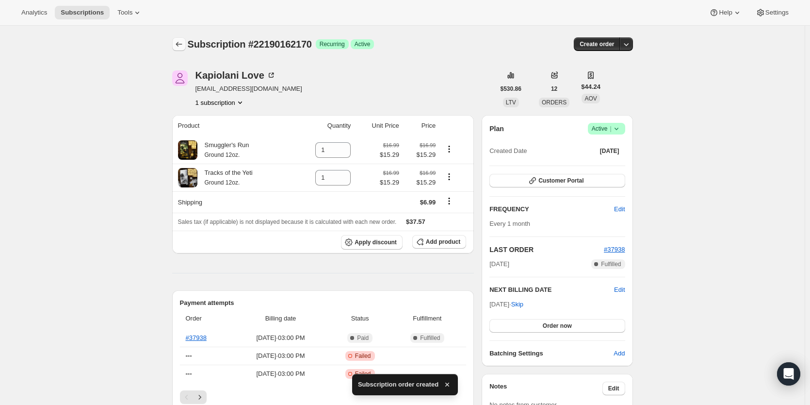
click at [177, 44] on icon "Subscriptions" at bounding box center [179, 44] width 10 height 10
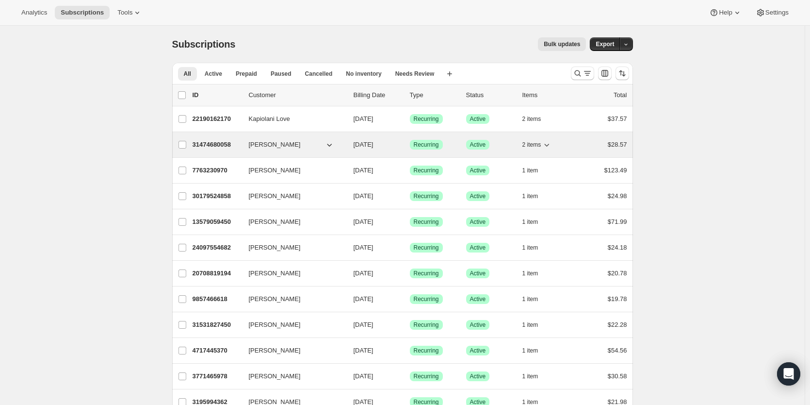
click at [213, 143] on p "31474680058" at bounding box center [217, 145] width 49 height 10
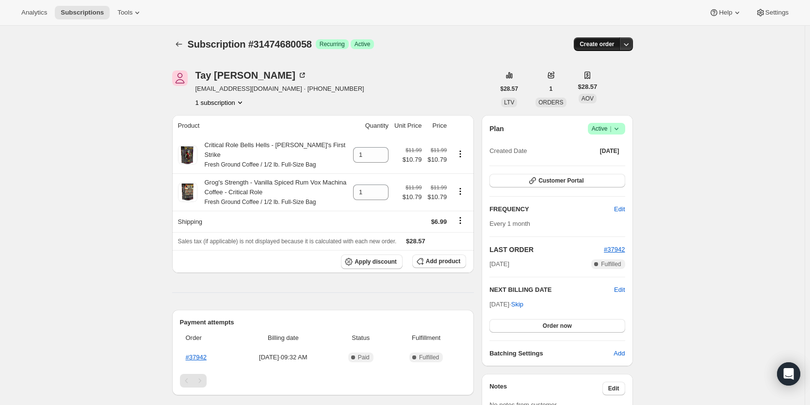
click at [596, 46] on span "Create order" at bounding box center [597, 44] width 34 height 8
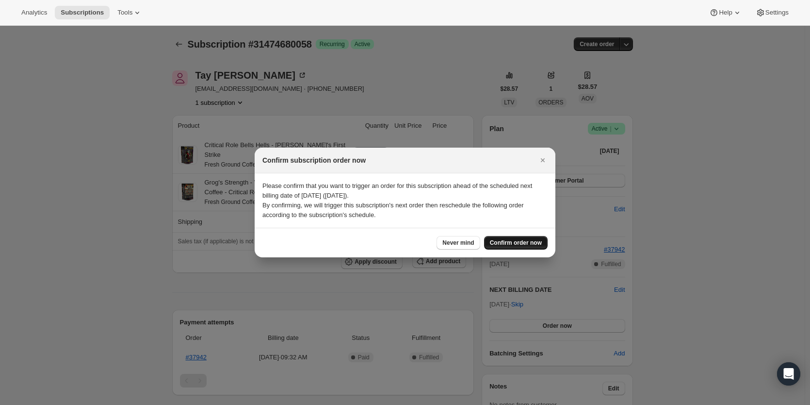
click at [512, 246] on span "Confirm order now" at bounding box center [516, 243] width 52 height 8
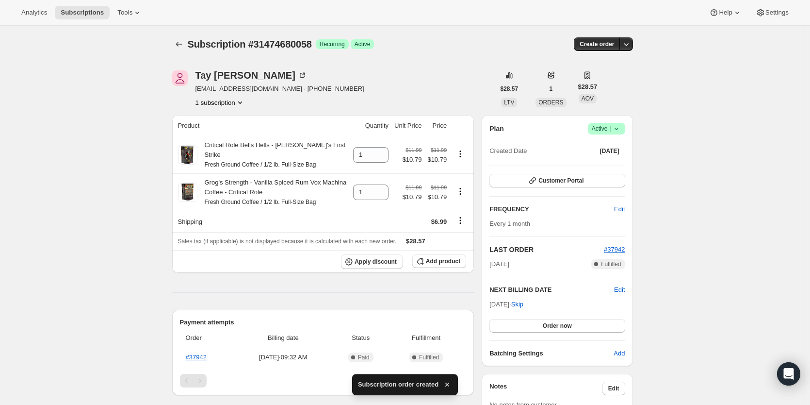
click at [184, 51] on div "Subscription #31474680058. This page is ready Subscription #31474680058 Success…" at bounding box center [402, 44] width 461 height 37
click at [182, 46] on icon "Subscriptions" at bounding box center [179, 44] width 10 height 10
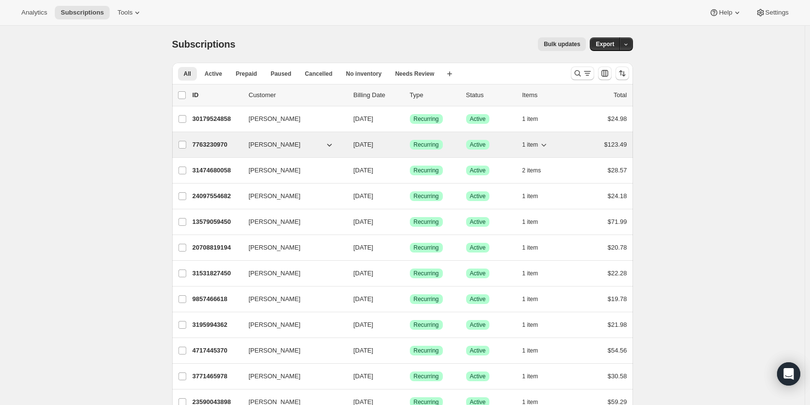
click at [211, 150] on div "7763230970 Joanna Dunlap 09/21/2025 Success Recurring Success Active 1 item $12…" at bounding box center [410, 145] width 435 height 14
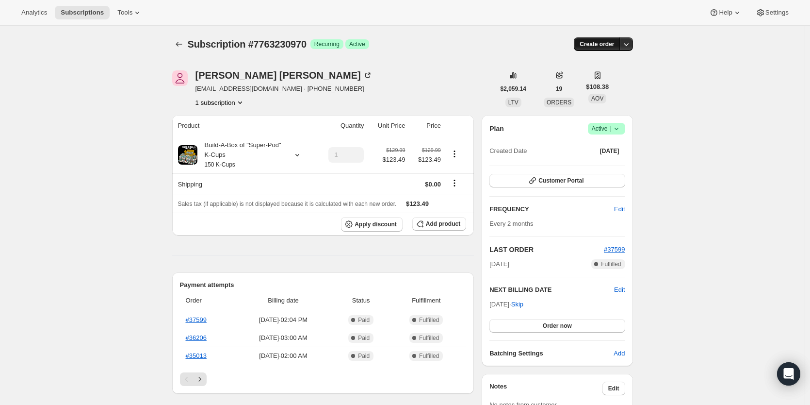
click at [596, 44] on span "Create order" at bounding box center [597, 44] width 34 height 8
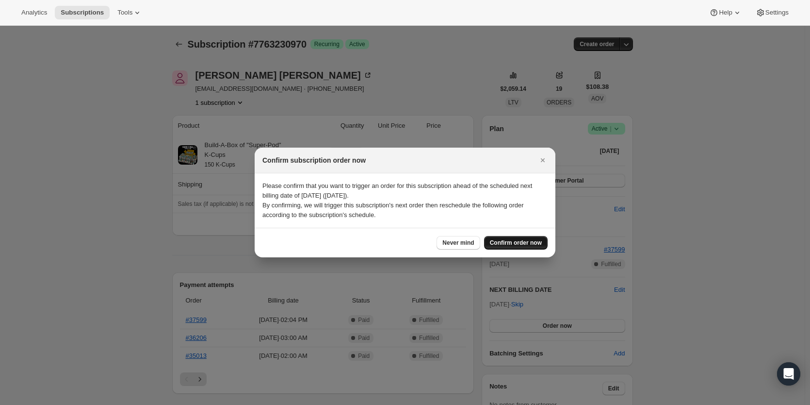
click at [511, 243] on span "Confirm order now" at bounding box center [516, 243] width 52 height 8
